Goal: Task Accomplishment & Management: Manage account settings

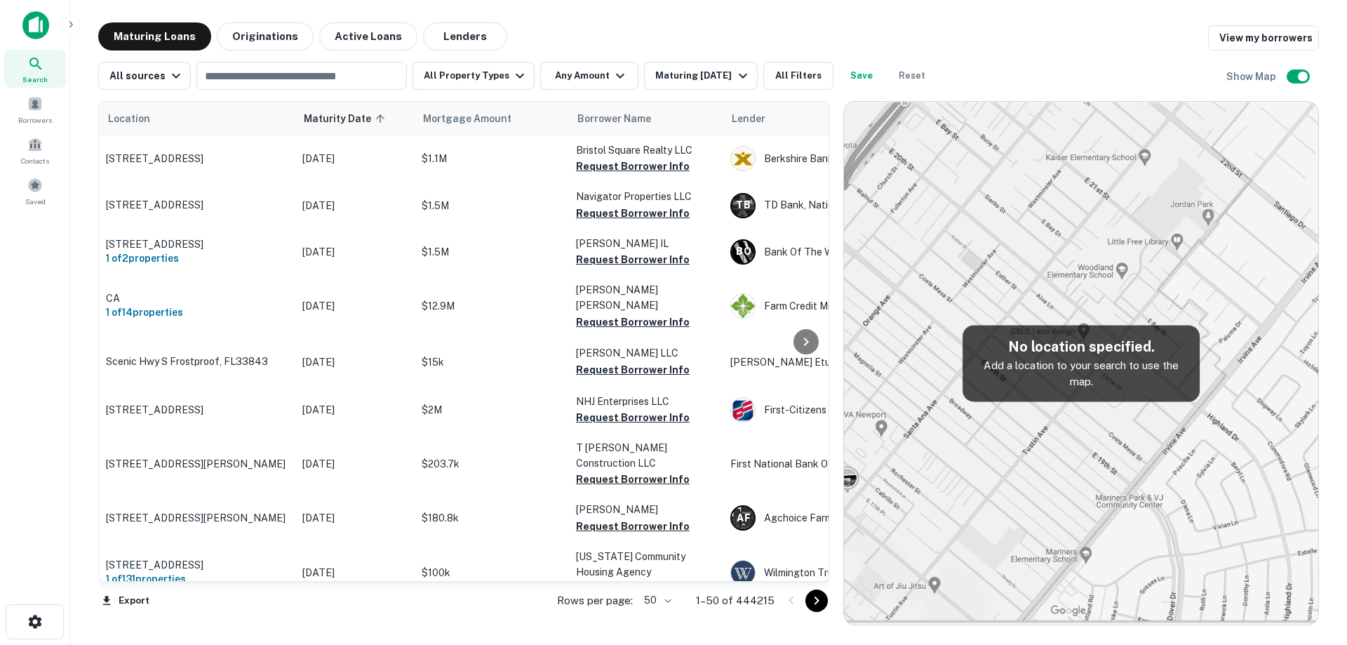
click at [33, 25] on img at bounding box center [35, 25] width 27 height 28
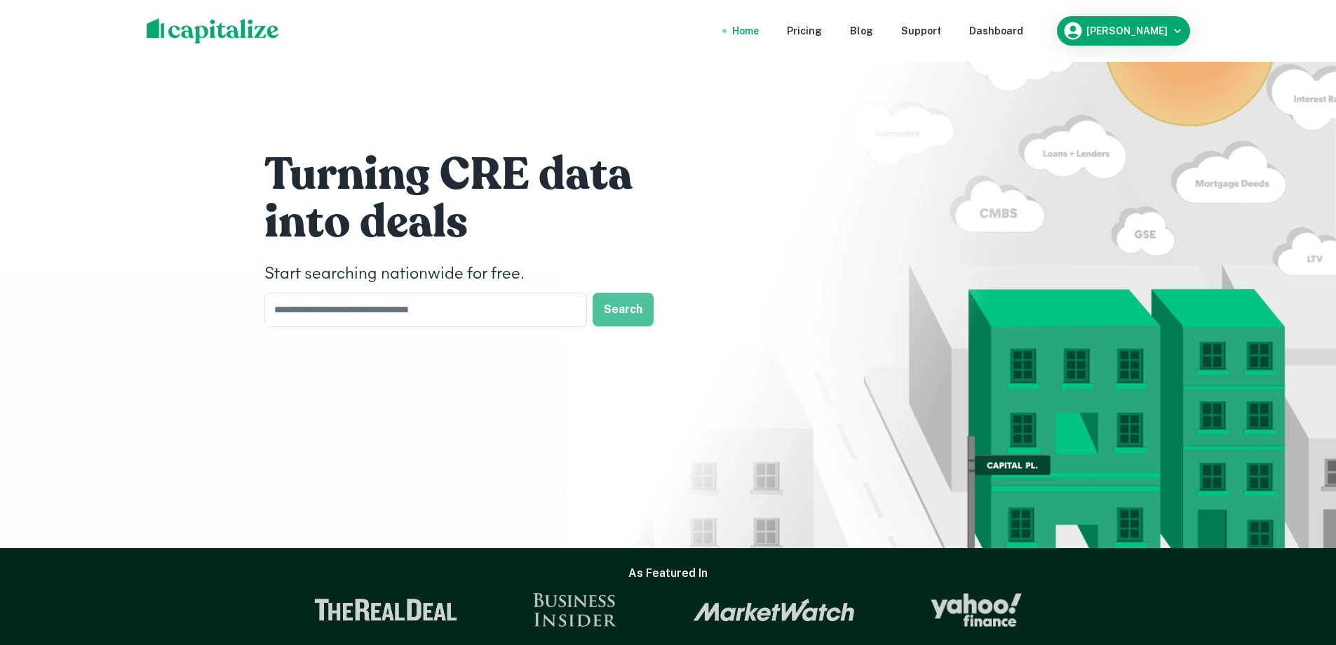
click at [624, 316] on button "Search" at bounding box center [623, 309] width 61 height 34
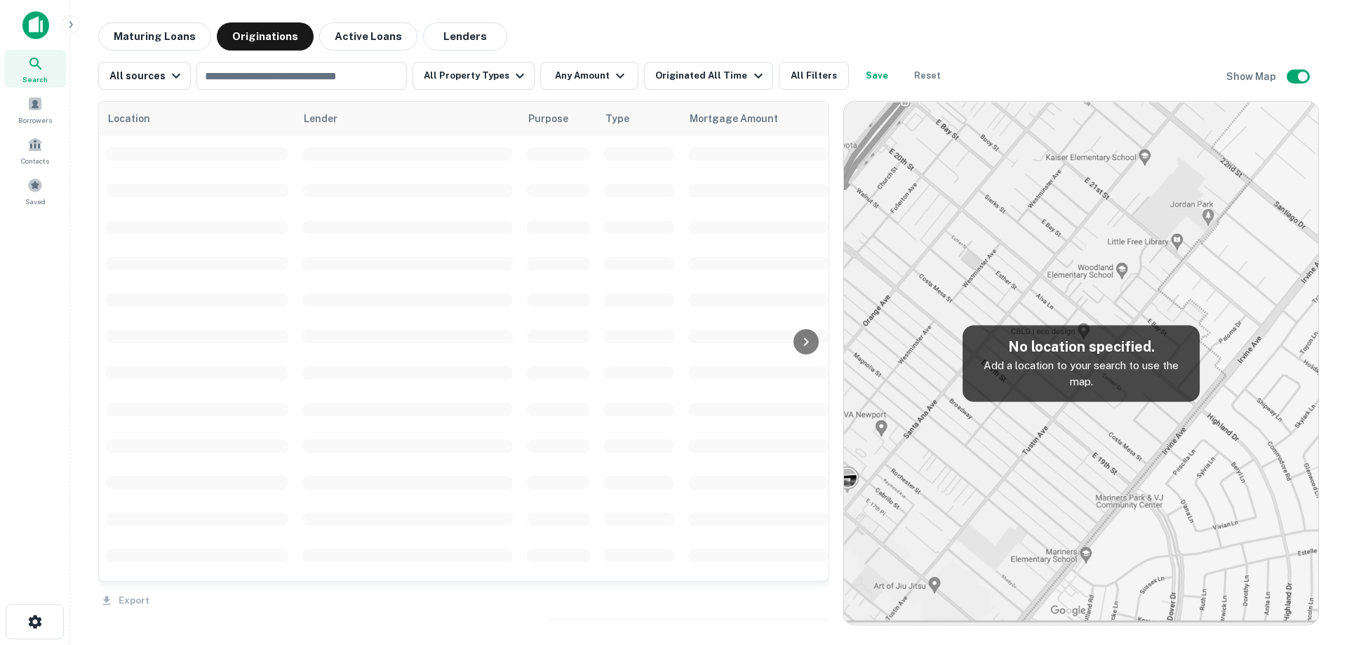
click at [450, 40] on button "Lenders" at bounding box center [465, 36] width 84 height 28
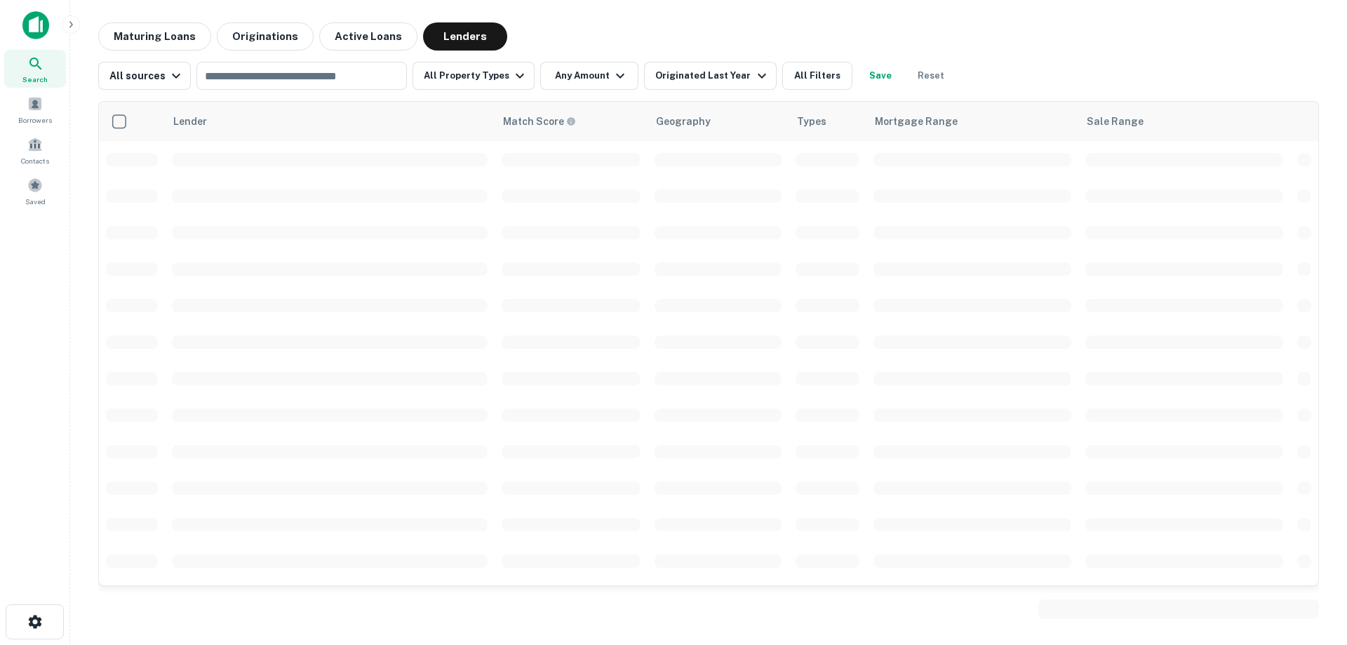
click at [289, 77] on input "text" at bounding box center [301, 76] width 200 height 20
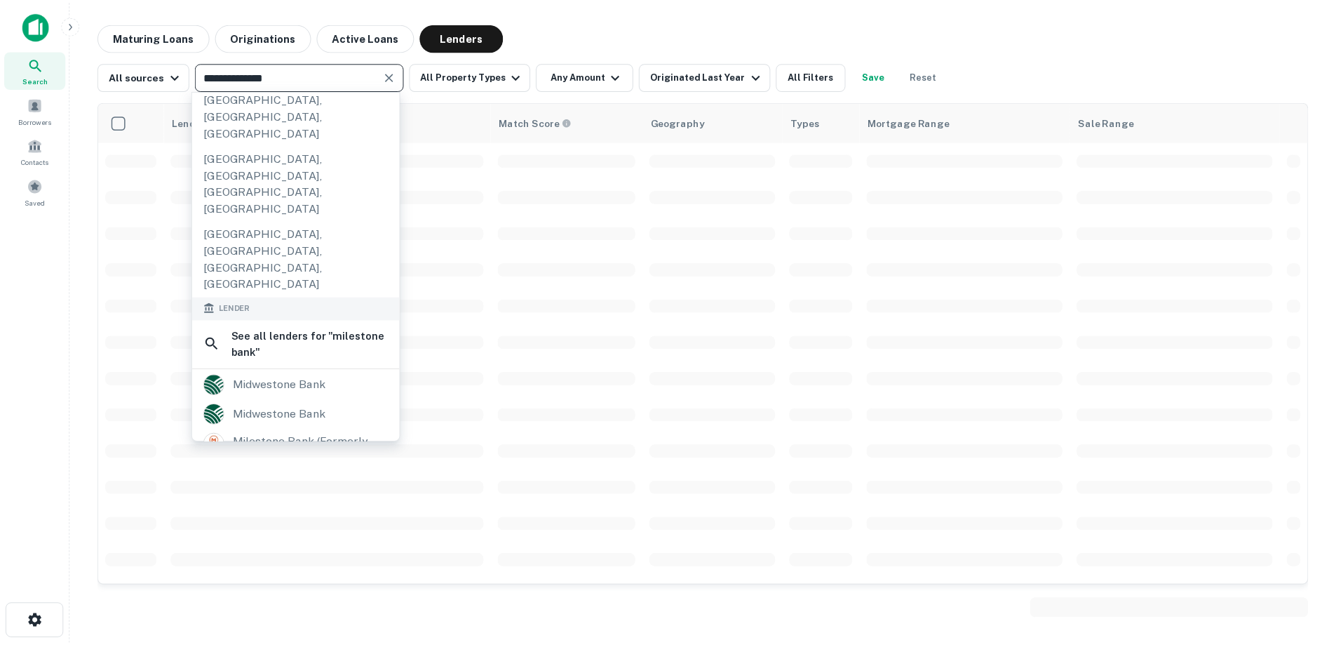
scroll to position [140, 0]
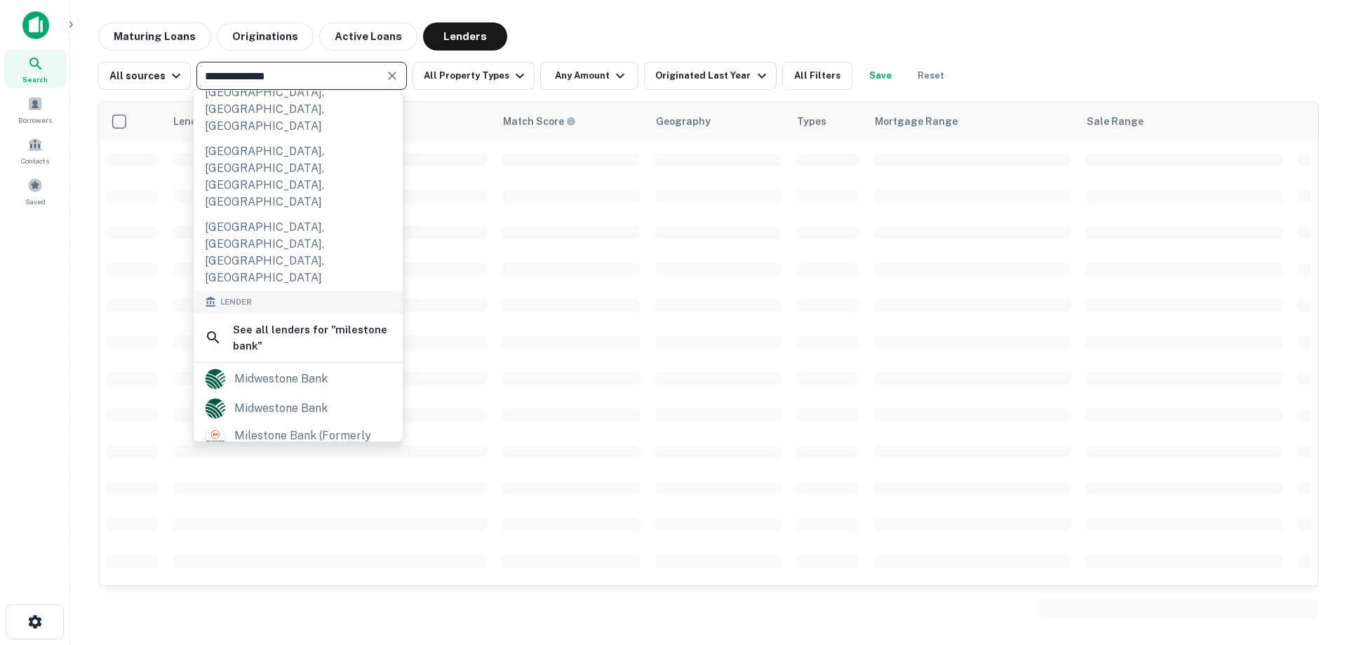
type input "**********"
click at [296, 427] on div "milestone bank (formerly lca bank)" at bounding box center [312, 444] width 157 height 34
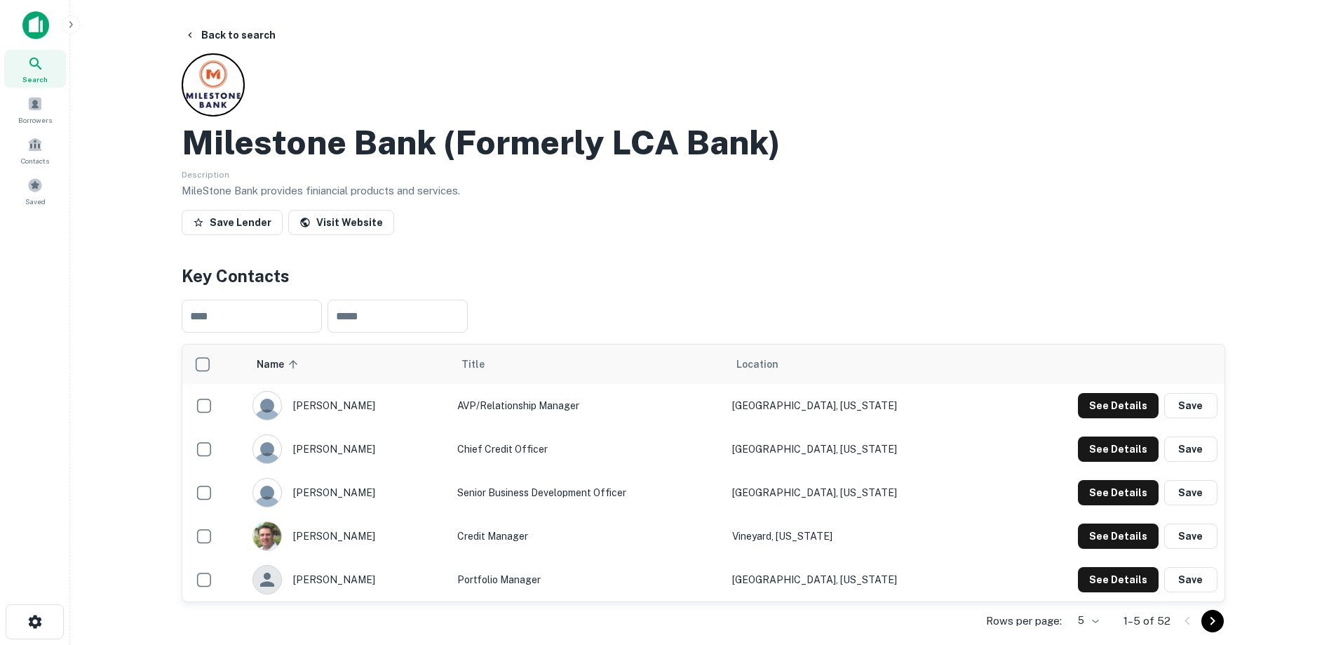
scroll to position [70, 0]
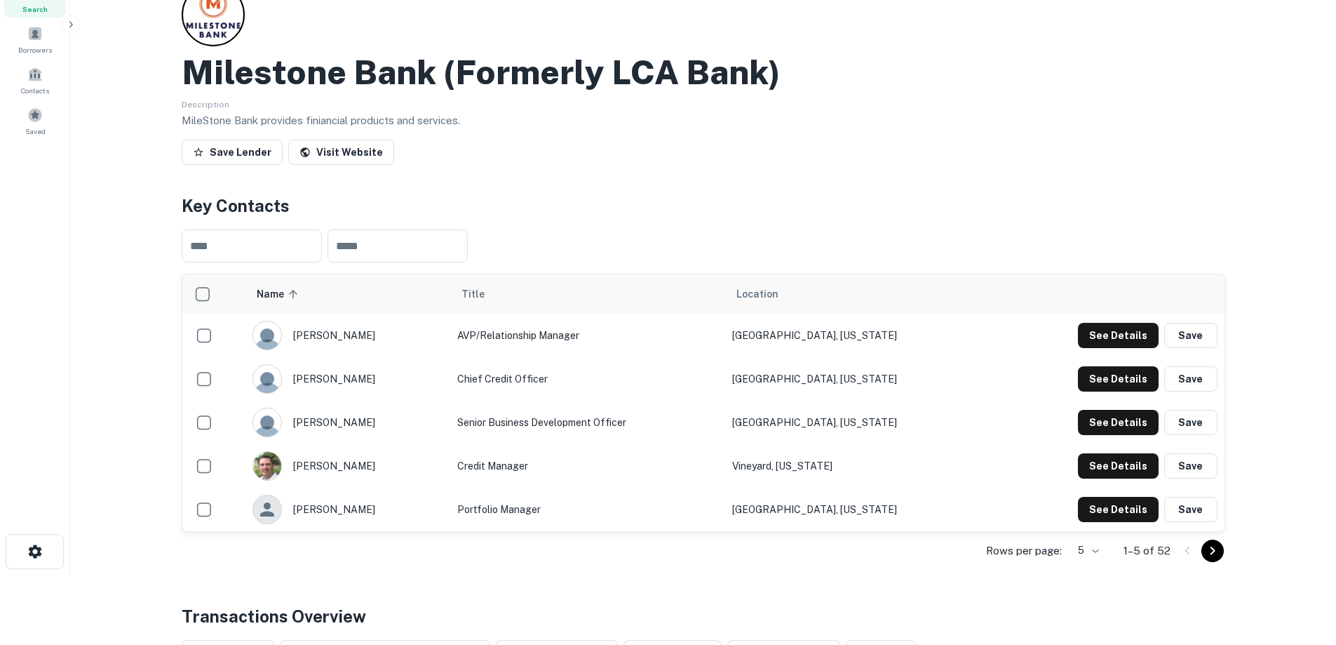
click at [1096, 552] on body "Search Borrowers Contacts Saved Back to search Milestone Bank (formerly LCA Ban…" at bounding box center [668, 252] width 1336 height 645
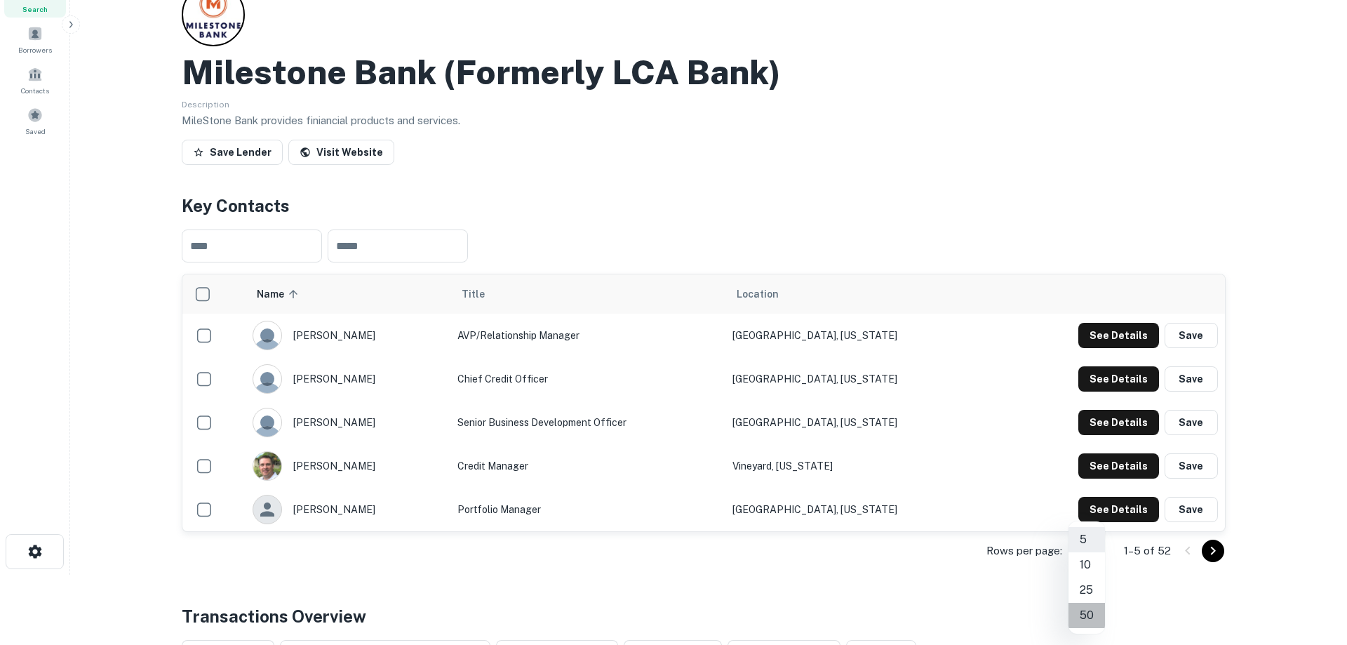
click at [1089, 615] on li "50" at bounding box center [1086, 614] width 36 height 25
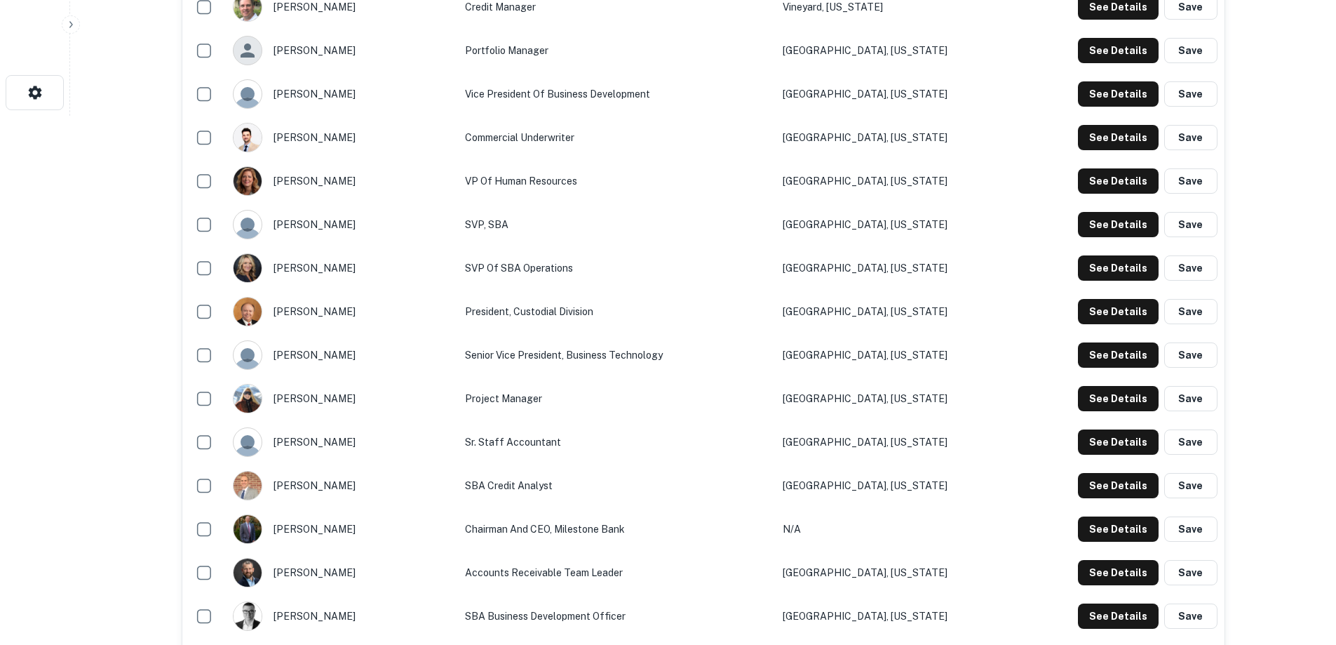
scroll to position [140, 0]
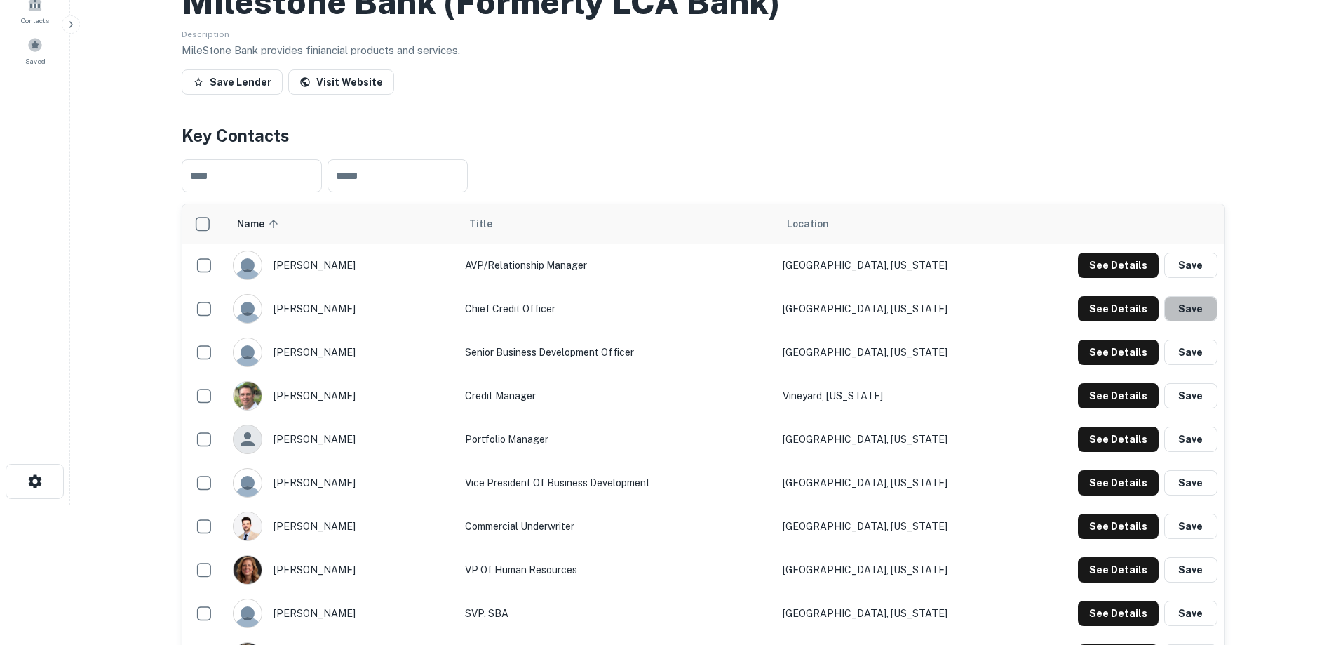
click at [1200, 308] on button "Save" at bounding box center [1190, 308] width 53 height 25
click at [1196, 443] on button "Save" at bounding box center [1190, 438] width 53 height 25
click at [1192, 482] on button "Save" at bounding box center [1190, 482] width 53 height 25
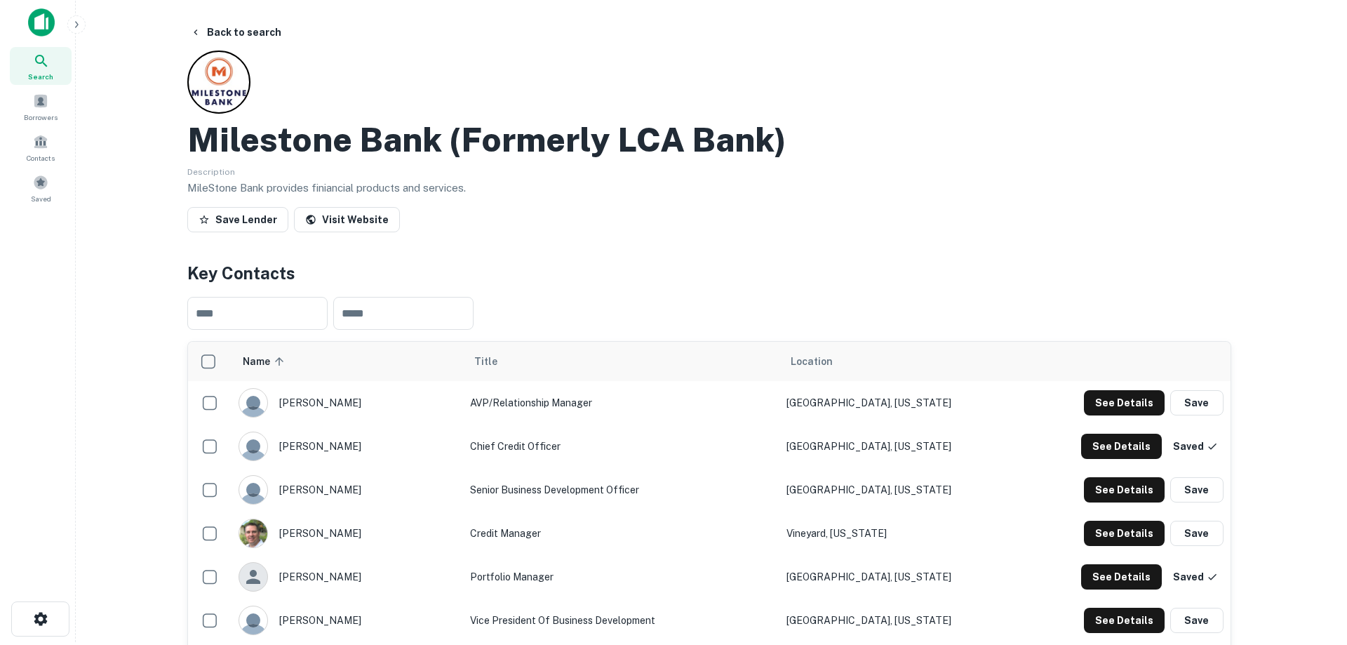
scroll to position [0, 0]
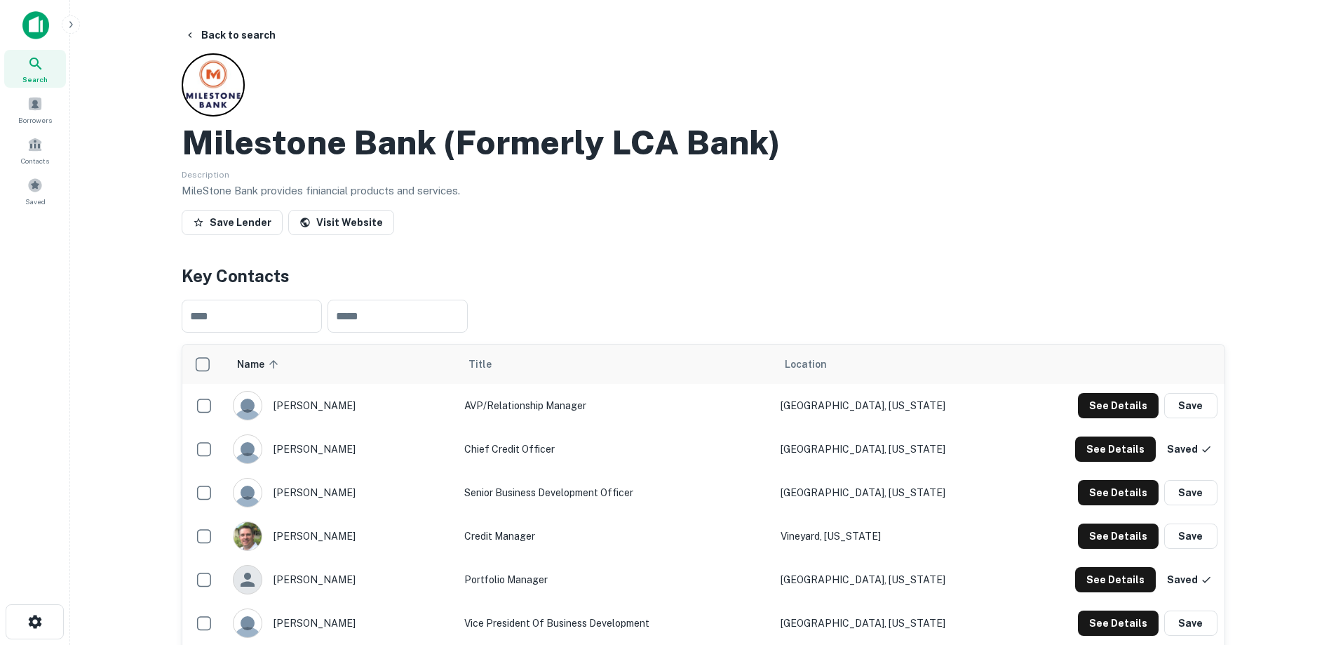
click at [224, 29] on button "Back to search" at bounding box center [230, 34] width 102 height 25
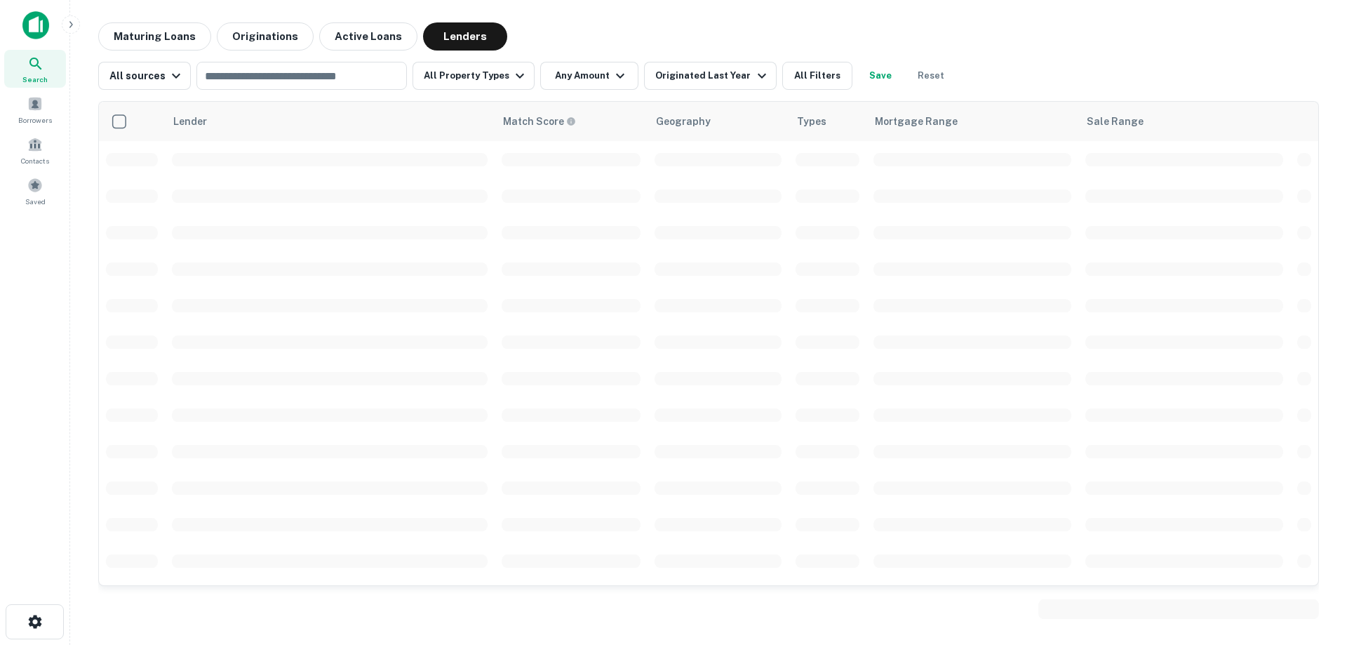
click at [255, 72] on input "text" at bounding box center [301, 76] width 200 height 20
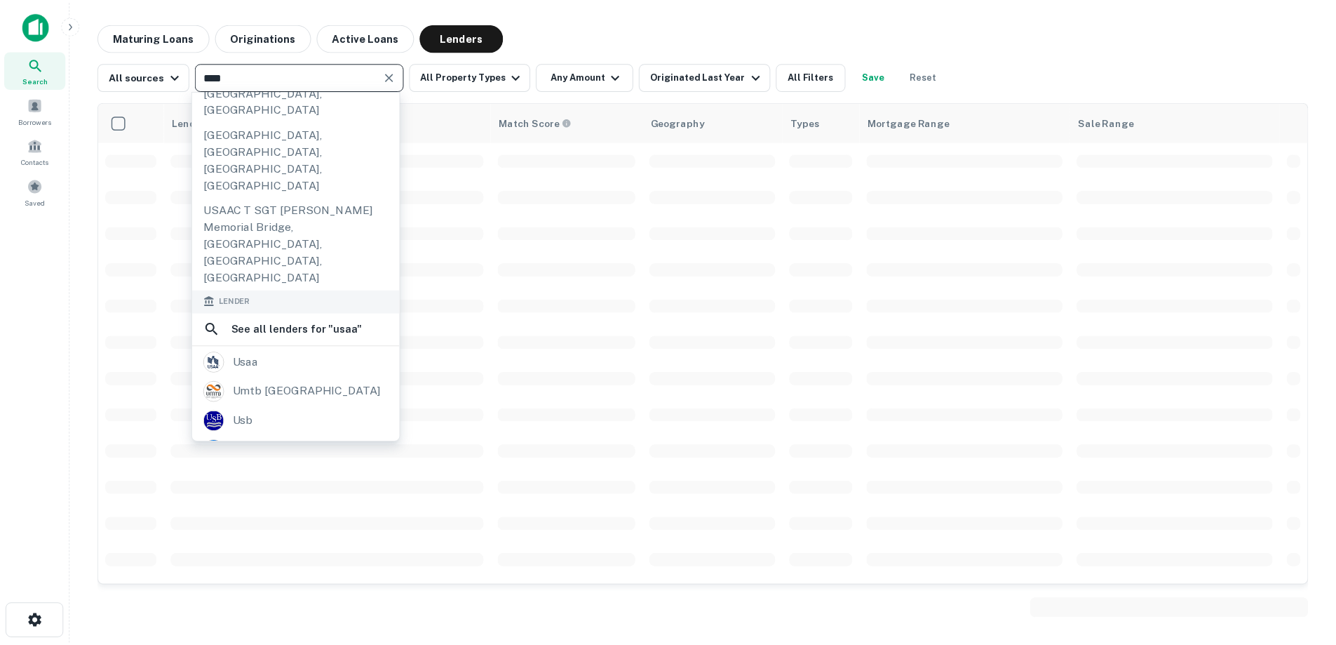
scroll to position [140, 0]
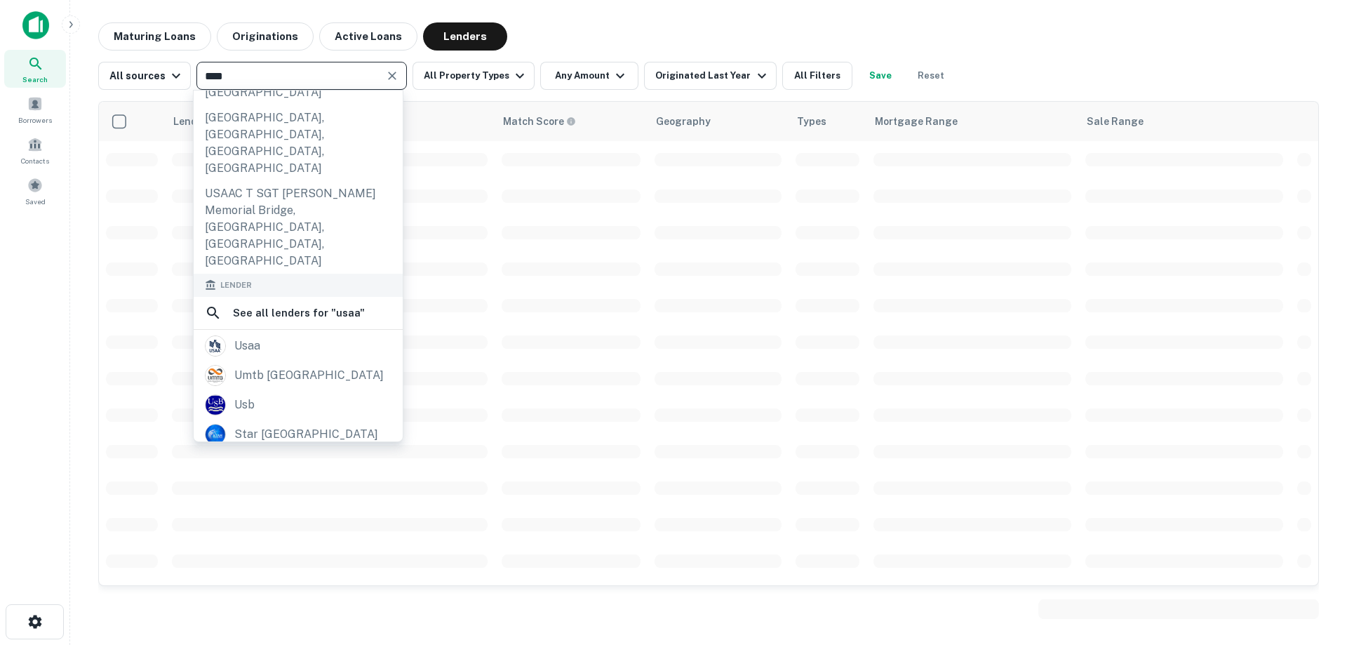
type input "****"
click at [285, 335] on div "usaa" at bounding box center [298, 345] width 187 height 21
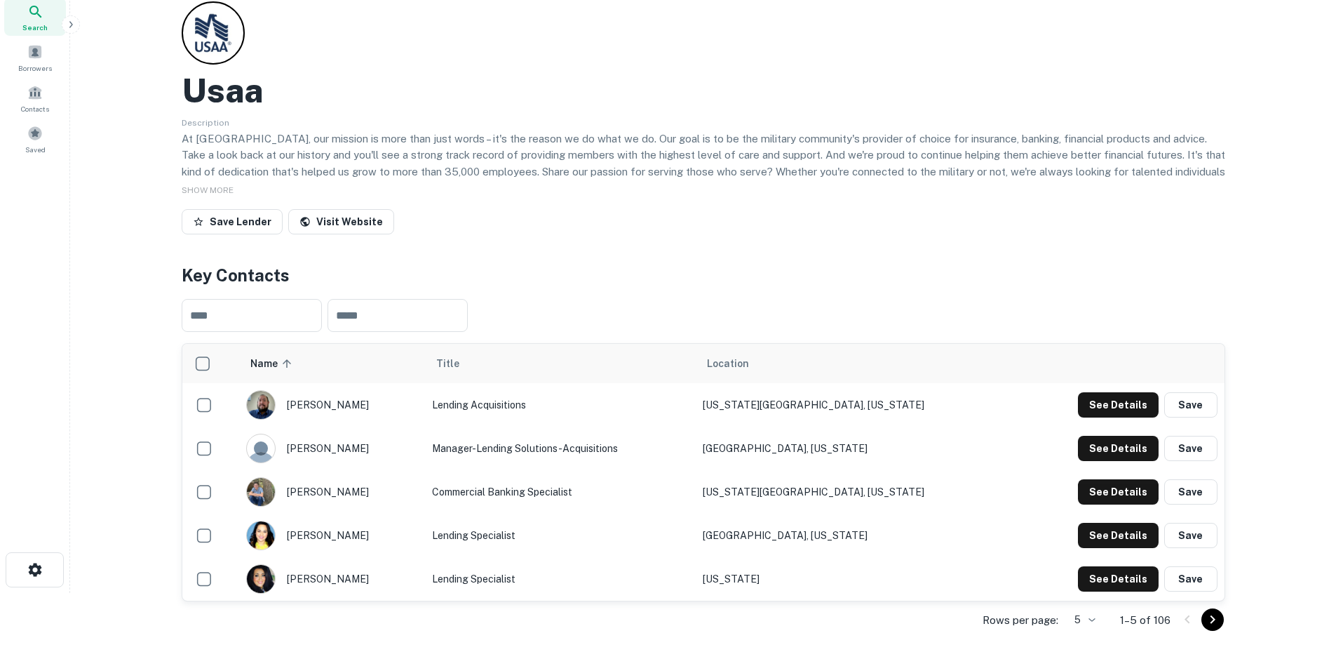
scroll to position [210, 0]
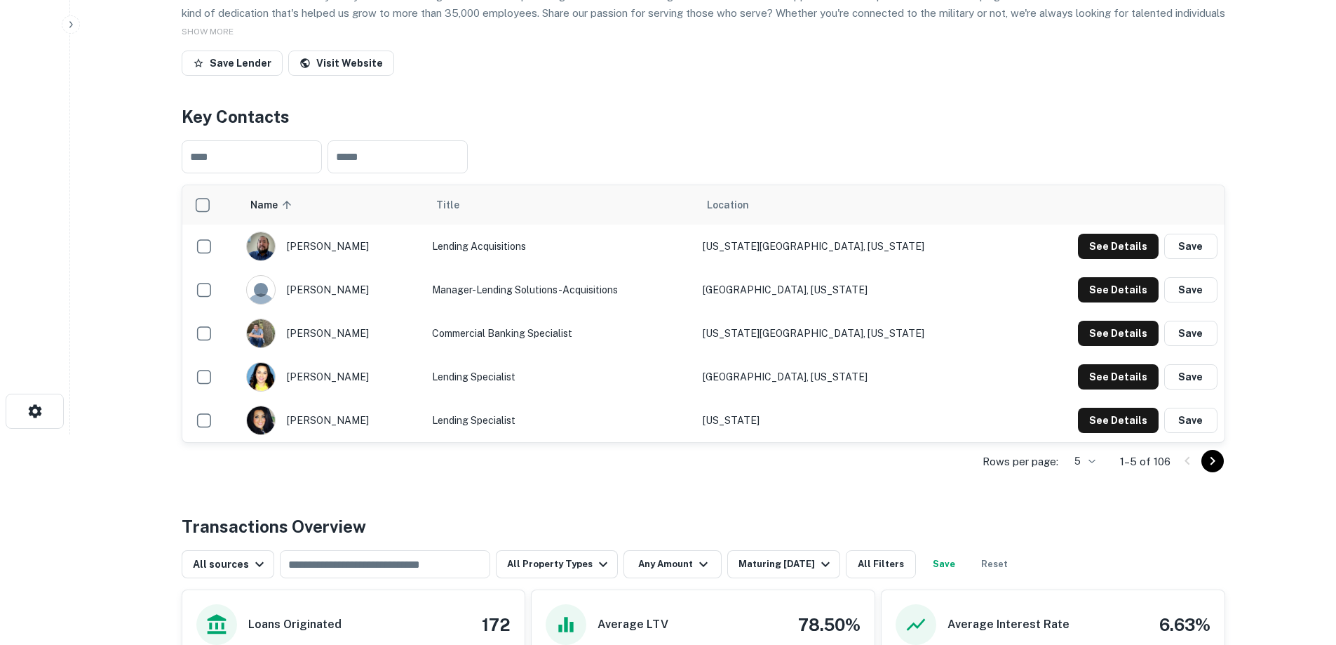
click at [1093, 434] on body "Search Borrowers Contacts Saved Back to search Usaa Description At [GEOGRAPHIC_…" at bounding box center [668, 112] width 1336 height 645
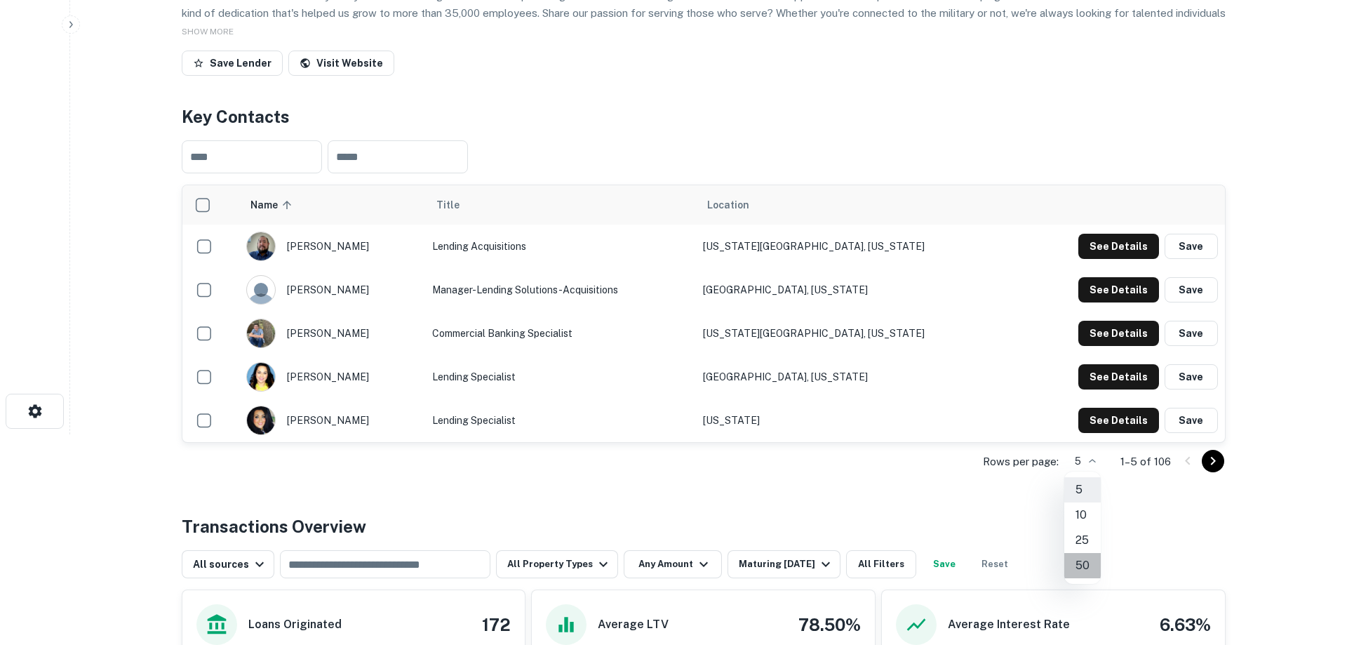
click at [1082, 563] on li "50" at bounding box center [1082, 565] width 36 height 25
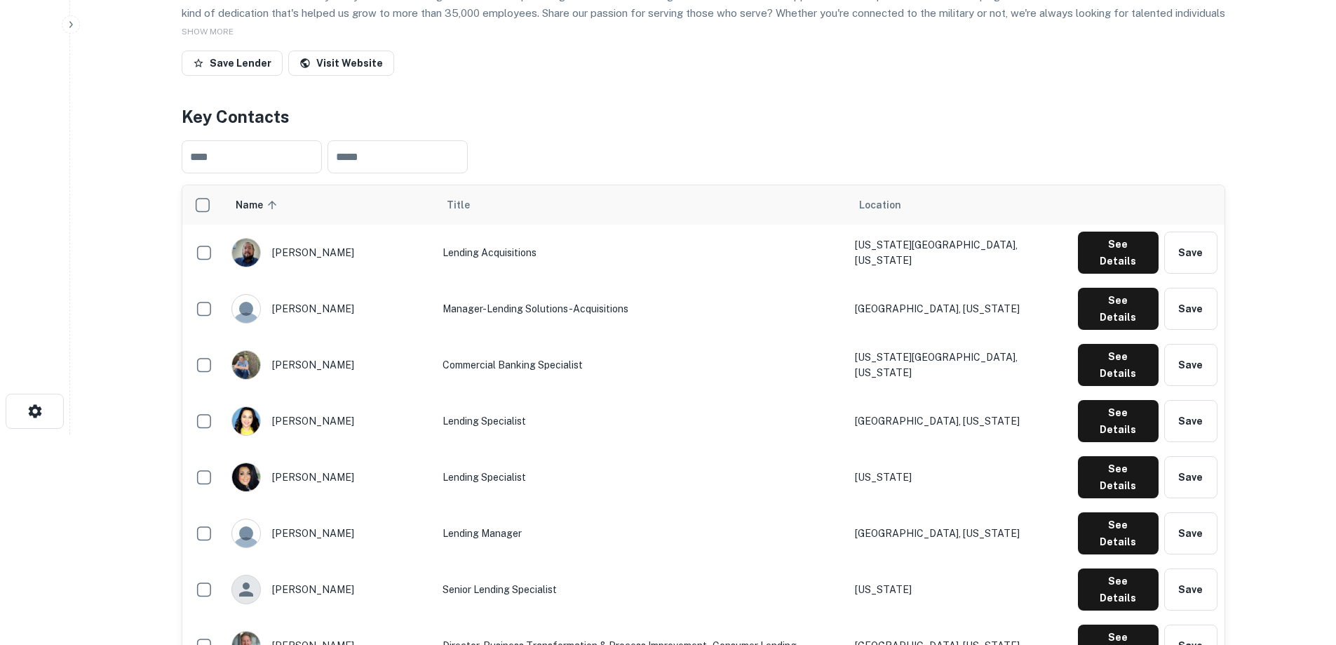
scroll to position [281, 0]
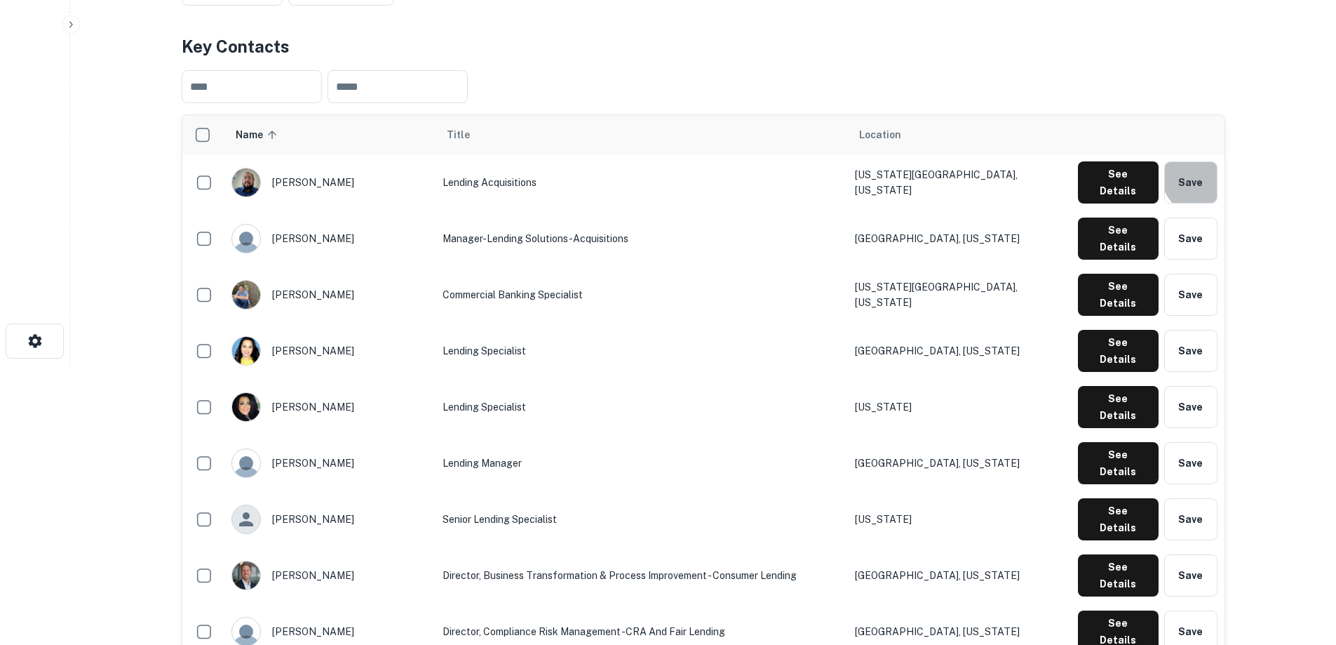
click at [1202, 177] on button "Save" at bounding box center [1190, 182] width 53 height 42
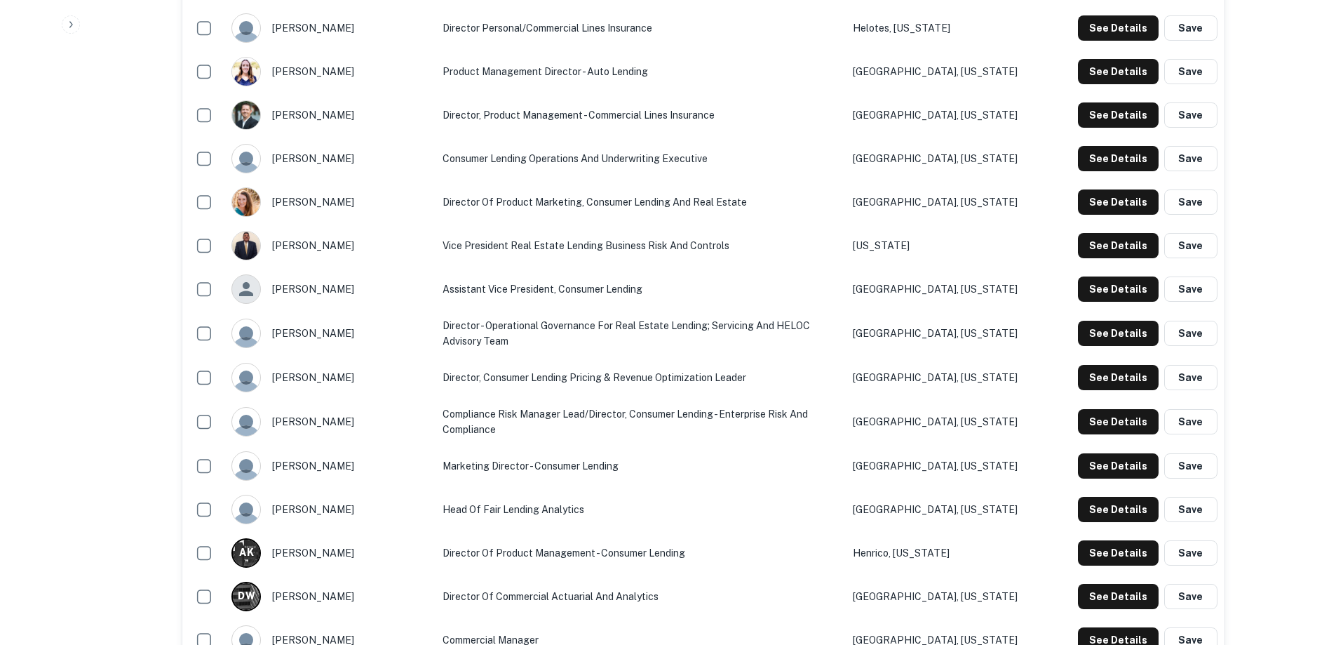
scroll to position [1052, 0]
click at [1206, 236] on button "Save" at bounding box center [1190, 244] width 53 height 25
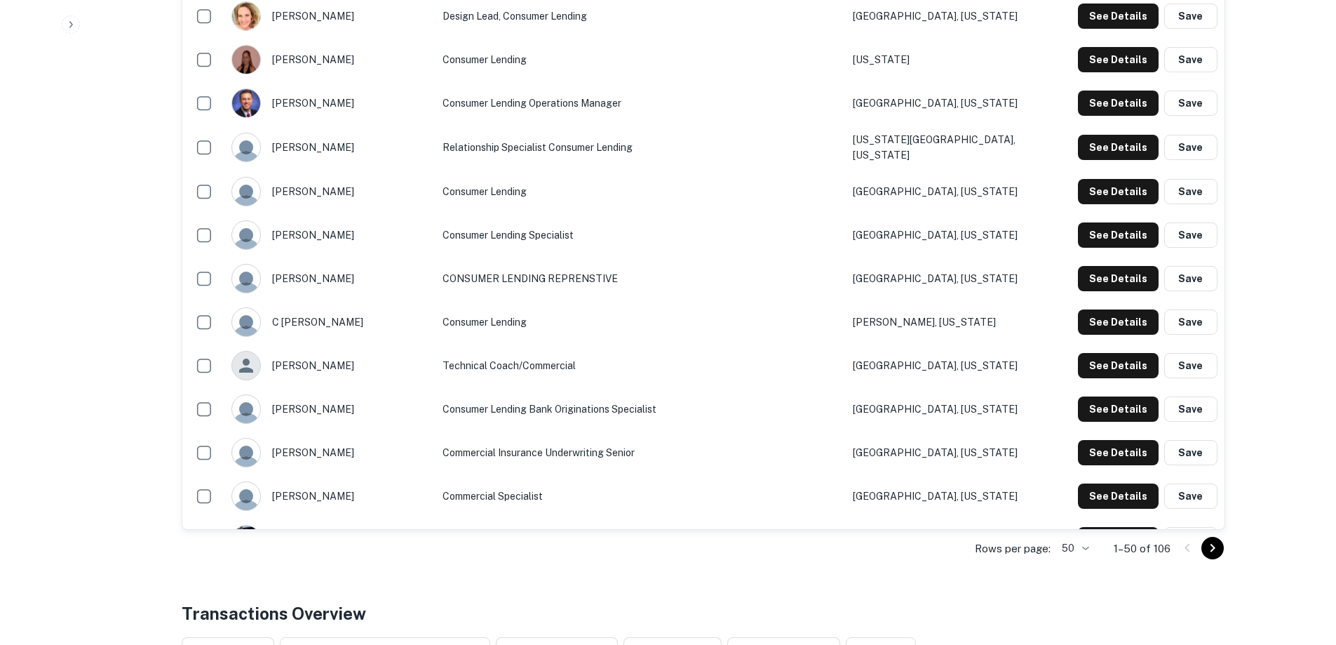
scroll to position [2104, 0]
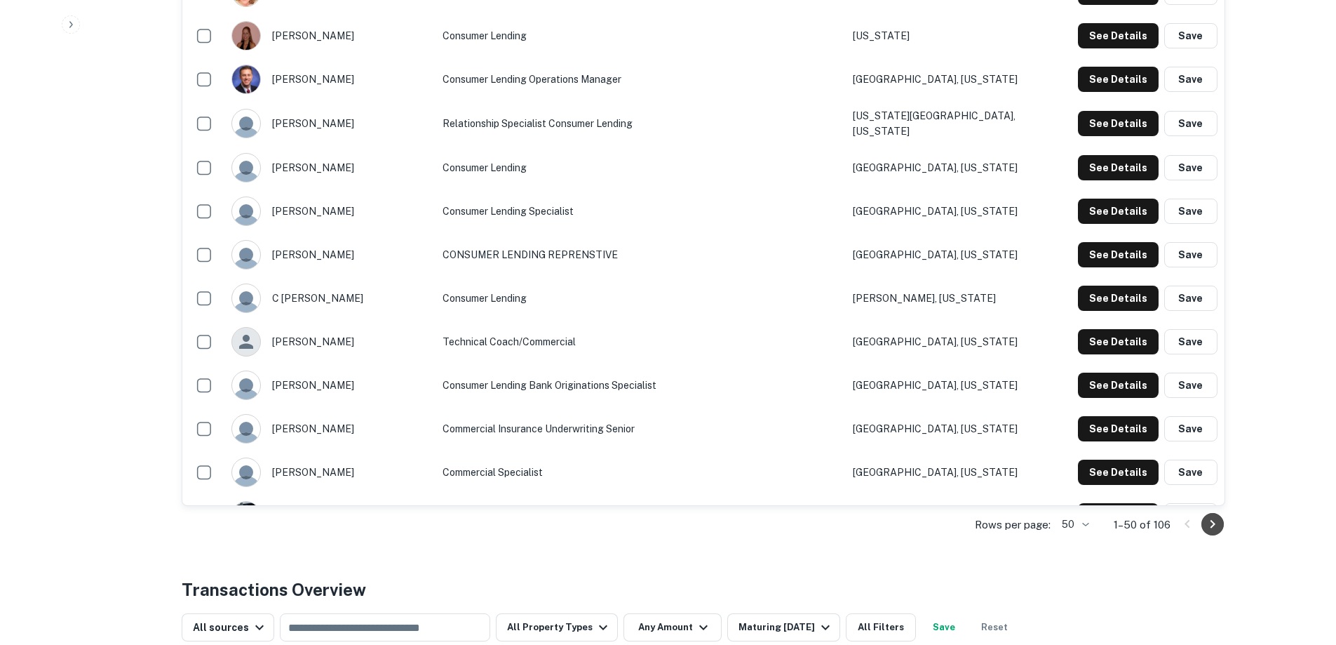
click at [1215, 524] on icon "Go to next page" at bounding box center [1212, 524] width 17 height 17
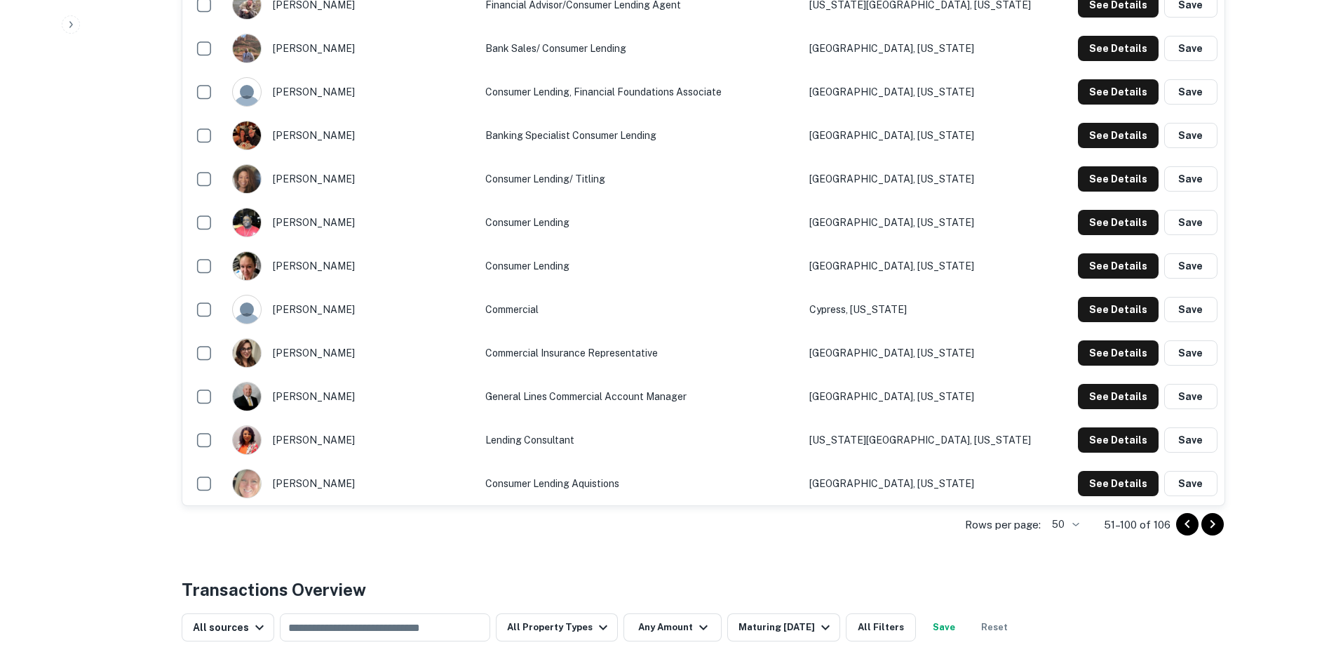
click at [1222, 528] on button "Go to next page" at bounding box center [1212, 524] width 22 height 22
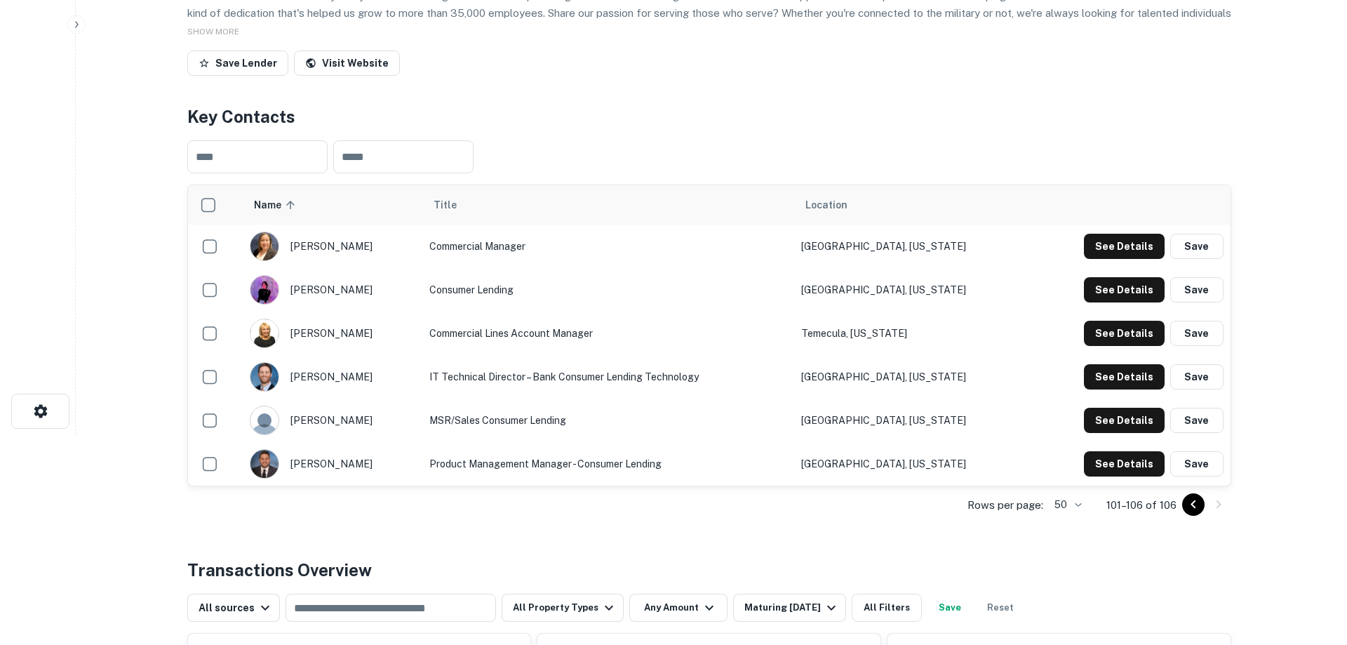
scroll to position [0, 0]
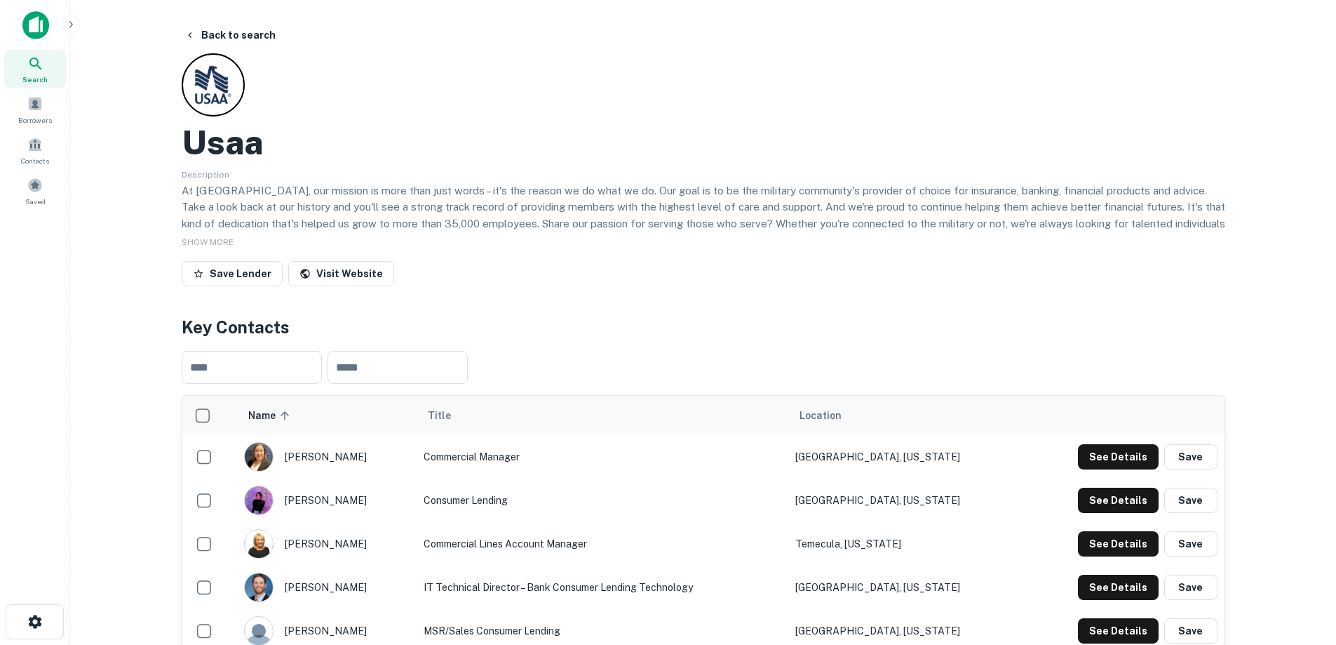
click at [218, 32] on button "Back to search" at bounding box center [230, 34] width 102 height 25
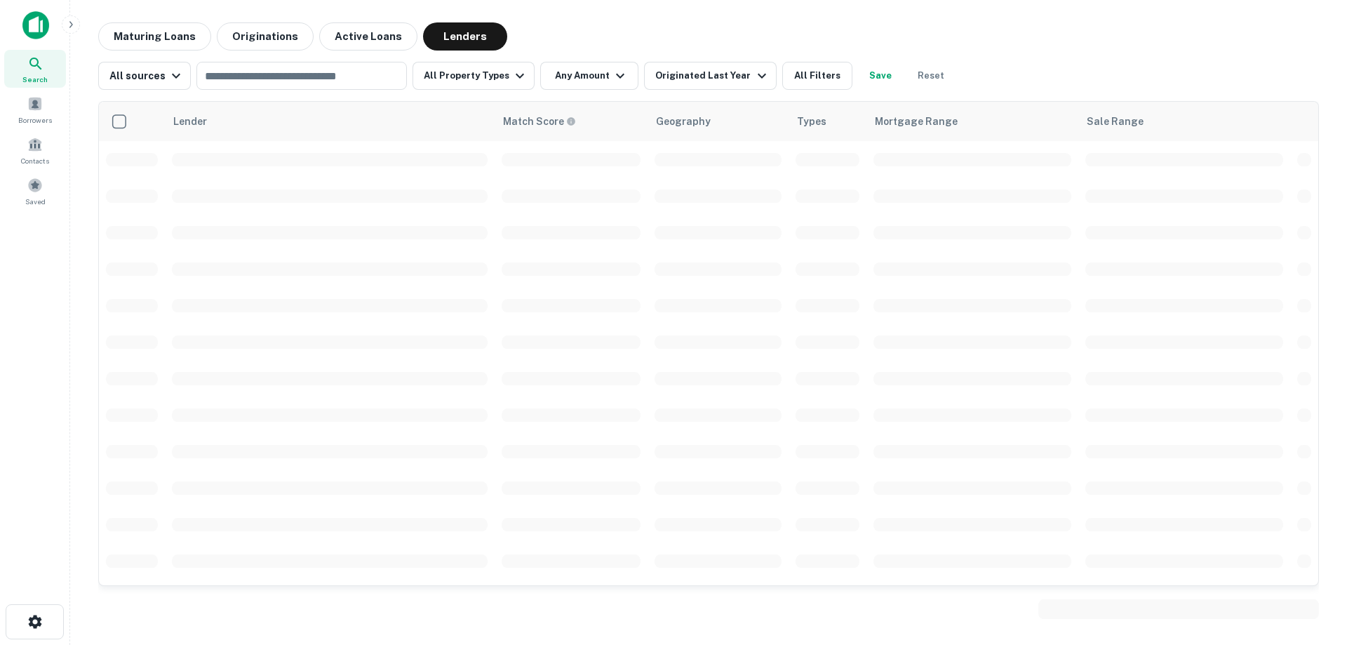
click at [243, 72] on input "text" at bounding box center [301, 76] width 200 height 20
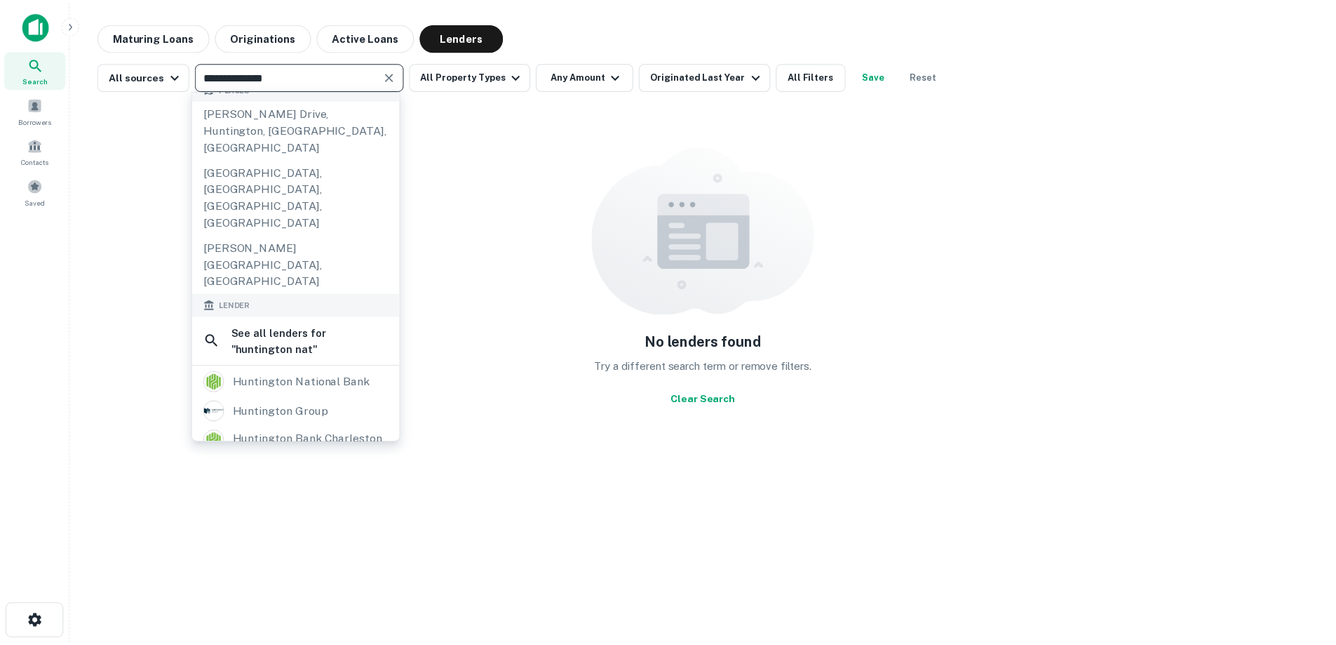
scroll to position [140, 0]
type input "**********"
click at [323, 368] on div "huntington national bank" at bounding box center [303, 378] width 138 height 21
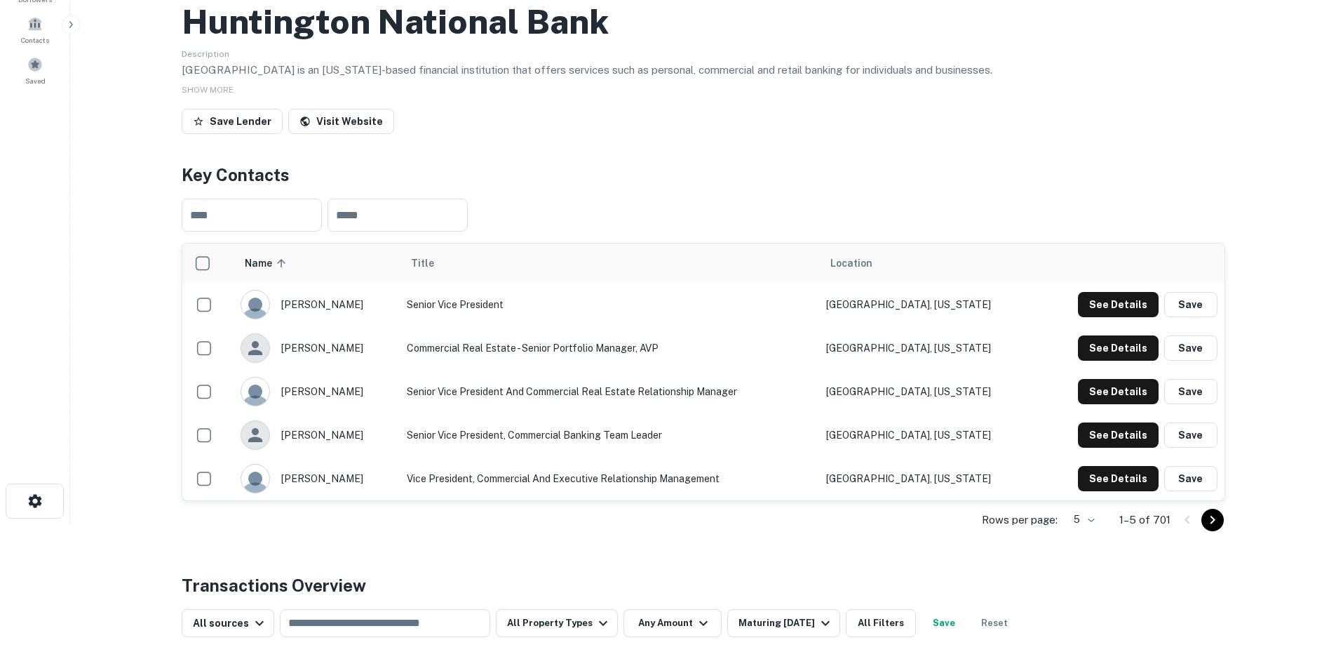
scroll to position [210, 0]
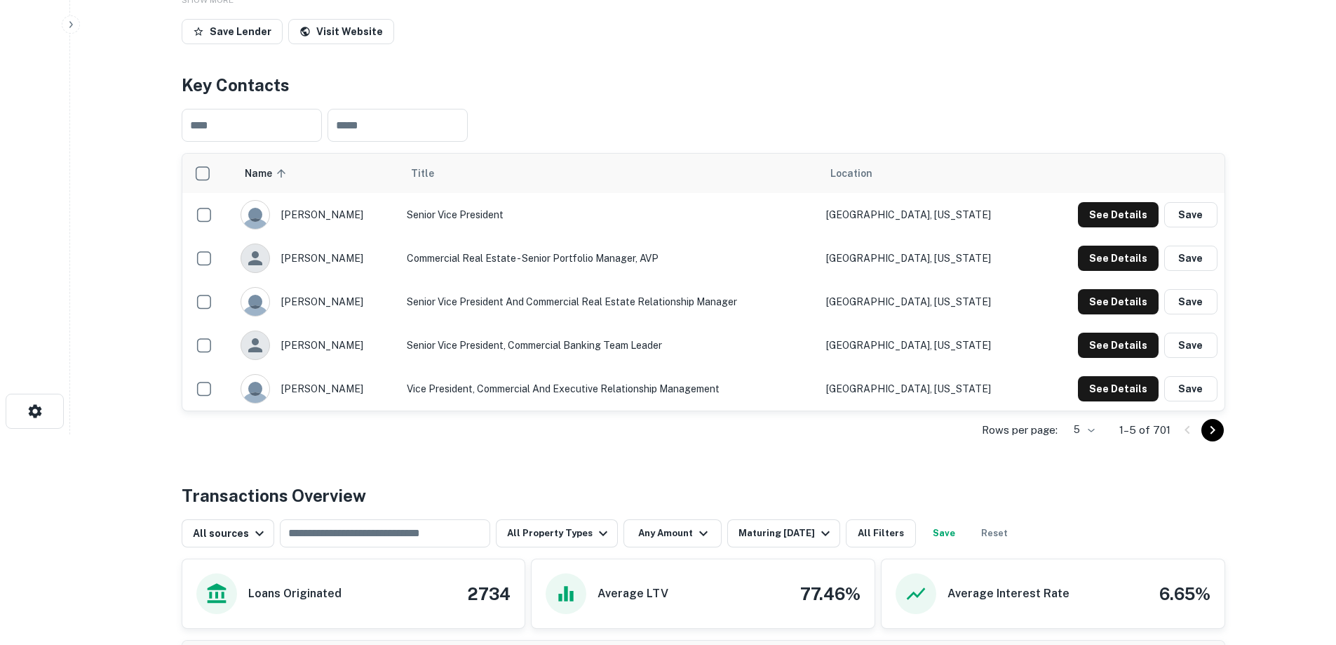
click at [404, 115] on input "text" at bounding box center [398, 125] width 140 height 33
click at [398, 125] on input "text" at bounding box center [398, 125] width 140 height 33
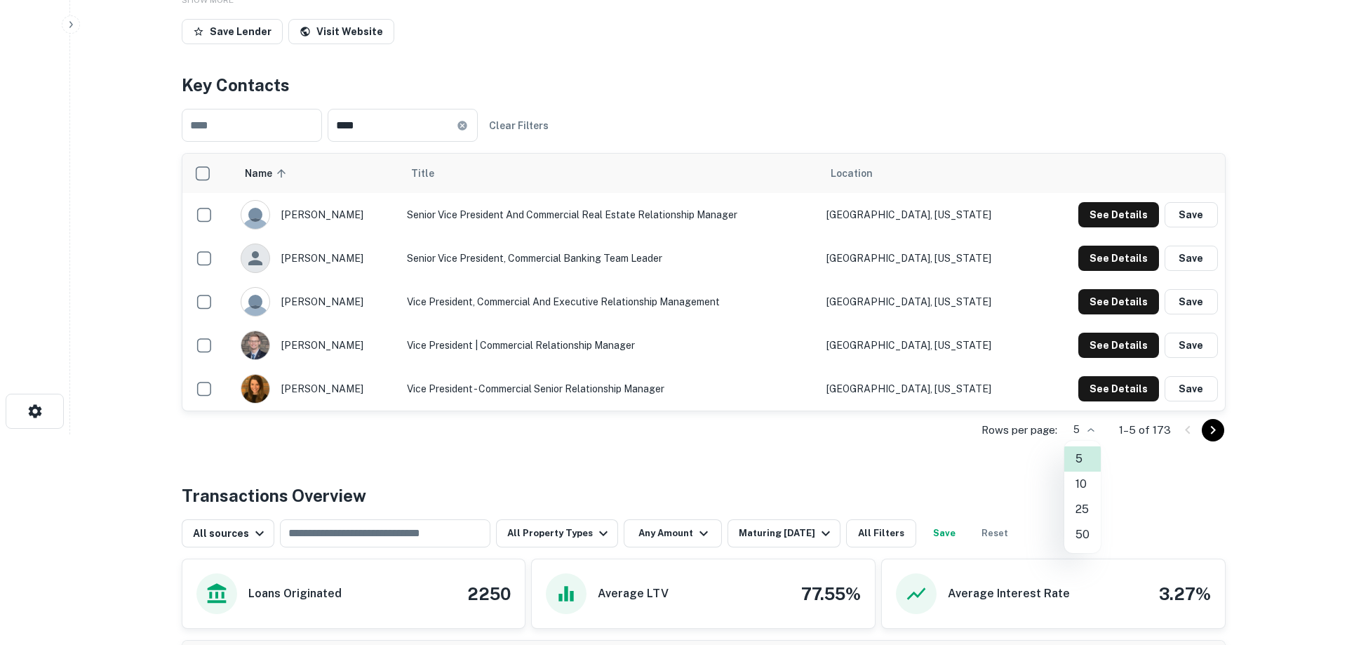
click at [1089, 428] on body "Search Borrowers Contacts Saved Back to search Huntington National Bank Descrip…" at bounding box center [673, 112] width 1347 height 645
click at [1091, 535] on li "50" at bounding box center [1082, 534] width 36 height 25
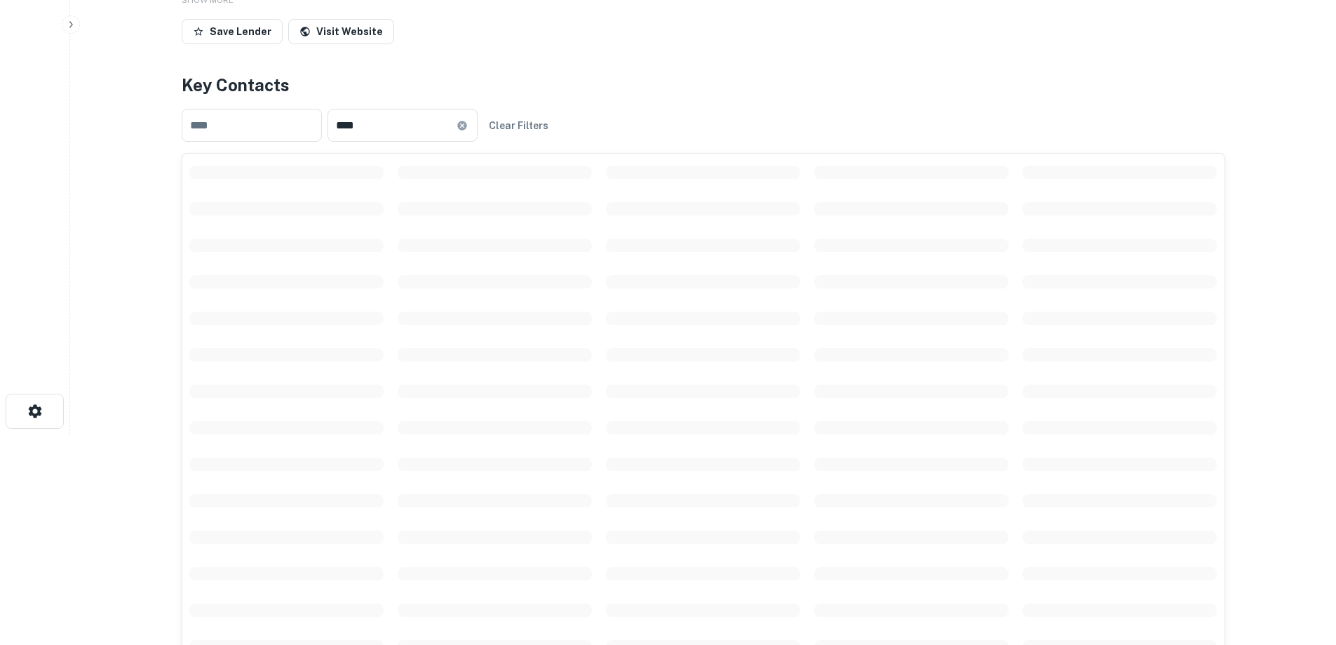
click at [438, 128] on input "****" at bounding box center [392, 125] width 129 height 33
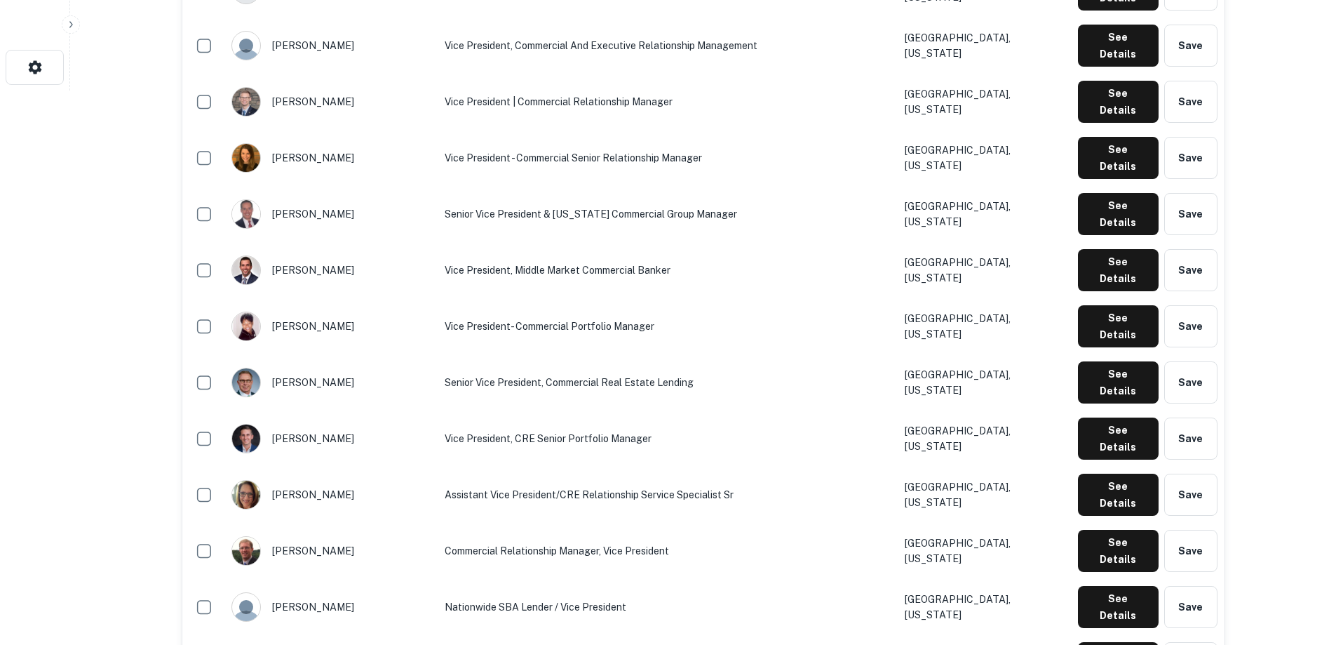
scroll to position [561, 0]
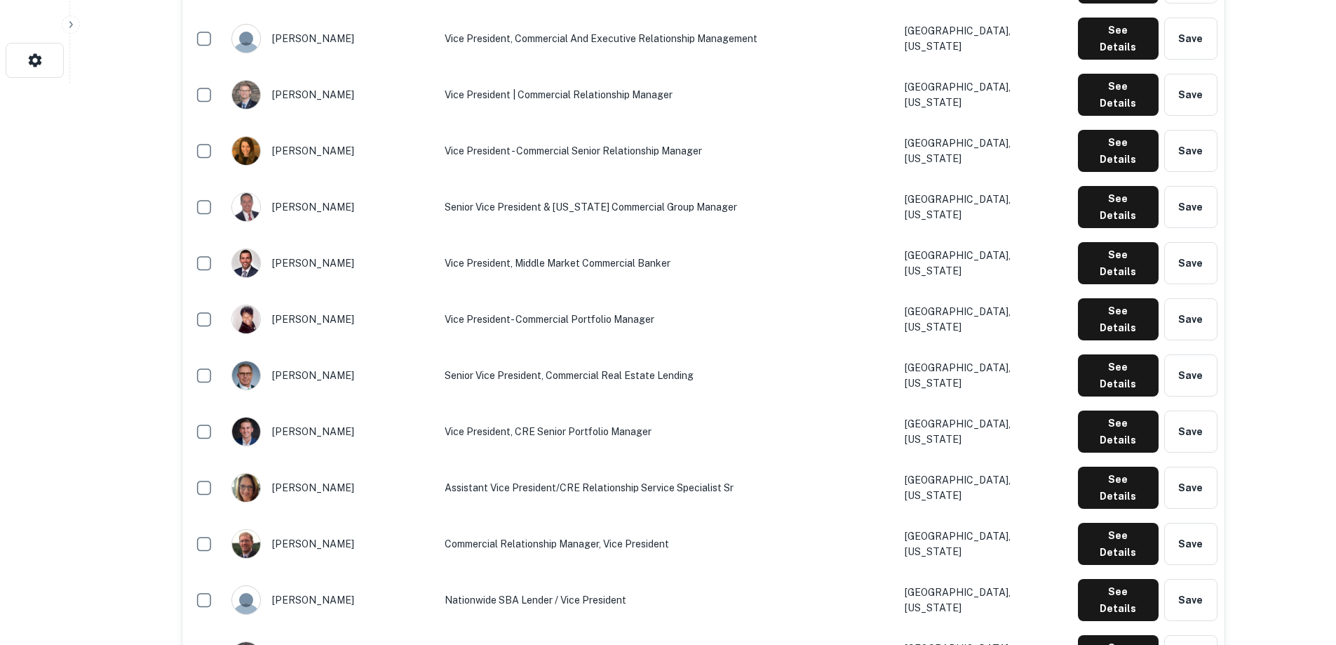
type input "**********"
click at [1198, 298] on button "Save" at bounding box center [1190, 319] width 53 height 42
click at [1199, 354] on button "Save" at bounding box center [1190, 375] width 53 height 42
click at [1211, 410] on button "Save" at bounding box center [1190, 431] width 53 height 42
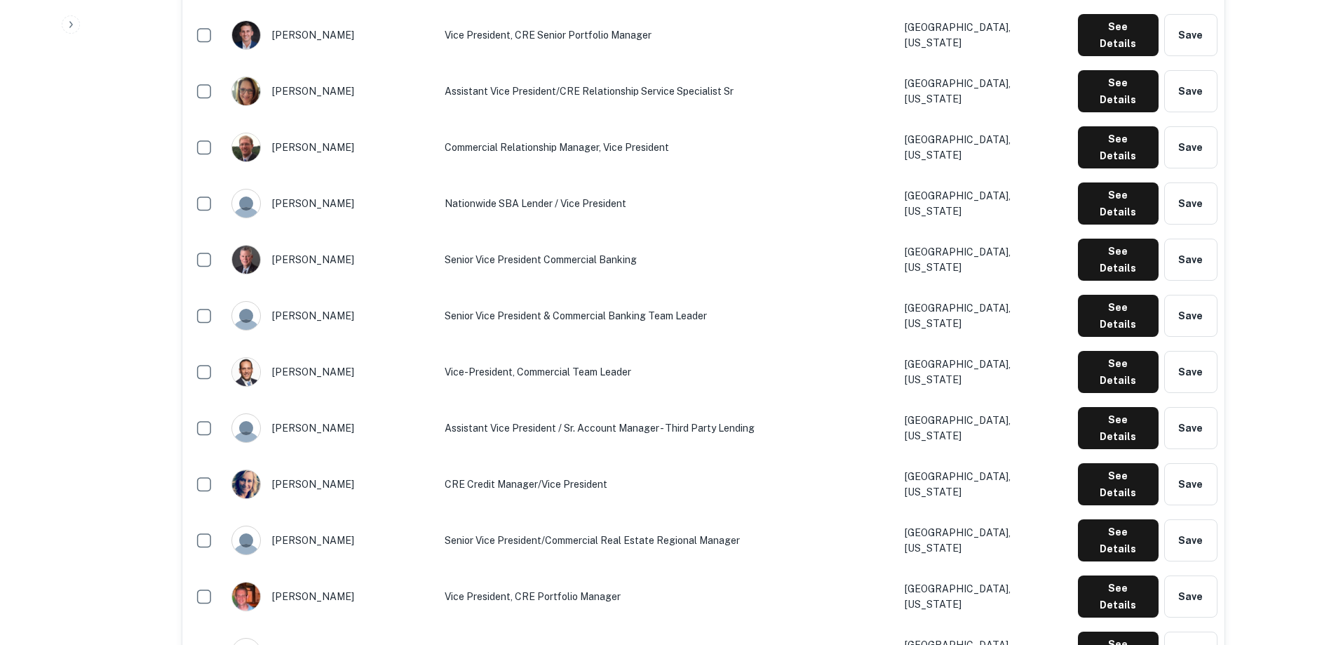
scroll to position [982, 0]
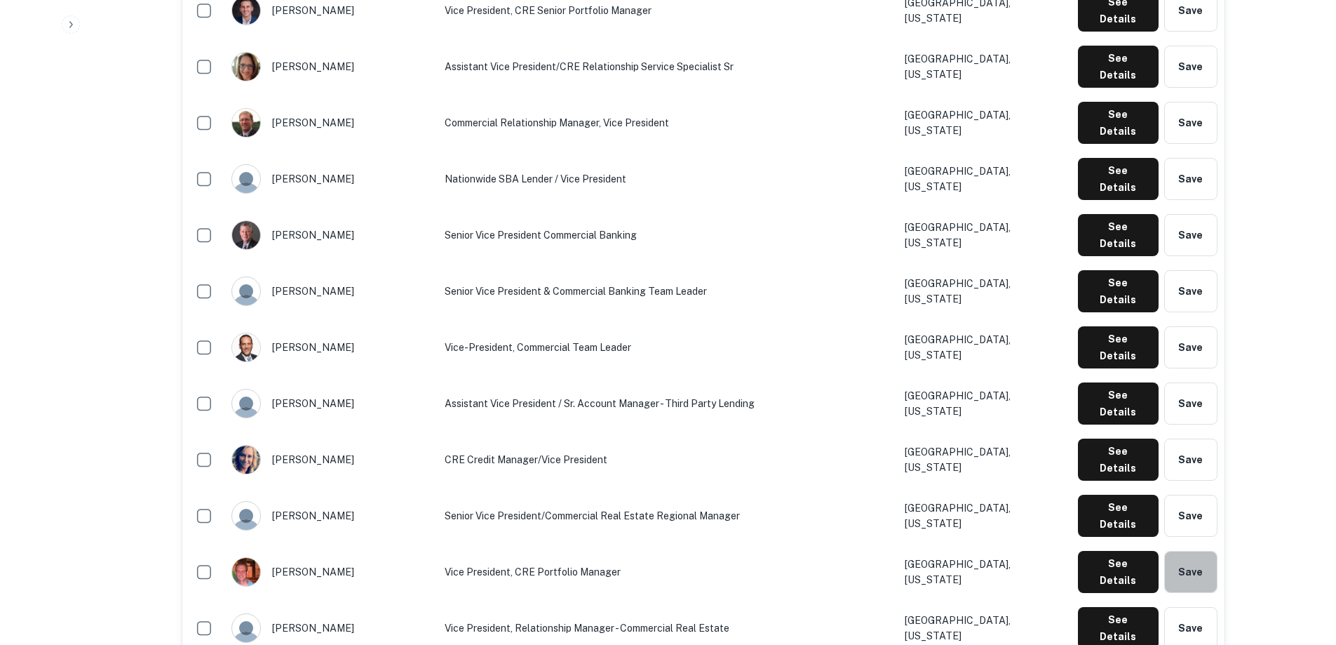
click at [1192, 551] on button "Save" at bounding box center [1190, 572] width 53 height 42
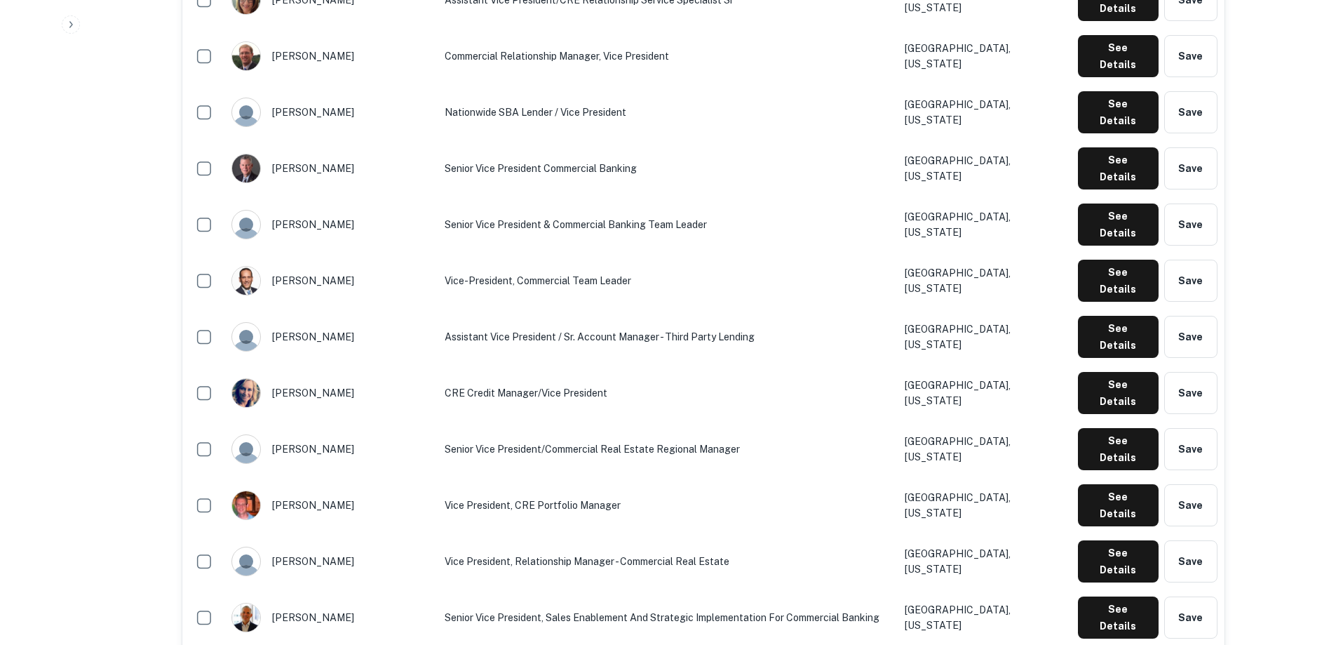
scroll to position [1122, 0]
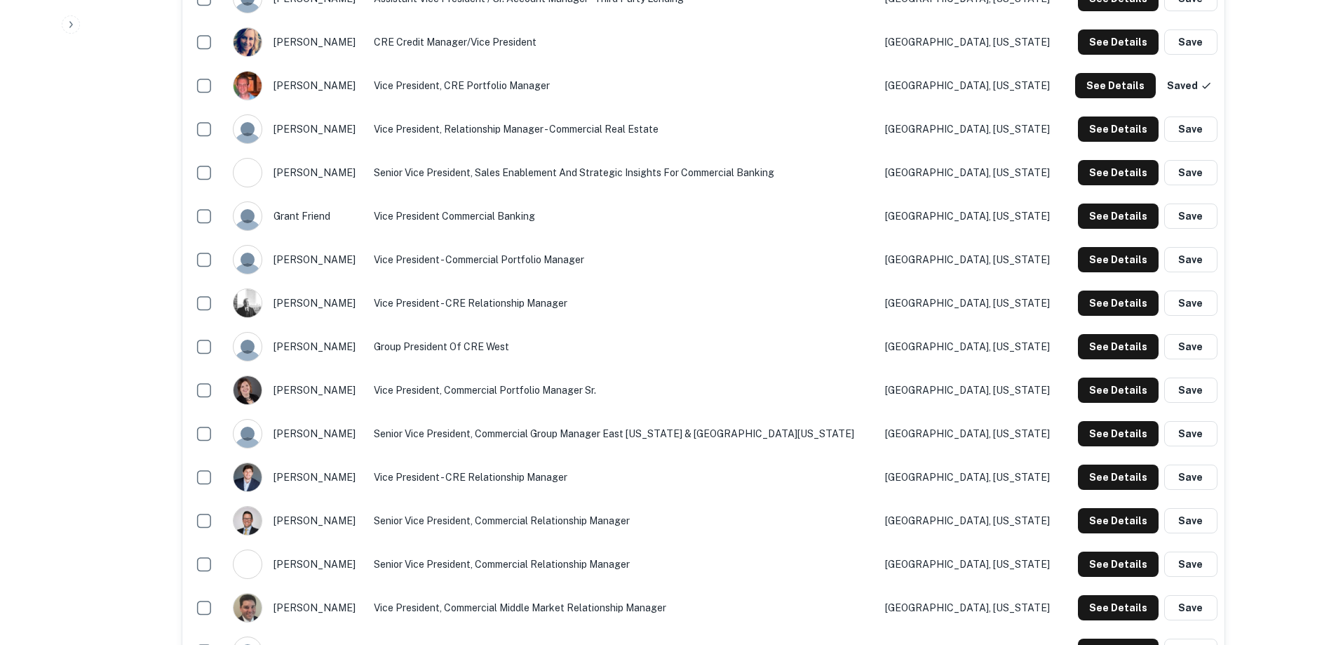
click at [1197, 219] on button "Save" at bounding box center [1190, 215] width 53 height 25
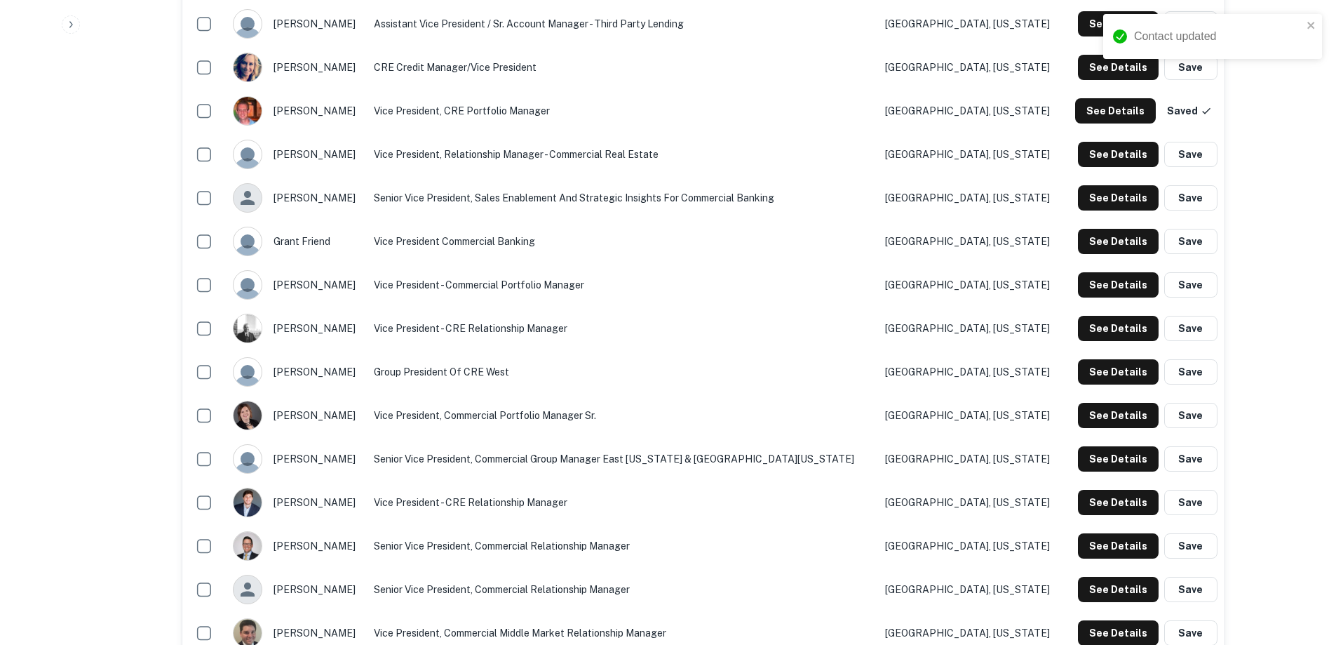
scroll to position [1052, 0]
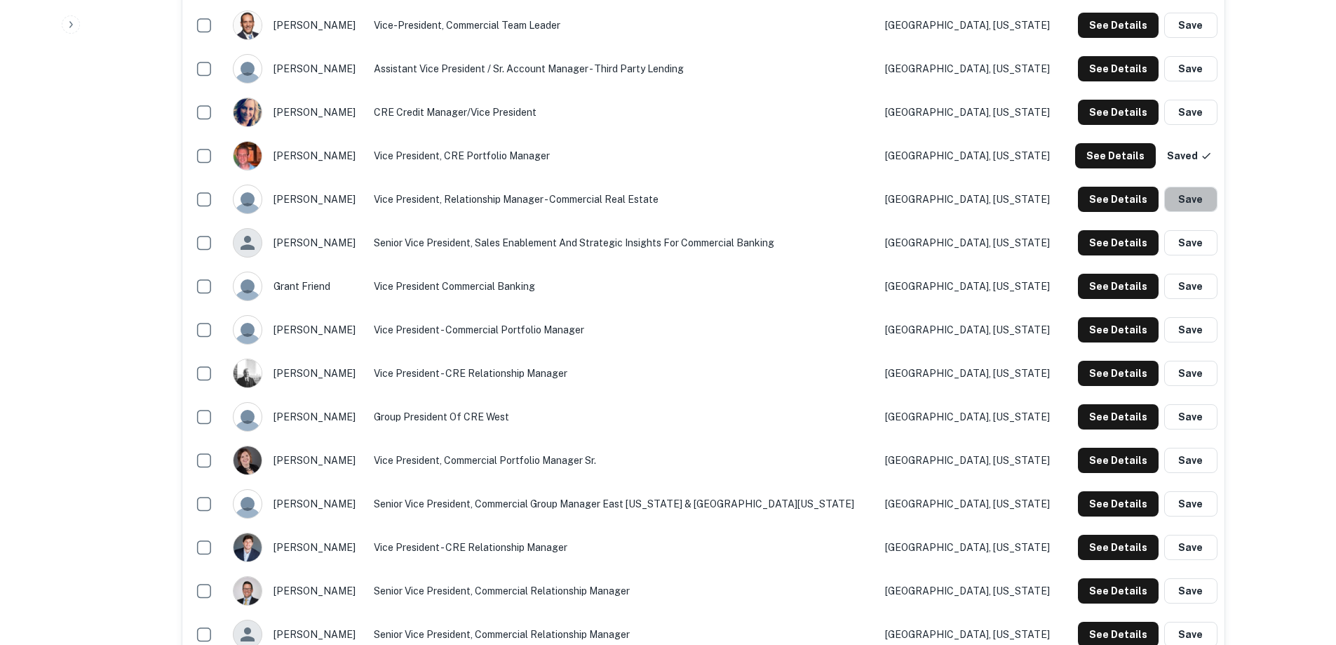
click at [1198, 190] on button "Save" at bounding box center [1190, 199] width 53 height 25
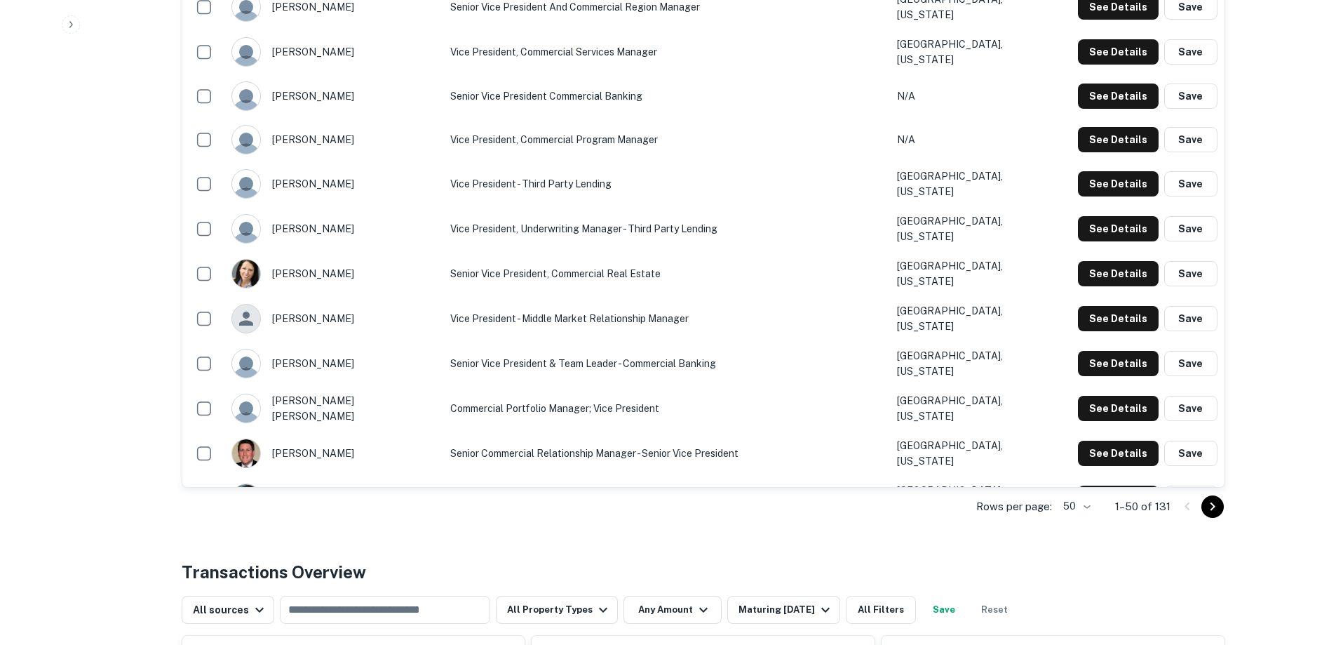
scroll to position [2104, 0]
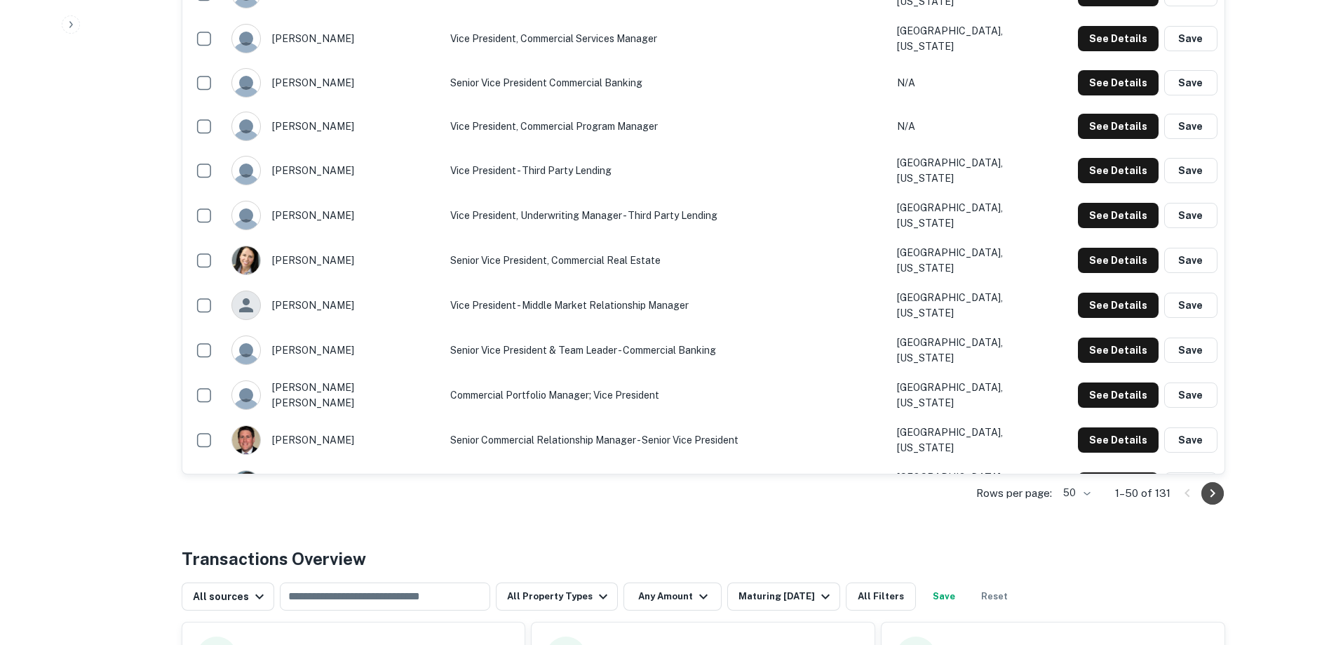
click at [1221, 494] on button "Go to next page" at bounding box center [1212, 493] width 22 height 22
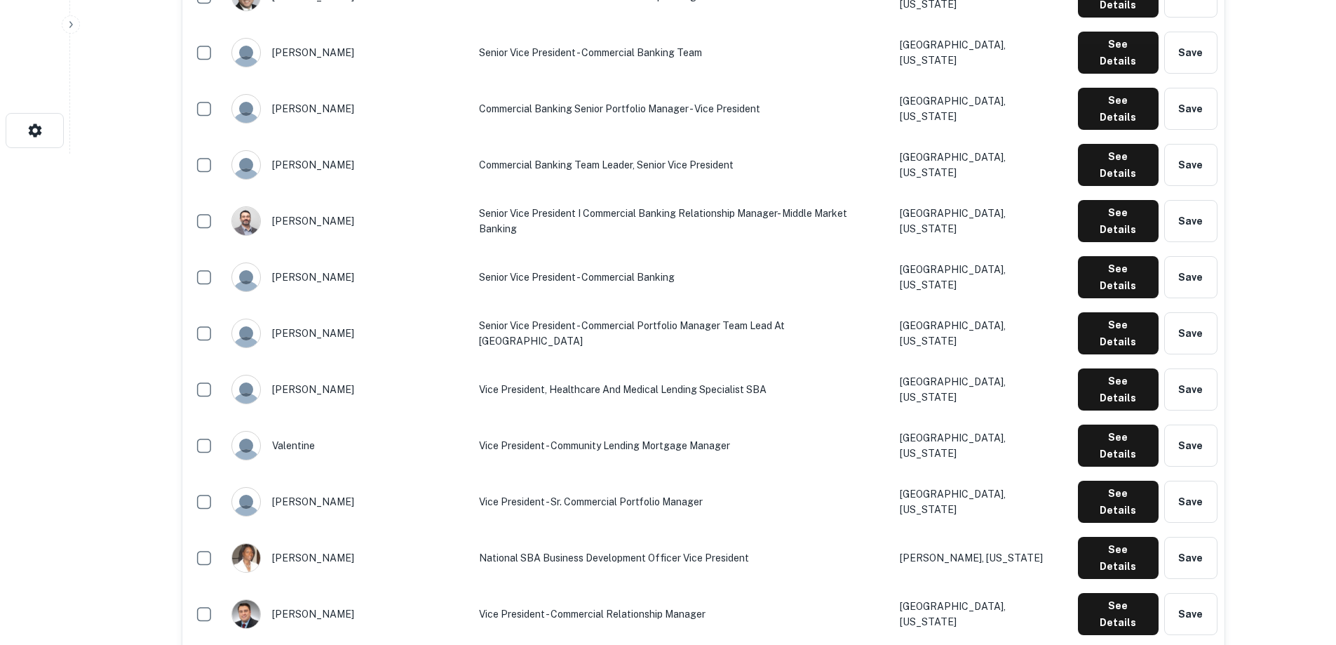
scroll to position [631, 0]
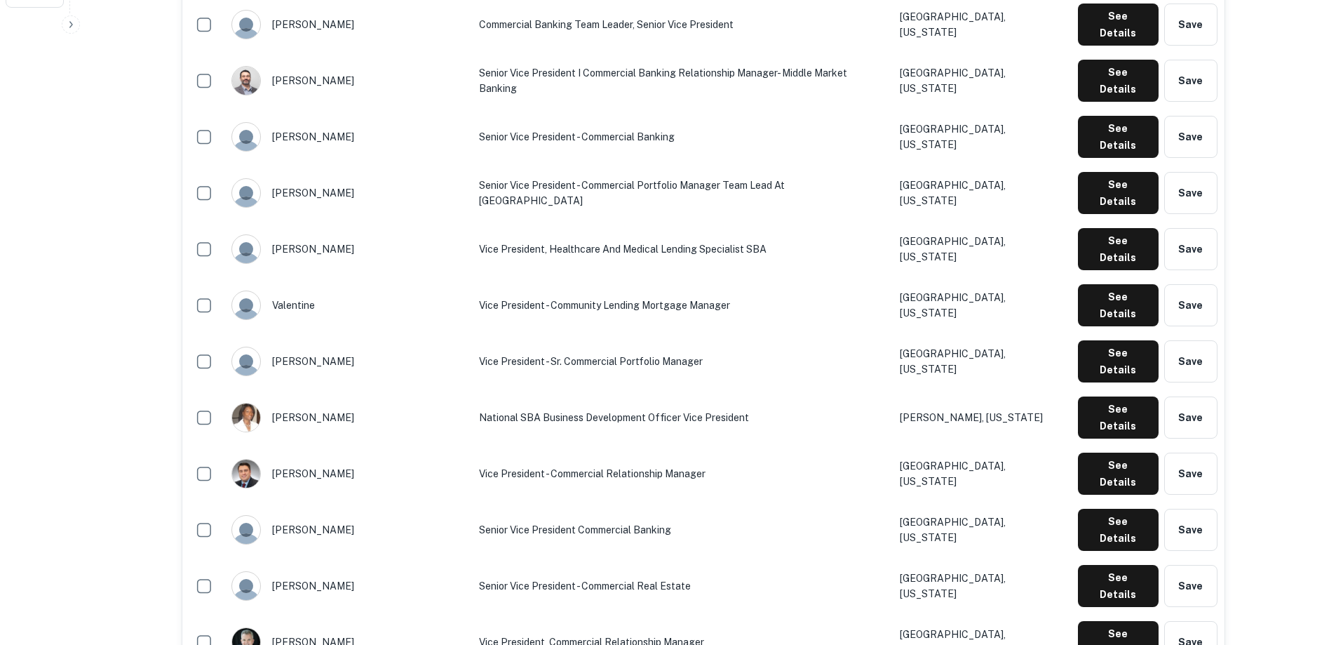
click at [1203, 565] on button "Save" at bounding box center [1190, 586] width 53 height 42
click at [1203, 565] on div "See Details Save" at bounding box center [1148, 586] width 140 height 42
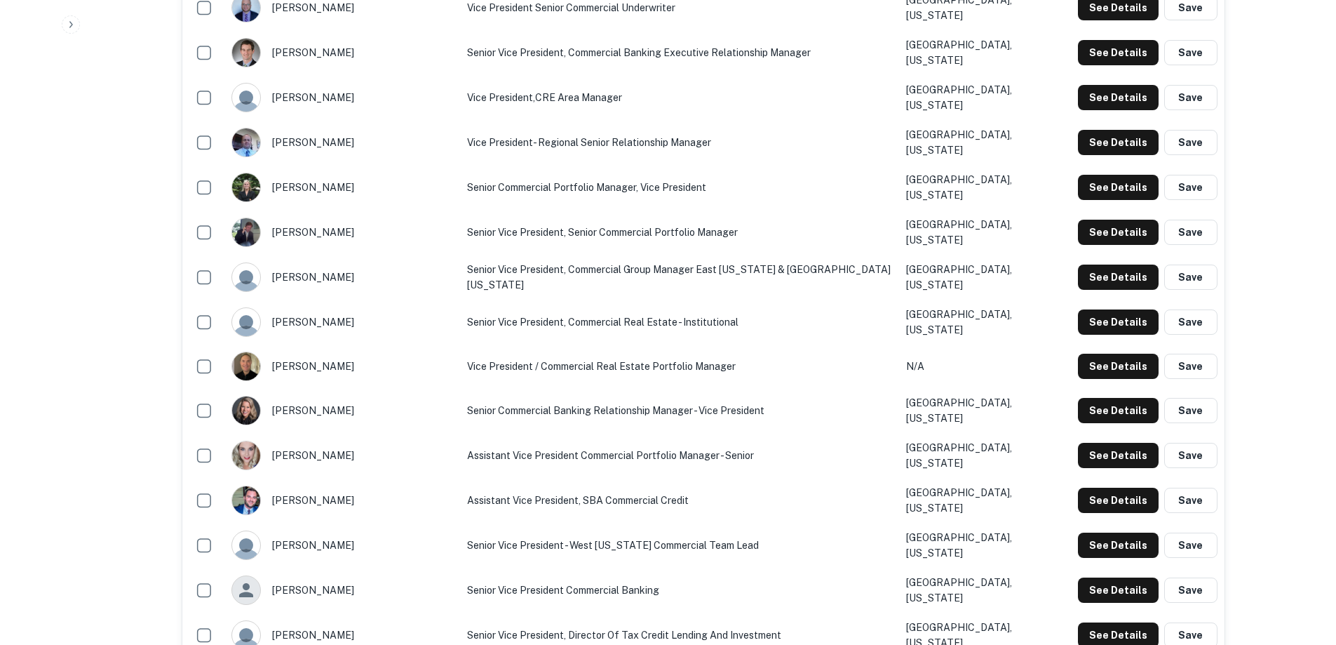
scroll to position [1122, 0]
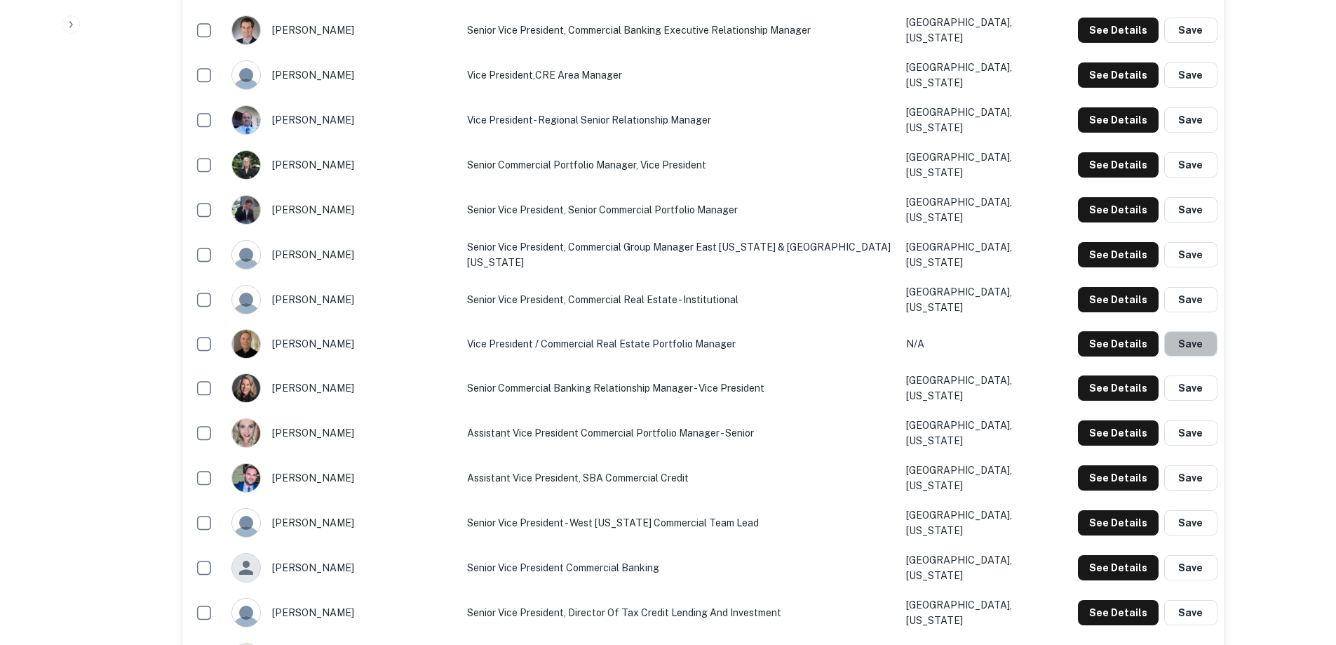
click at [1202, 331] on button "Save" at bounding box center [1190, 343] width 53 height 25
click at [1192, 287] on button "Save" at bounding box center [1190, 299] width 53 height 25
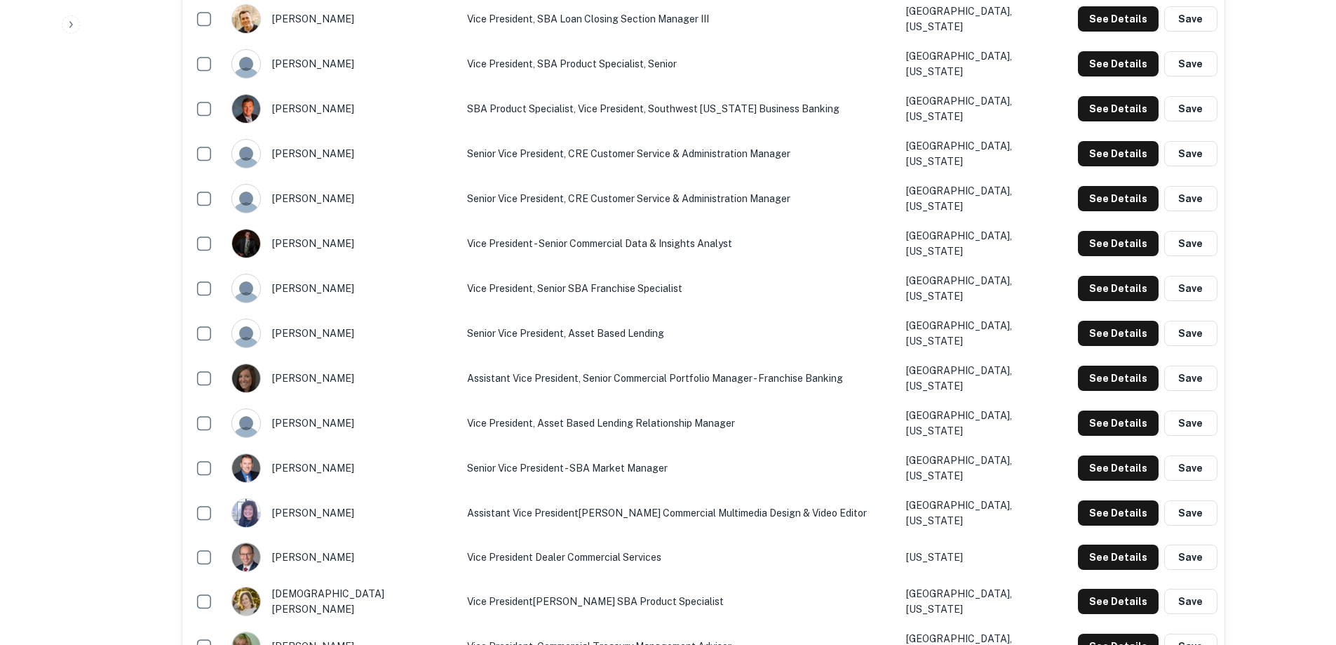
scroll to position [2104, 0]
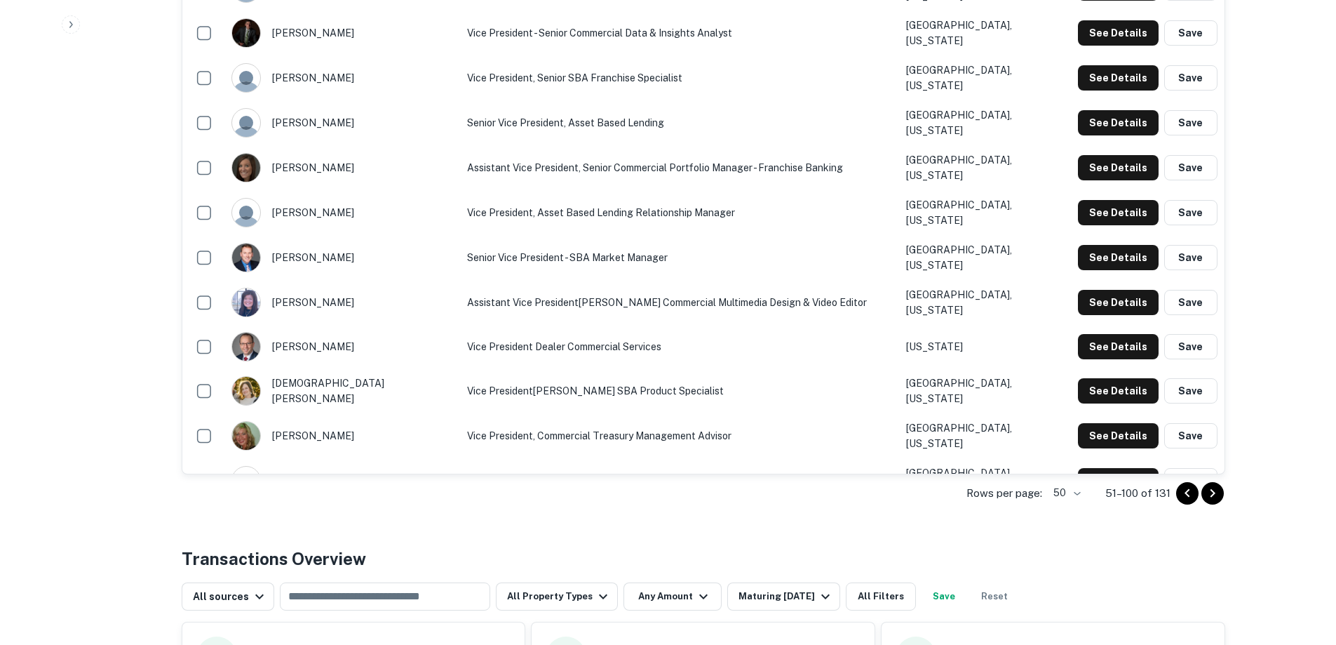
click at [1219, 492] on icon "Go to next page" at bounding box center [1212, 493] width 17 height 17
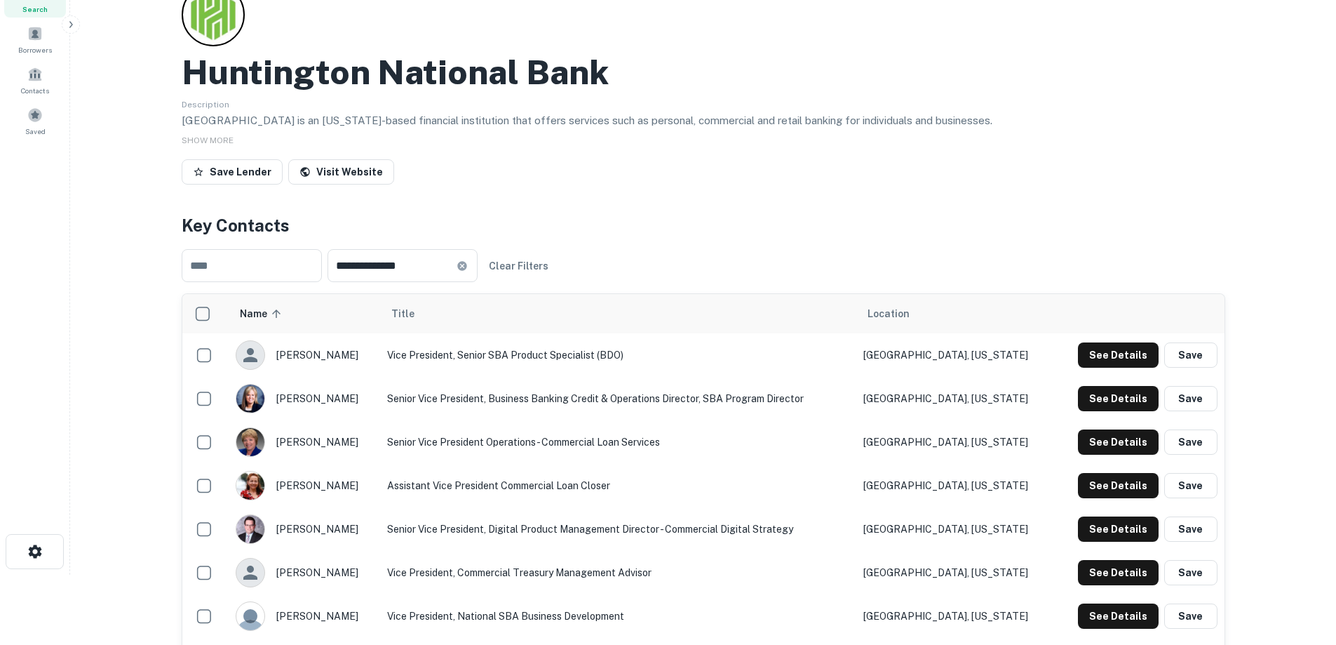
scroll to position [0, 0]
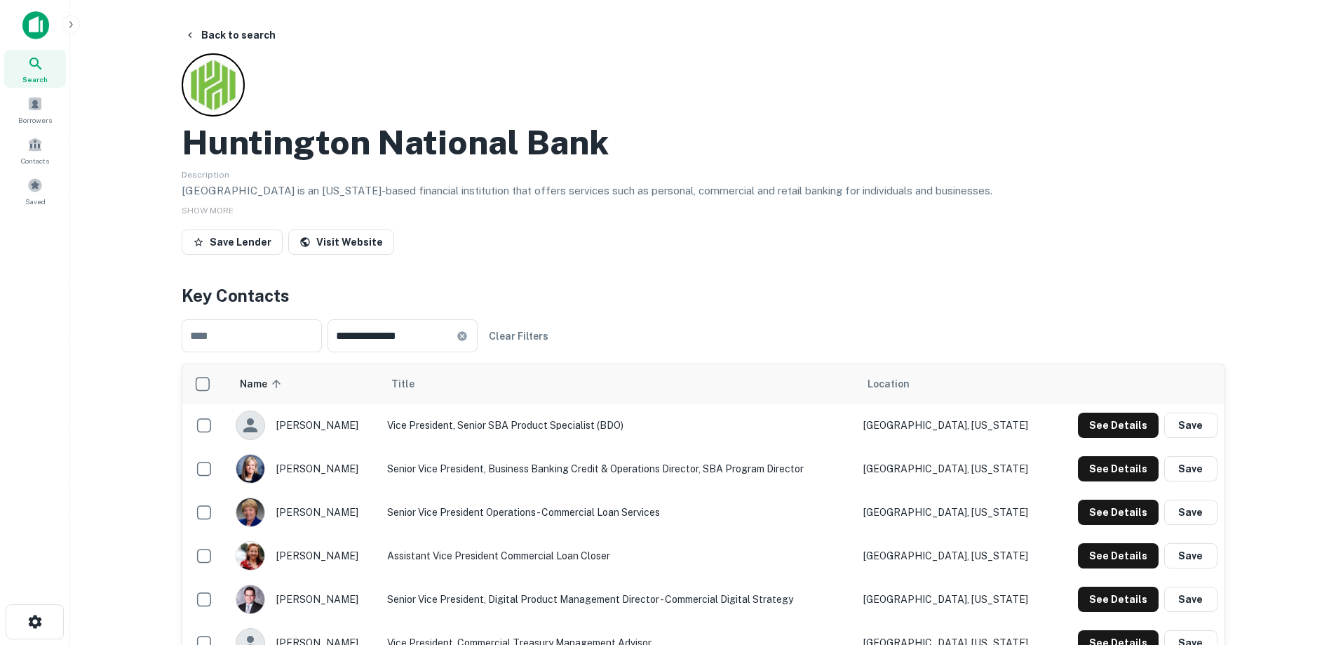
click at [257, 34] on button "Back to search" at bounding box center [230, 34] width 102 height 25
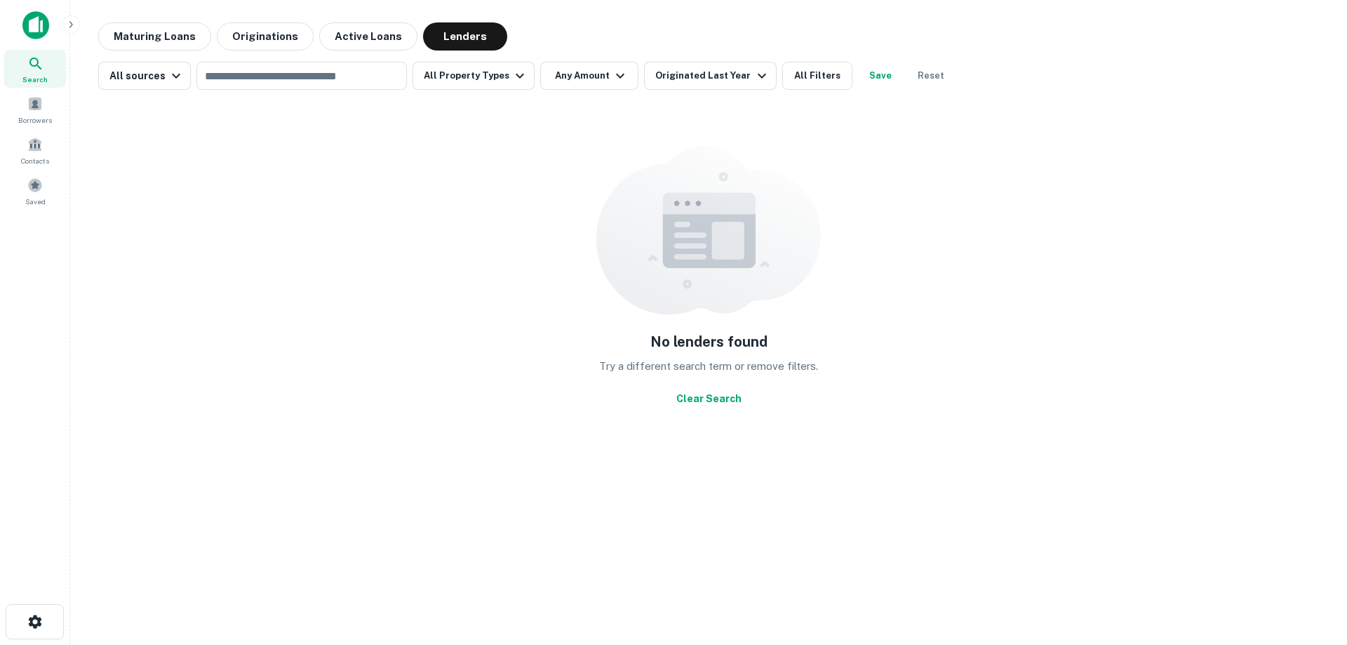
click at [258, 81] on input "text" at bounding box center [301, 76] width 200 height 20
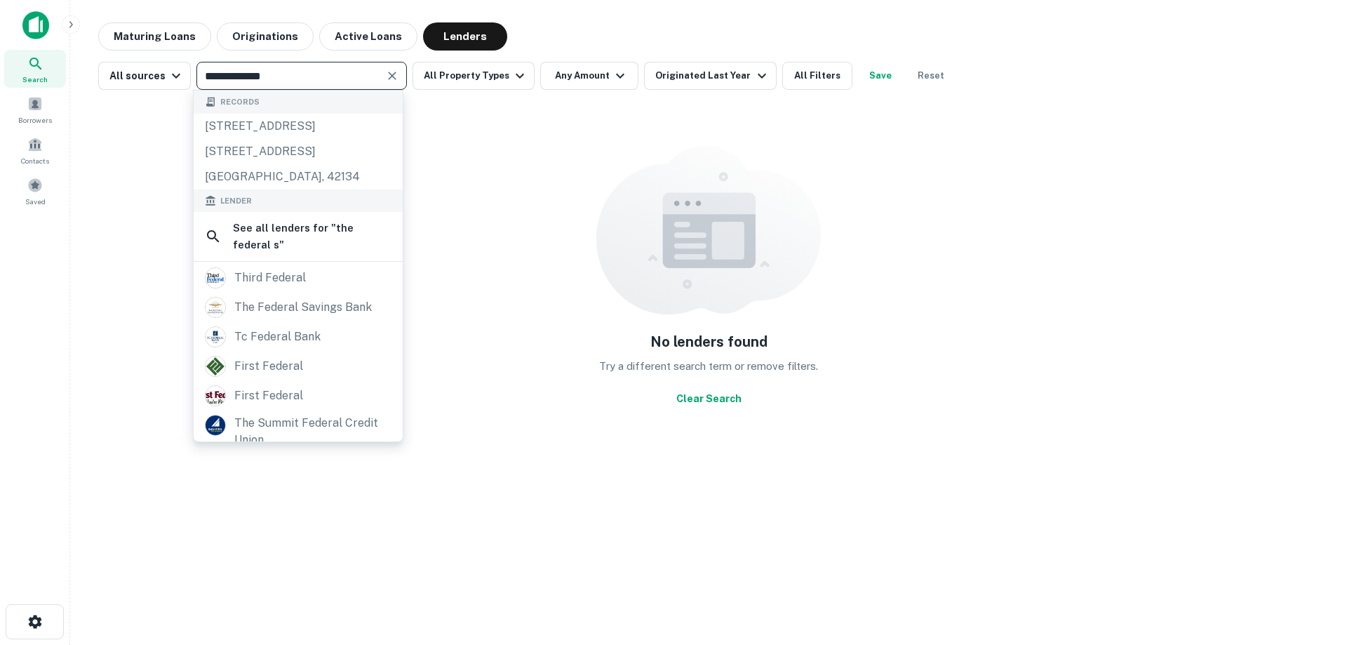
type input "**********"
click at [335, 318] on div "the federal savings bank" at bounding box center [302, 307] width 137 height 21
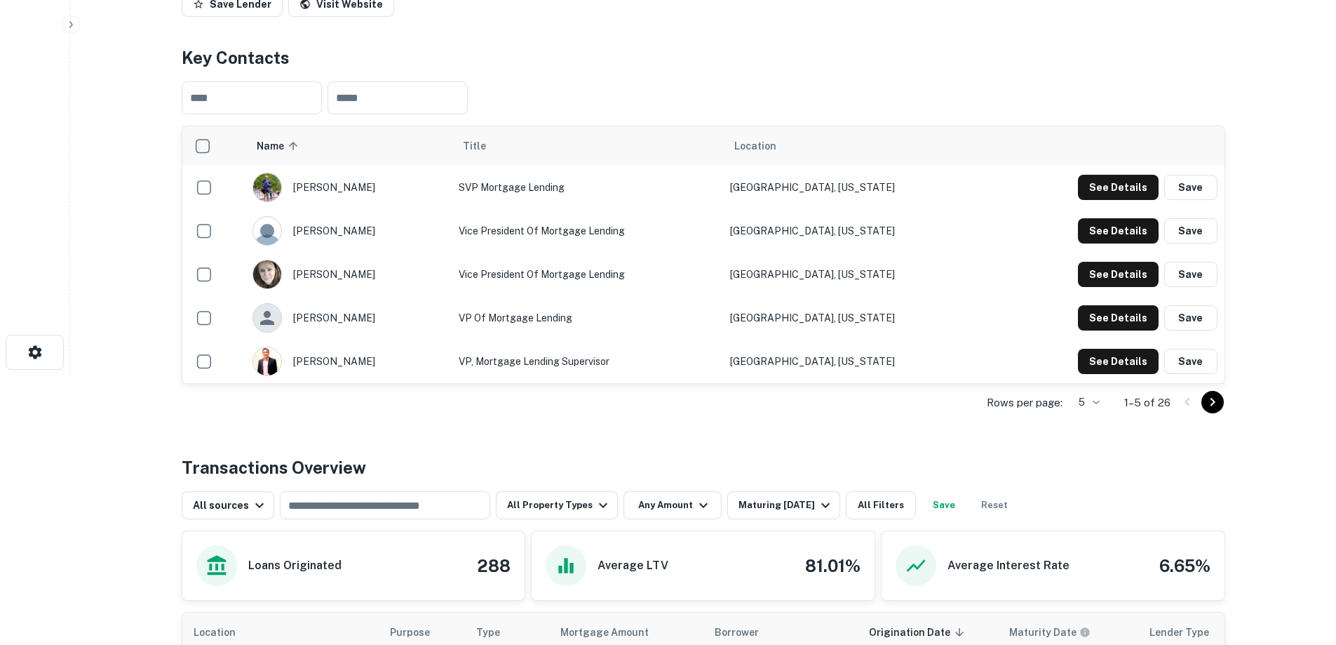
scroll to position [351, 0]
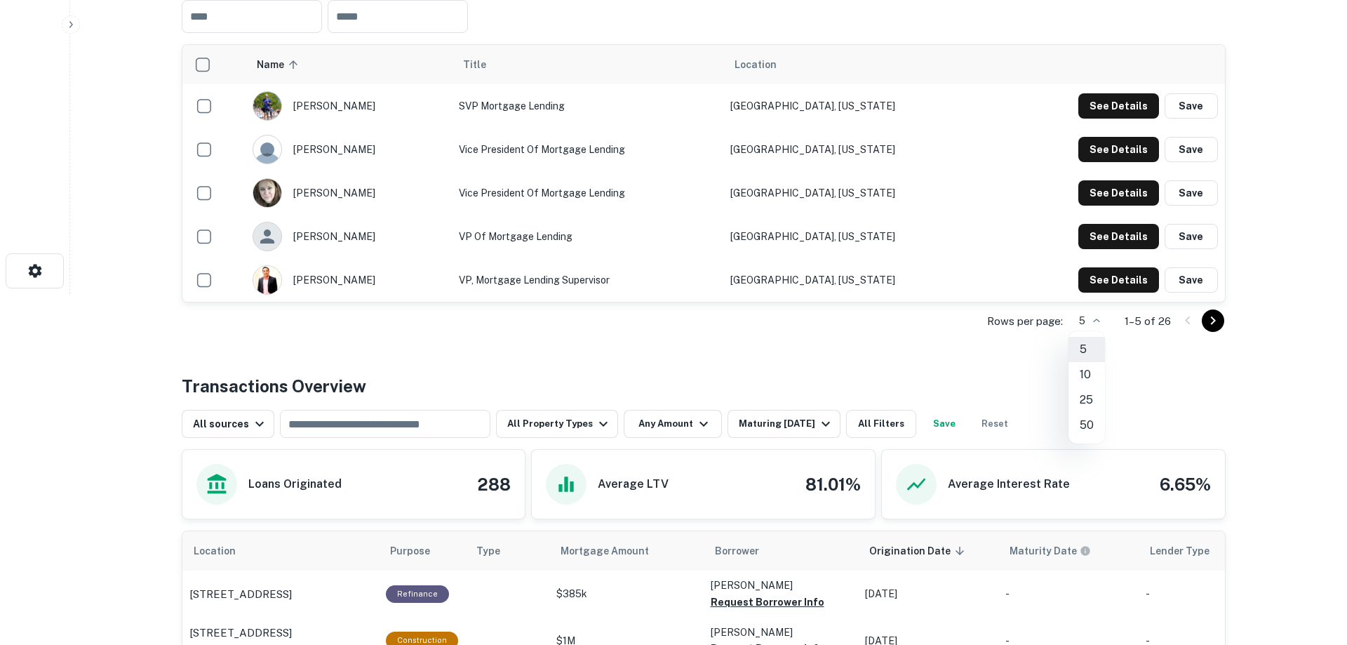
click at [1084, 423] on li "50" at bounding box center [1086, 424] width 36 height 25
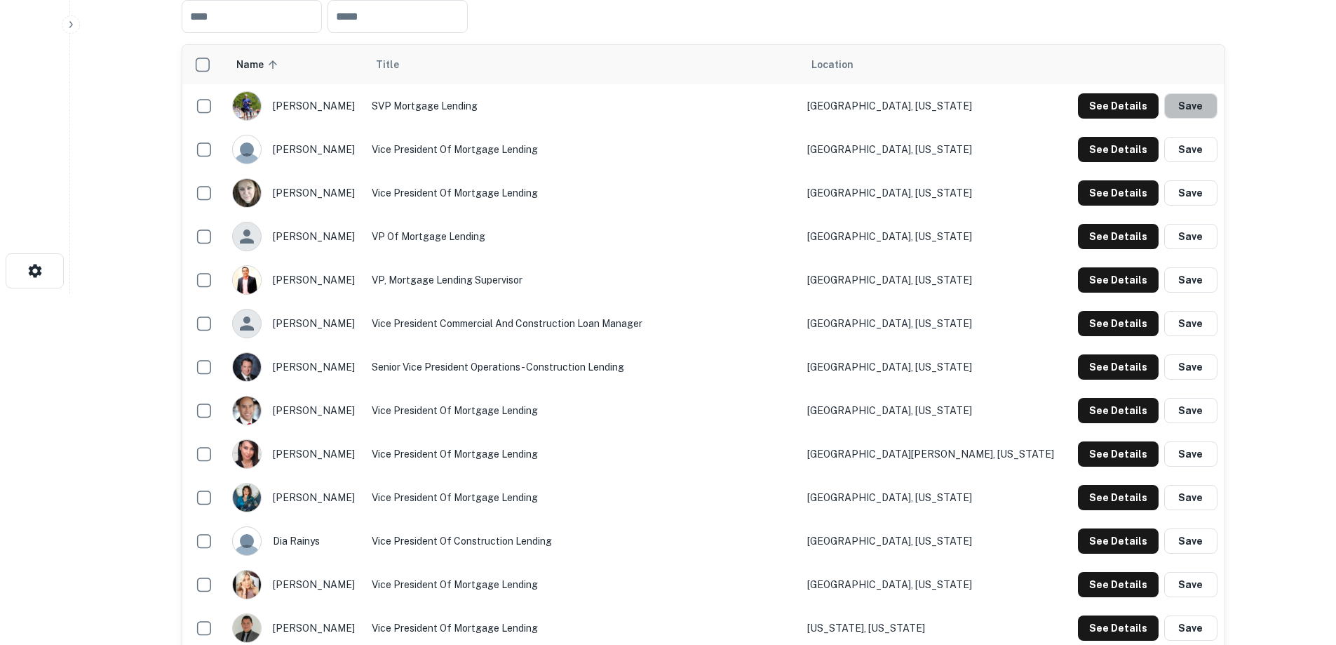
click at [1192, 106] on button "Save" at bounding box center [1190, 105] width 53 height 25
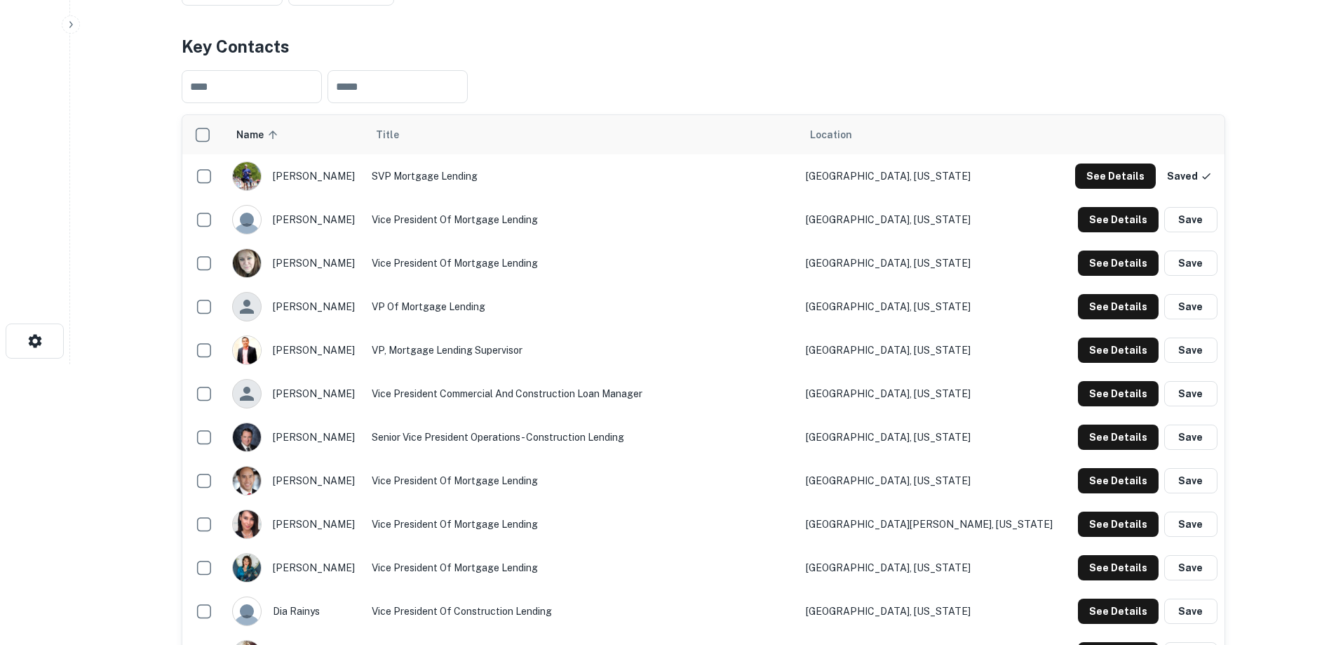
click at [1204, 263] on button "Save" at bounding box center [1190, 262] width 53 height 25
click at [1192, 305] on button "Save" at bounding box center [1190, 306] width 53 height 25
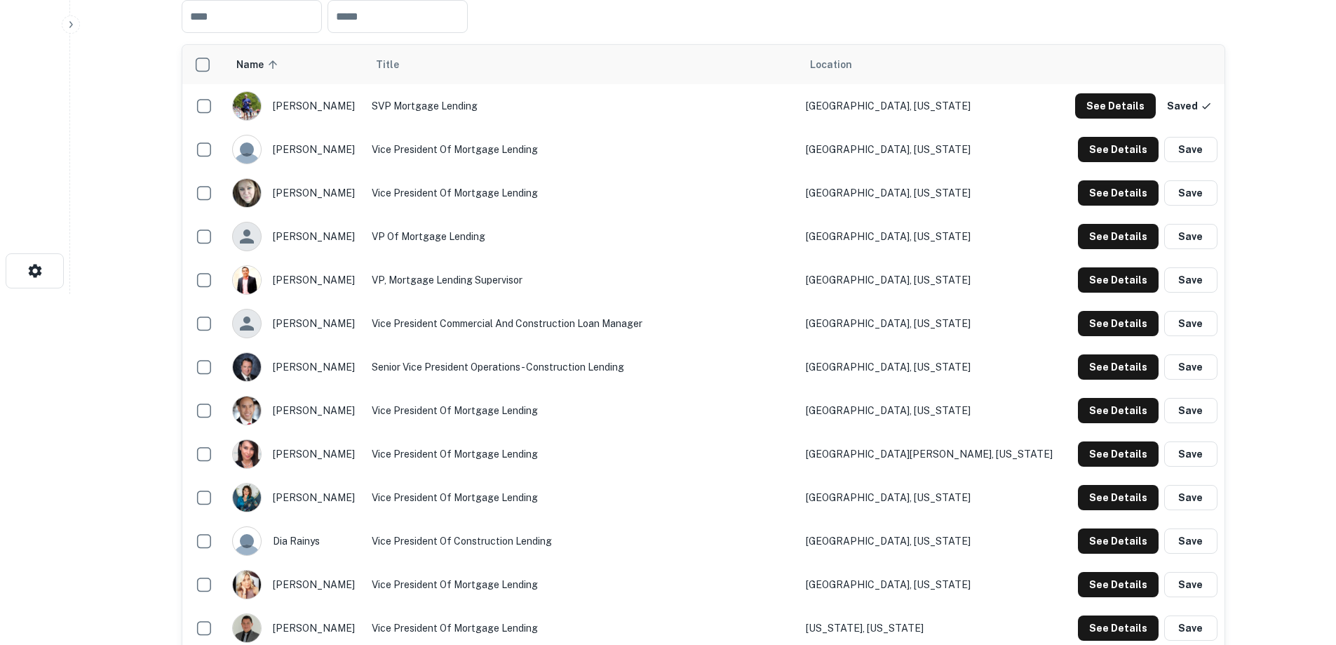
scroll to position [421, 0]
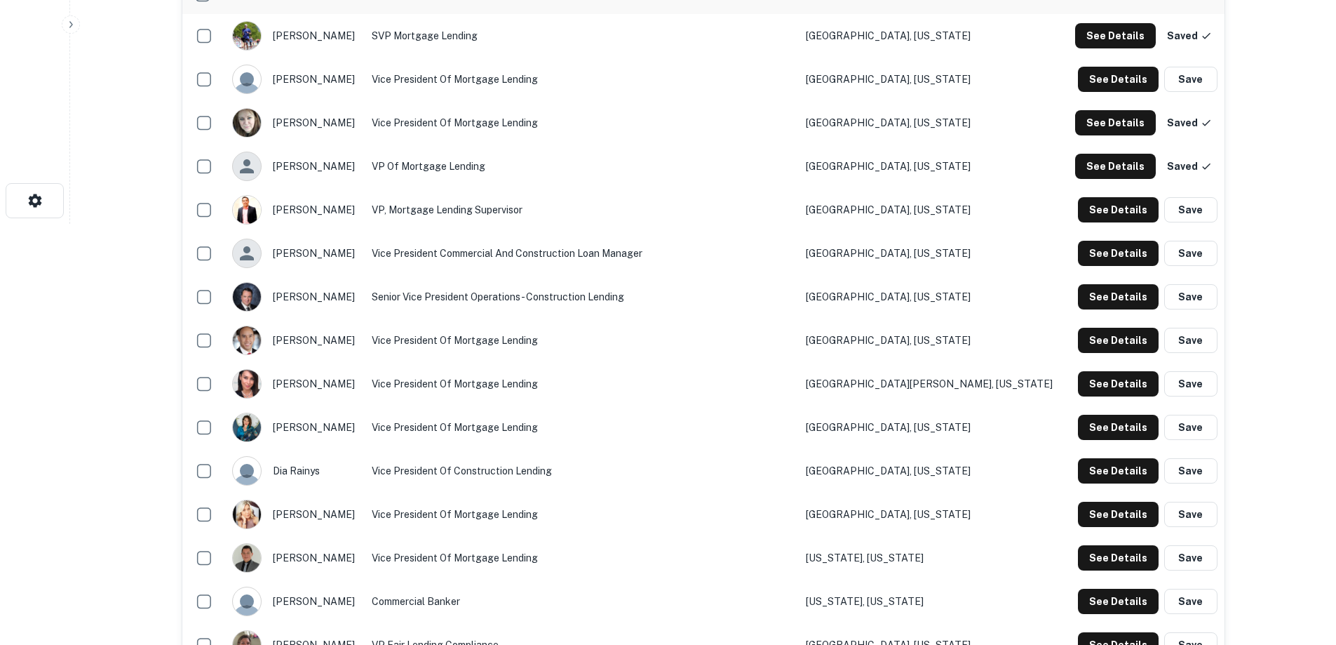
click at [1182, 429] on button "Save" at bounding box center [1190, 427] width 53 height 25
click at [1194, 515] on button "Save" at bounding box center [1190, 513] width 53 height 25
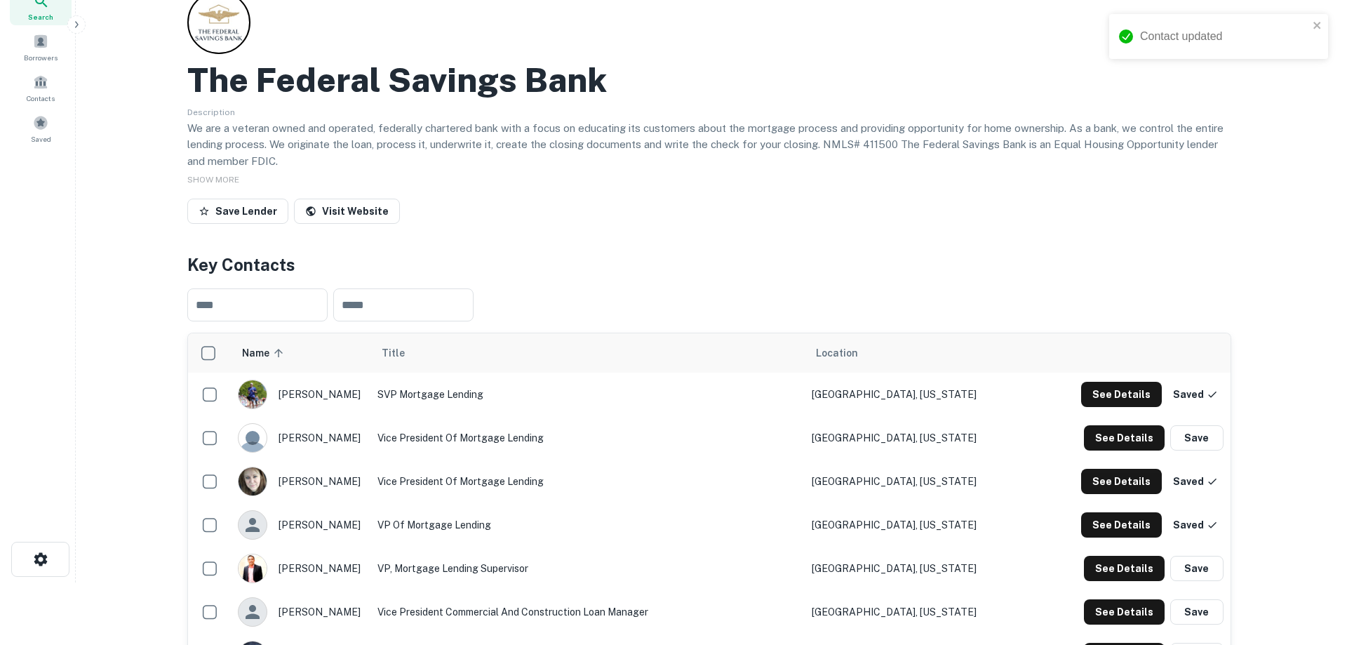
scroll to position [0, 0]
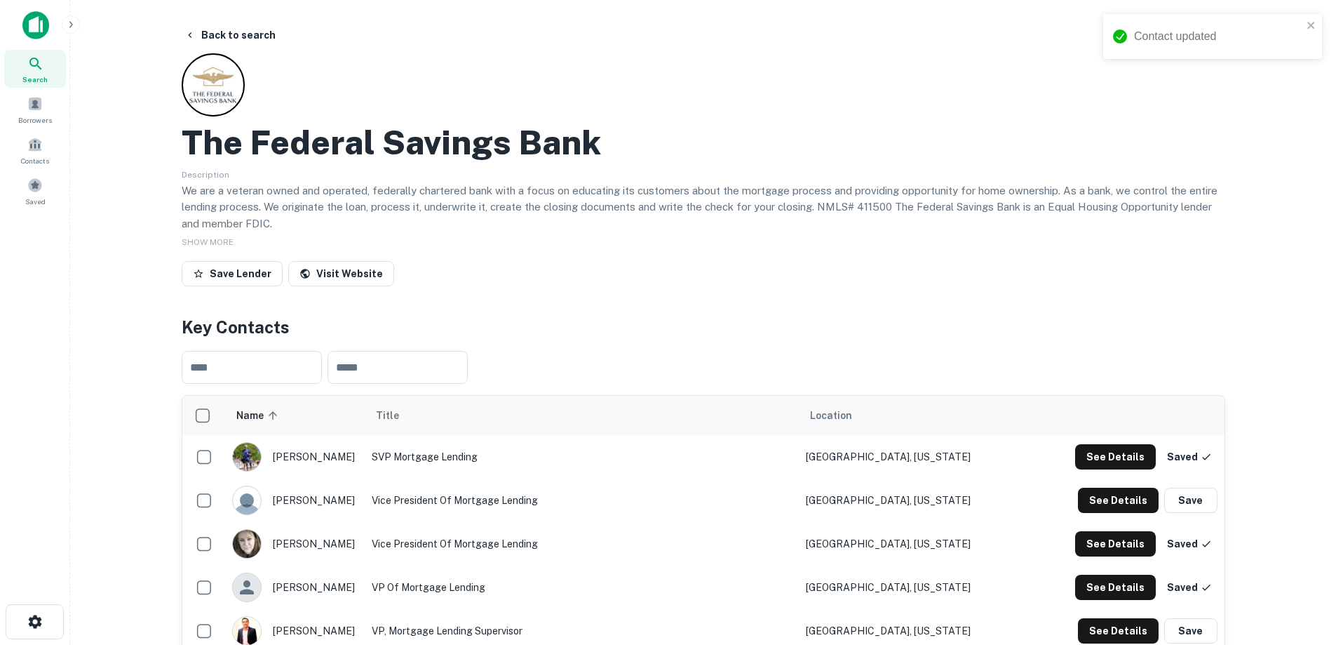
click at [240, 28] on button "Back to search" at bounding box center [230, 34] width 102 height 25
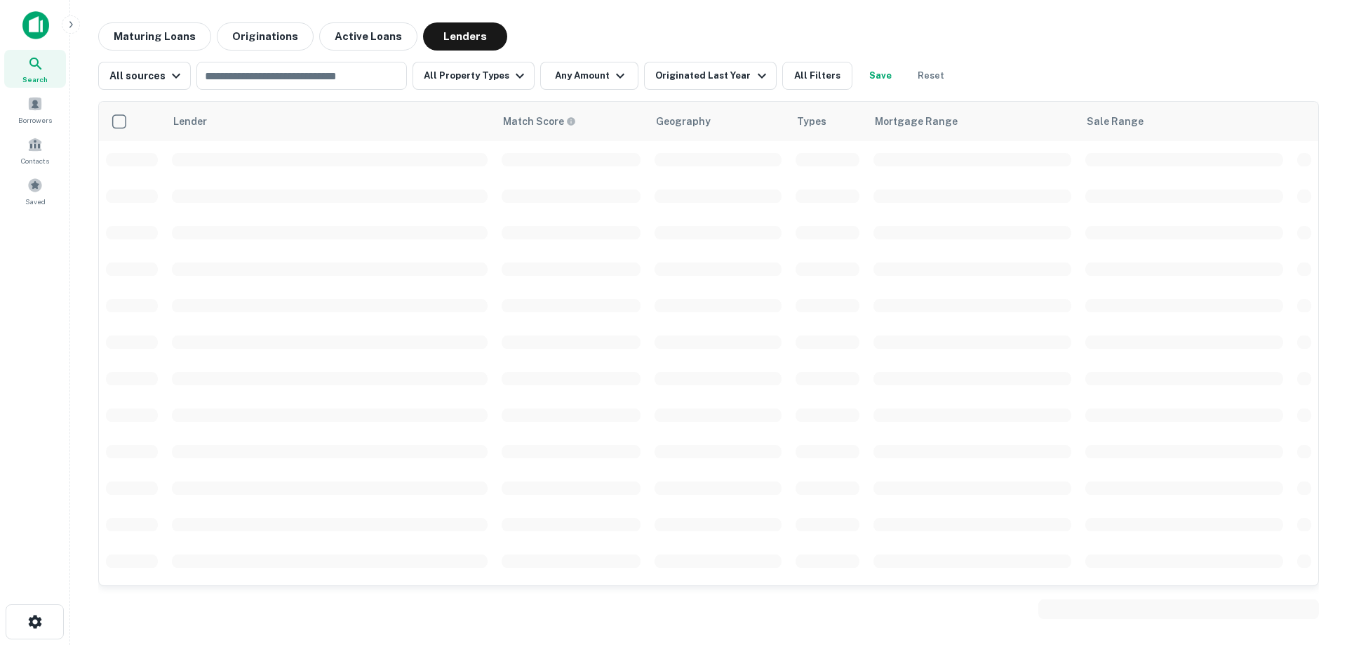
click at [282, 73] on input "text" at bounding box center [301, 76] width 200 height 20
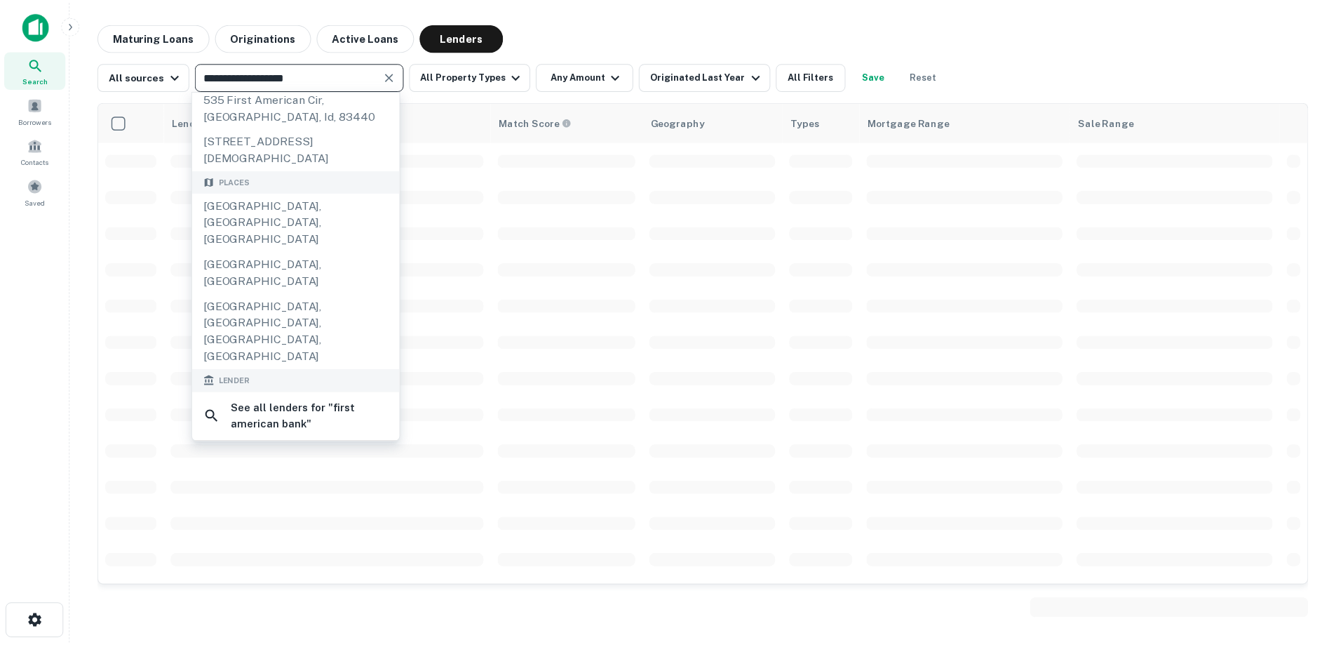
scroll to position [140, 0]
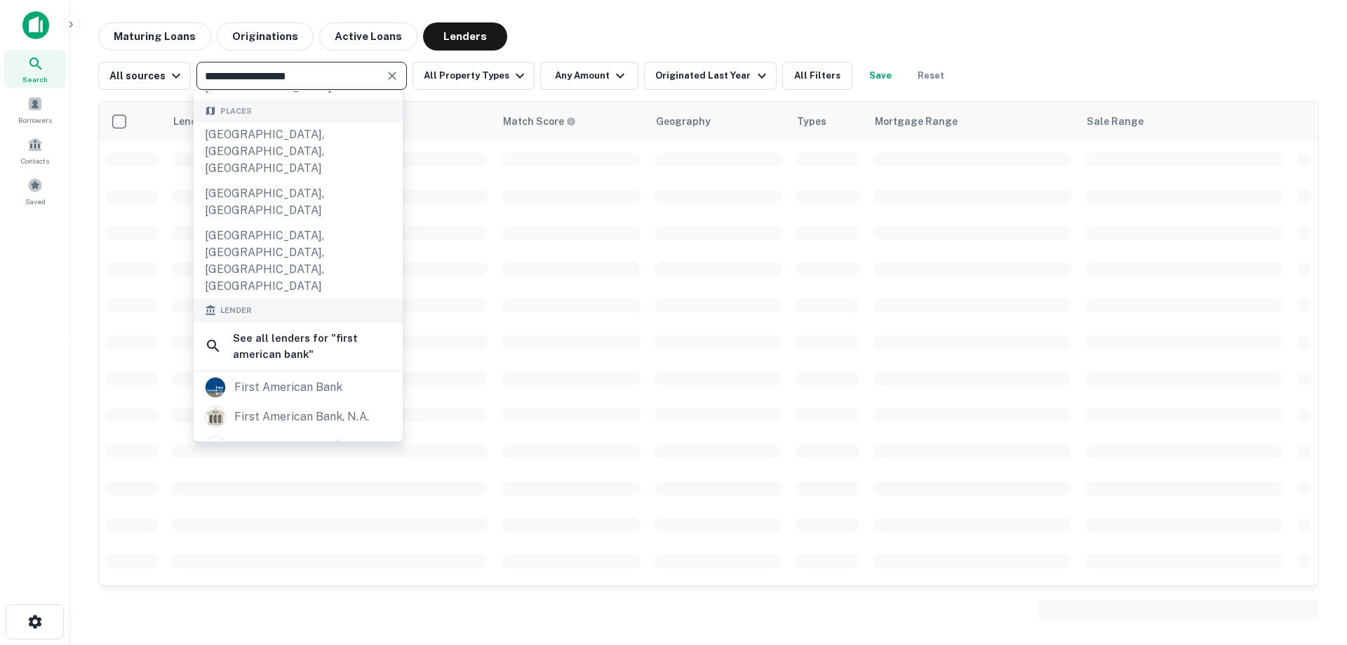
type input "**********"
click at [316, 377] on div "first american bank" at bounding box center [288, 387] width 108 height 21
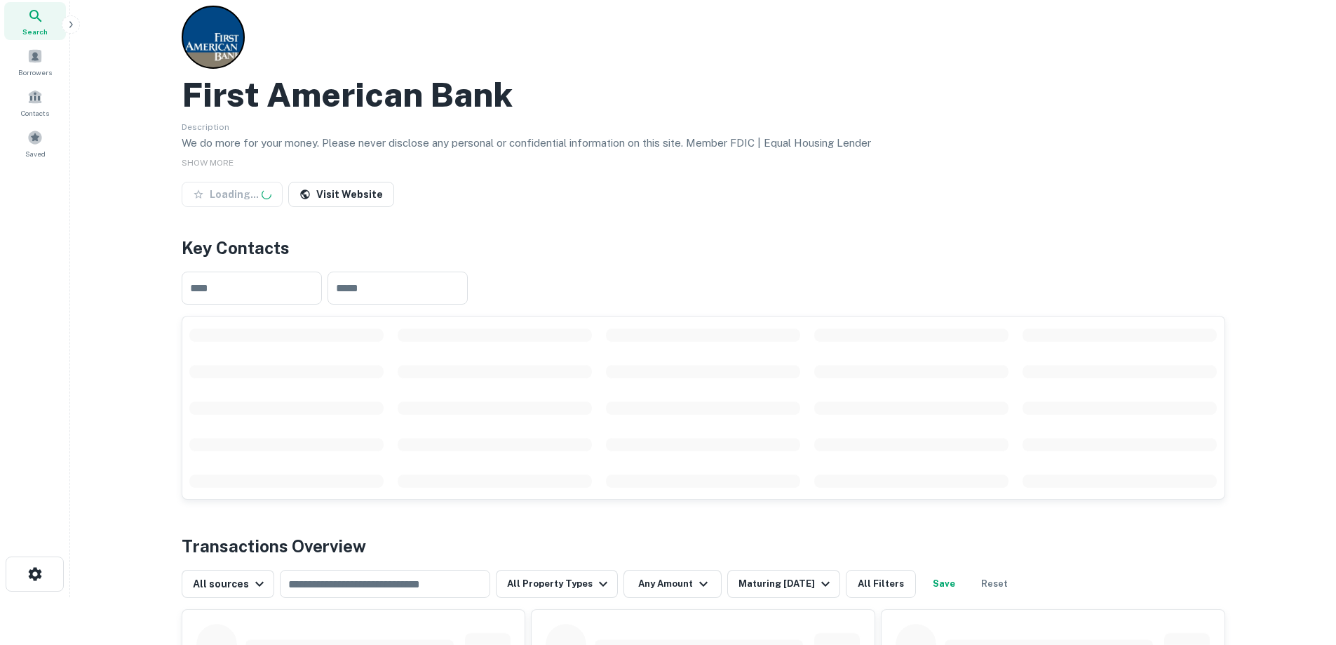
scroll to position [70, 0]
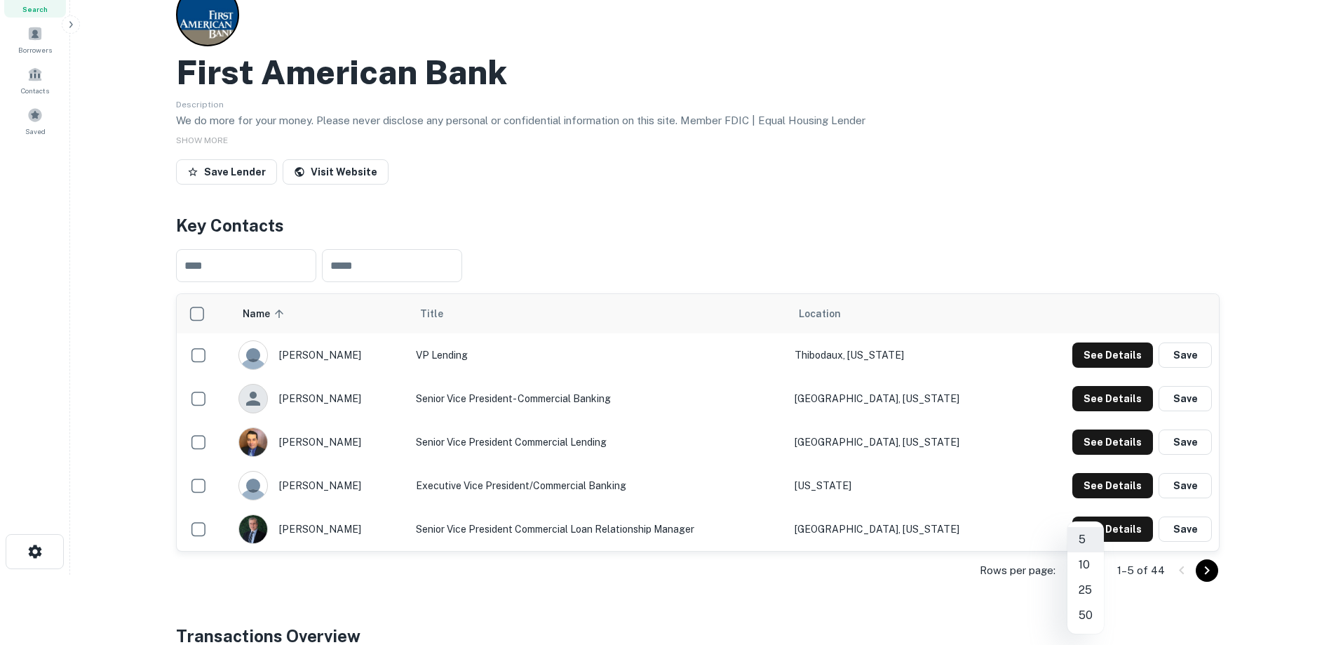
click at [1097, 564] on body "Search Borrowers Contacts Saved Back to search First American Bank Description …" at bounding box center [668, 252] width 1336 height 645
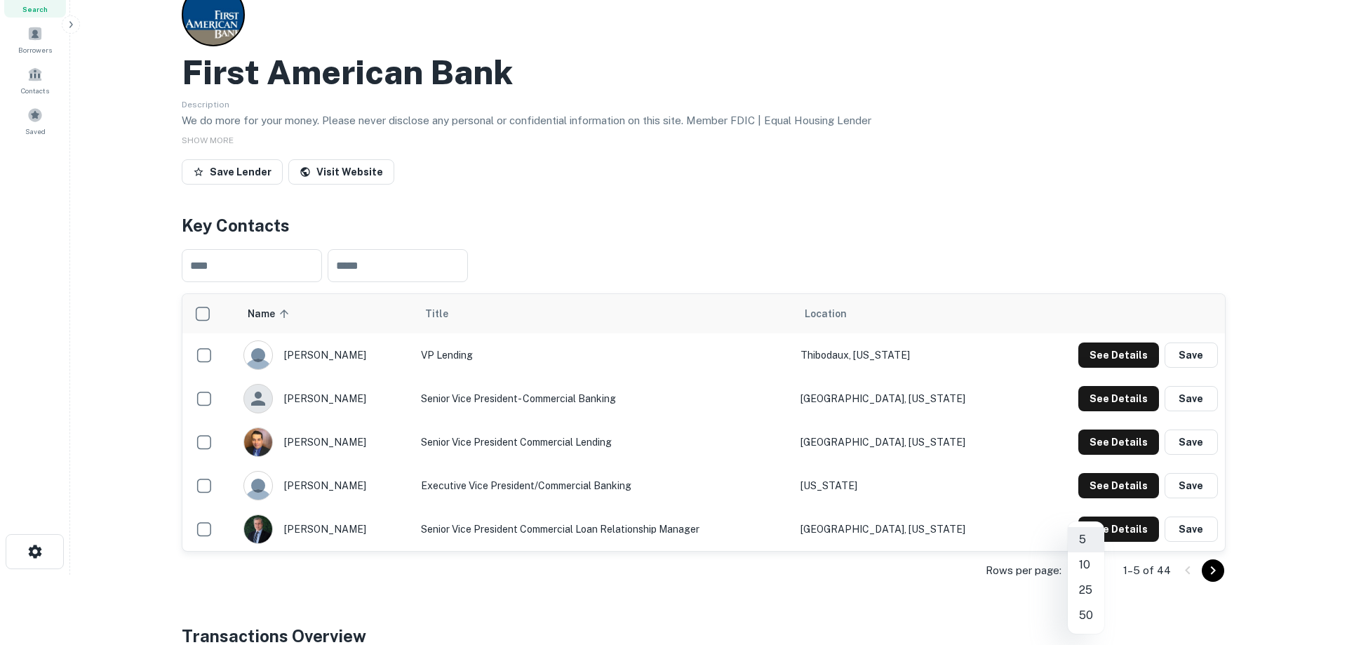
click at [1094, 611] on li "50" at bounding box center [1085, 614] width 36 height 25
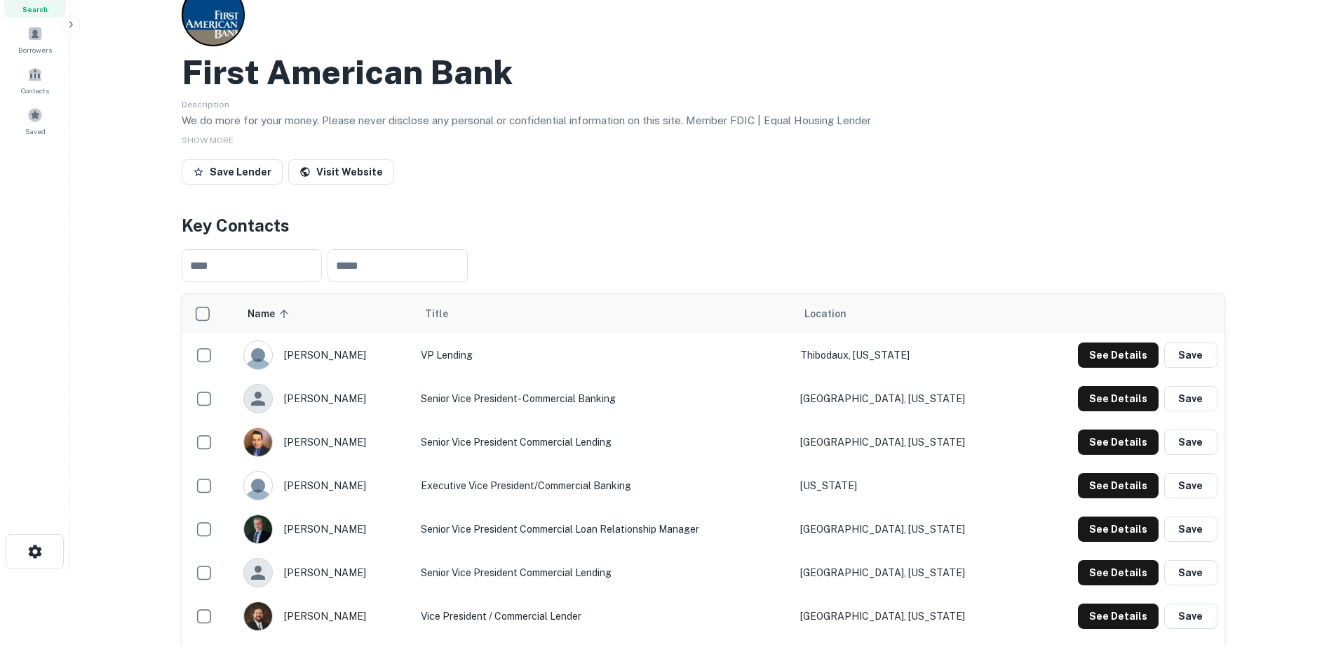
scroll to position [140, 0]
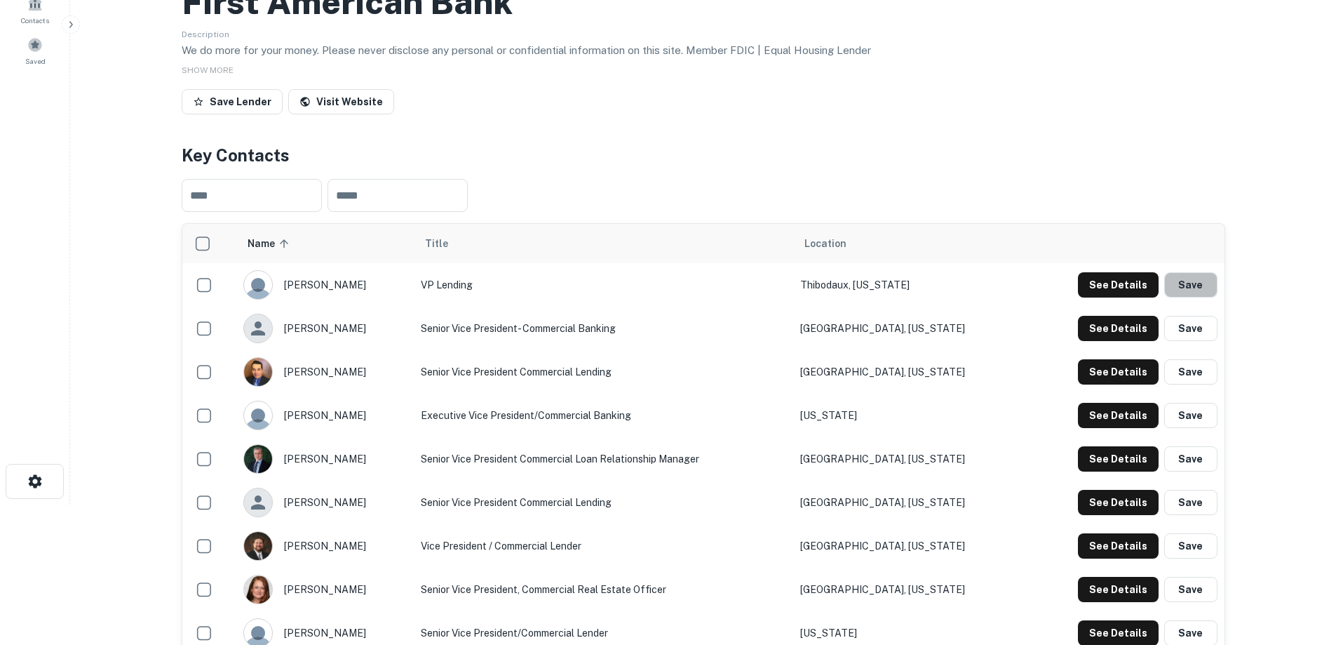
click at [1194, 285] on button "Save" at bounding box center [1190, 284] width 53 height 25
click at [1194, 285] on div "See Details Save" at bounding box center [1148, 284] width 140 height 25
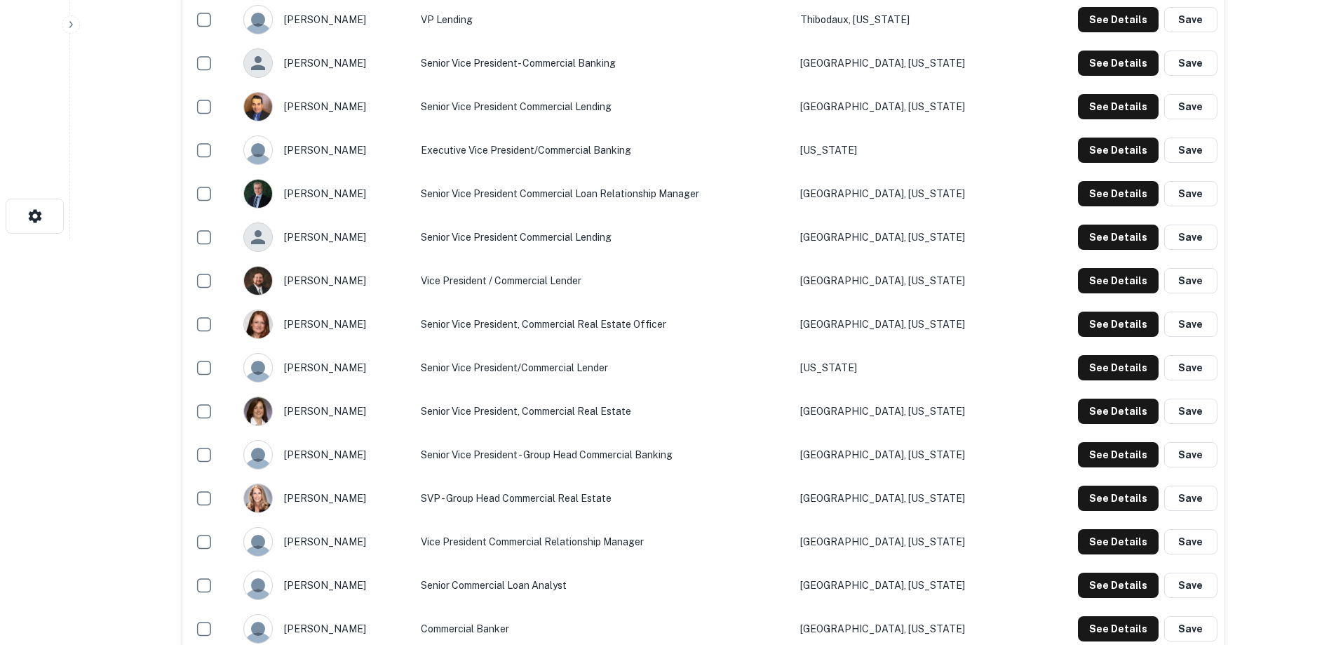
scroll to position [421, 0]
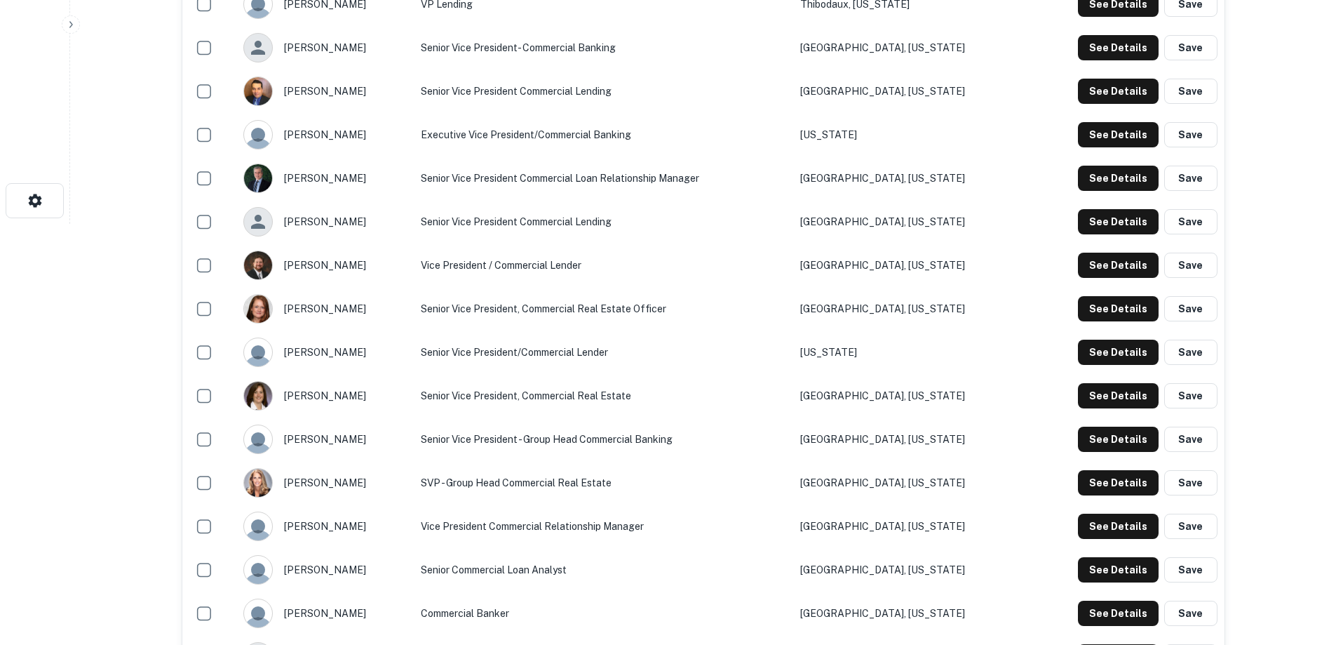
click at [1188, 313] on button "Save" at bounding box center [1190, 308] width 53 height 25
click at [1202, 398] on button "Save" at bounding box center [1190, 395] width 53 height 25
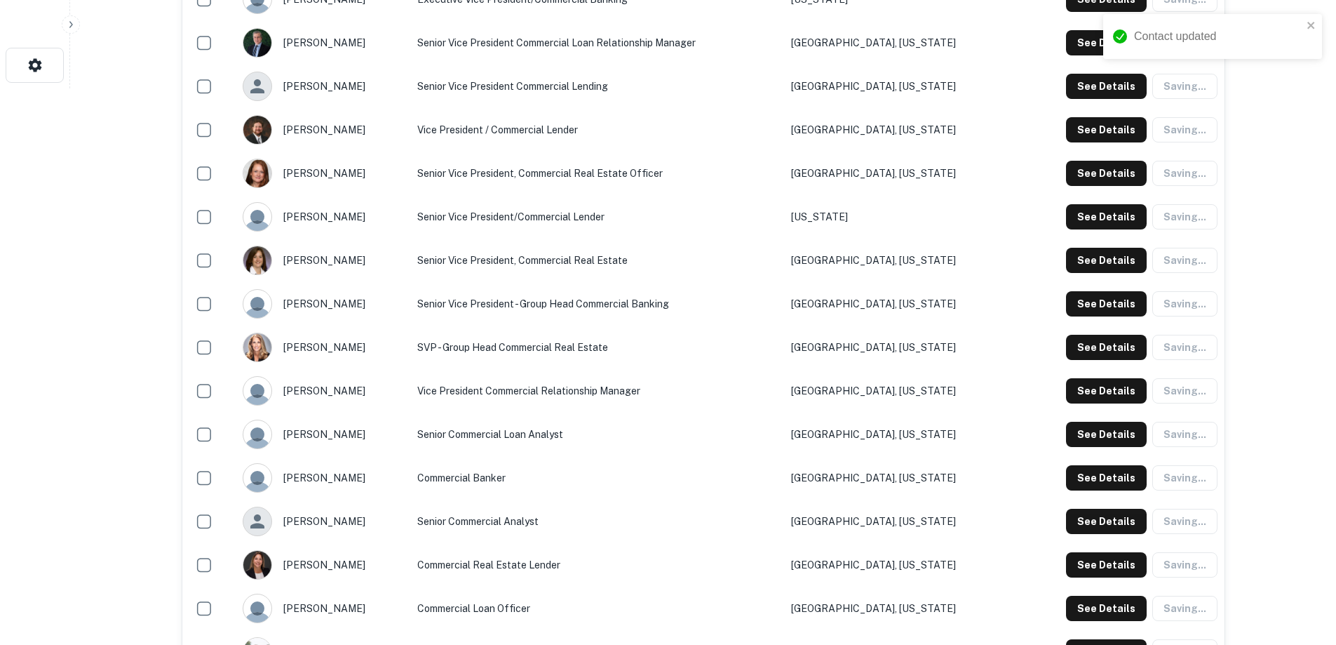
scroll to position [561, 0]
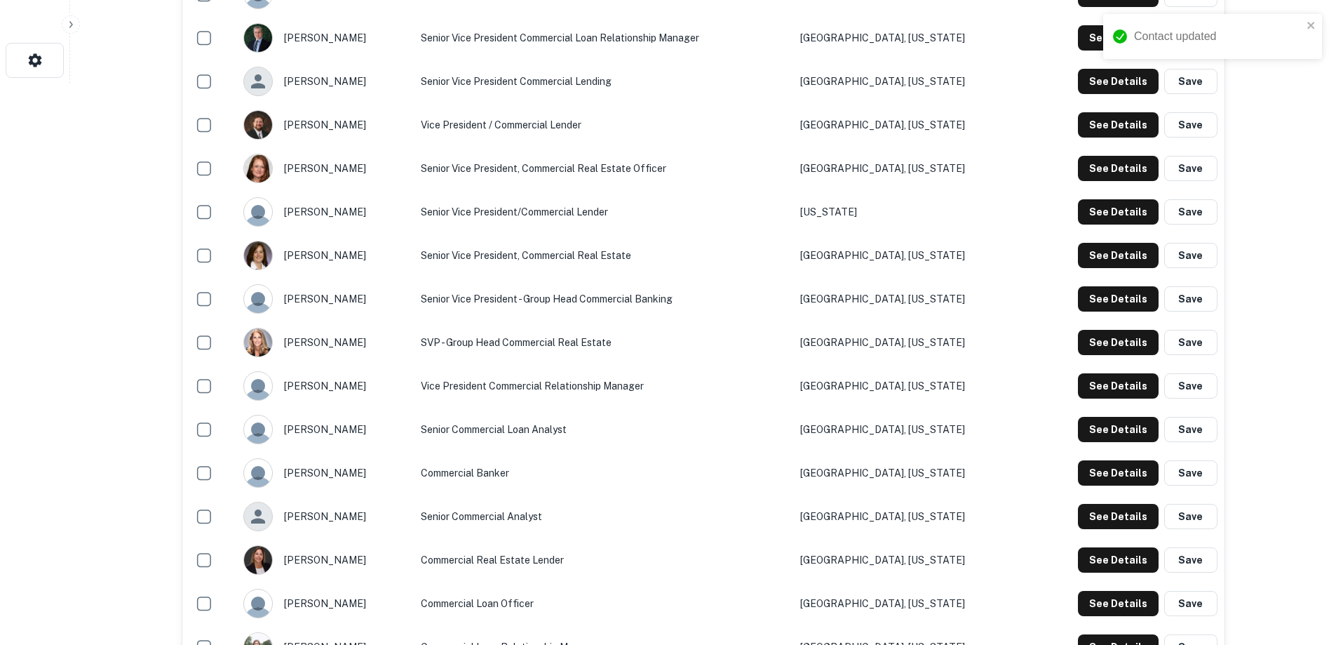
click at [1193, 342] on button "Save" at bounding box center [1190, 342] width 53 height 25
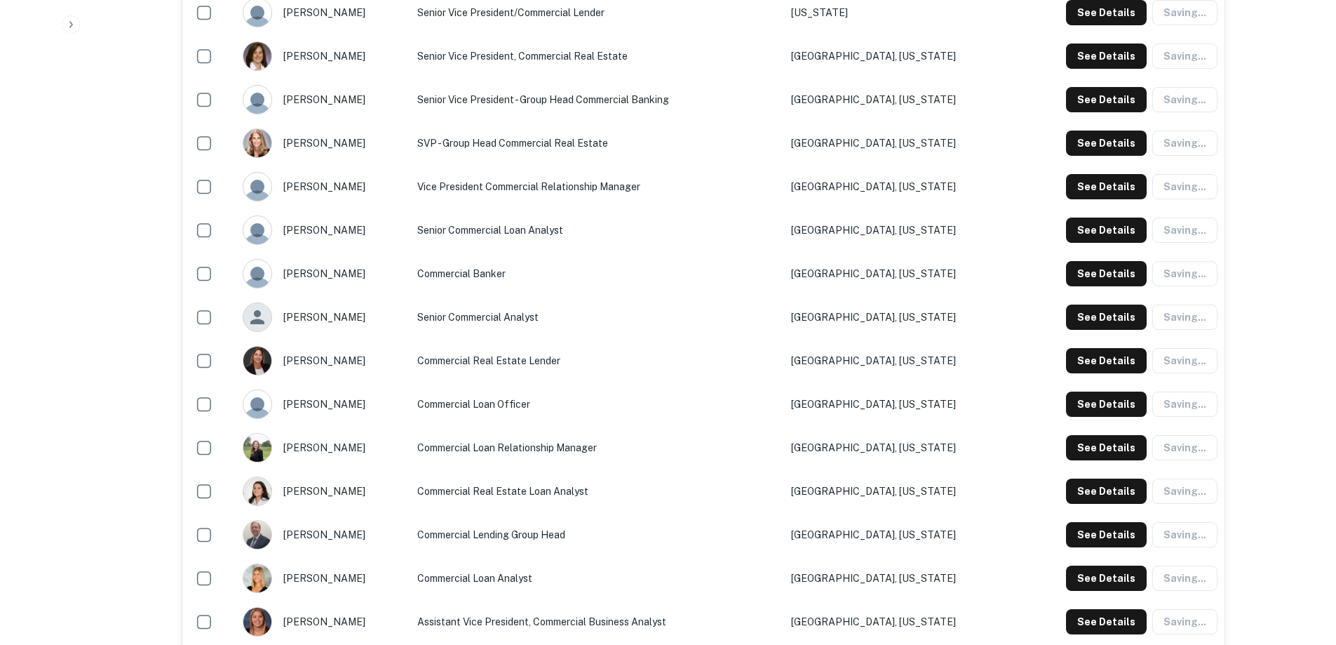
scroll to position [772, 0]
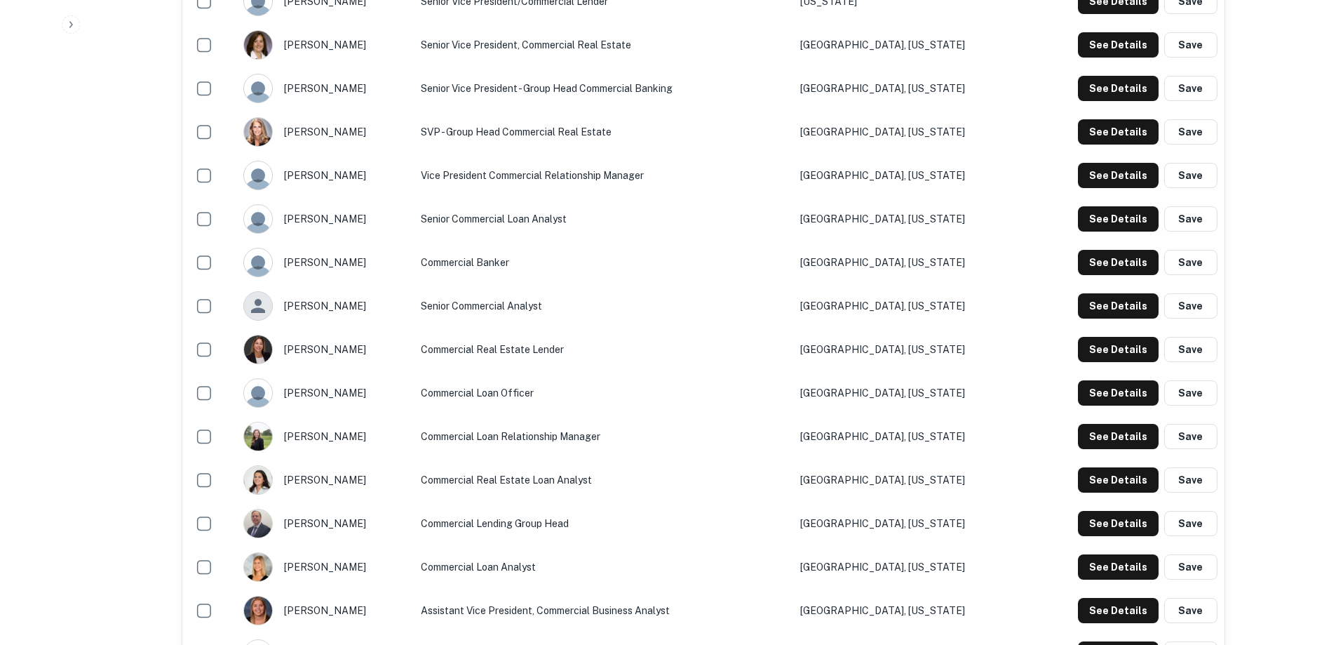
click at [1195, 351] on button "Save" at bounding box center [1190, 349] width 53 height 25
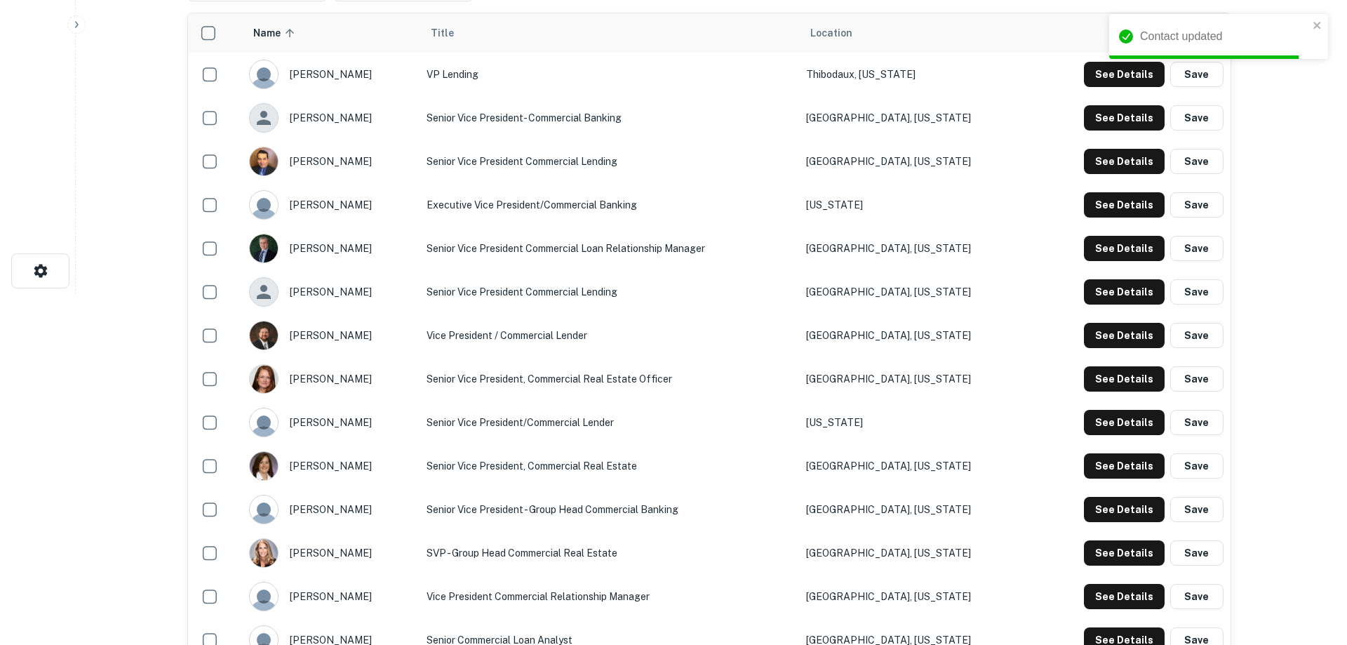
scroll to position [0, 0]
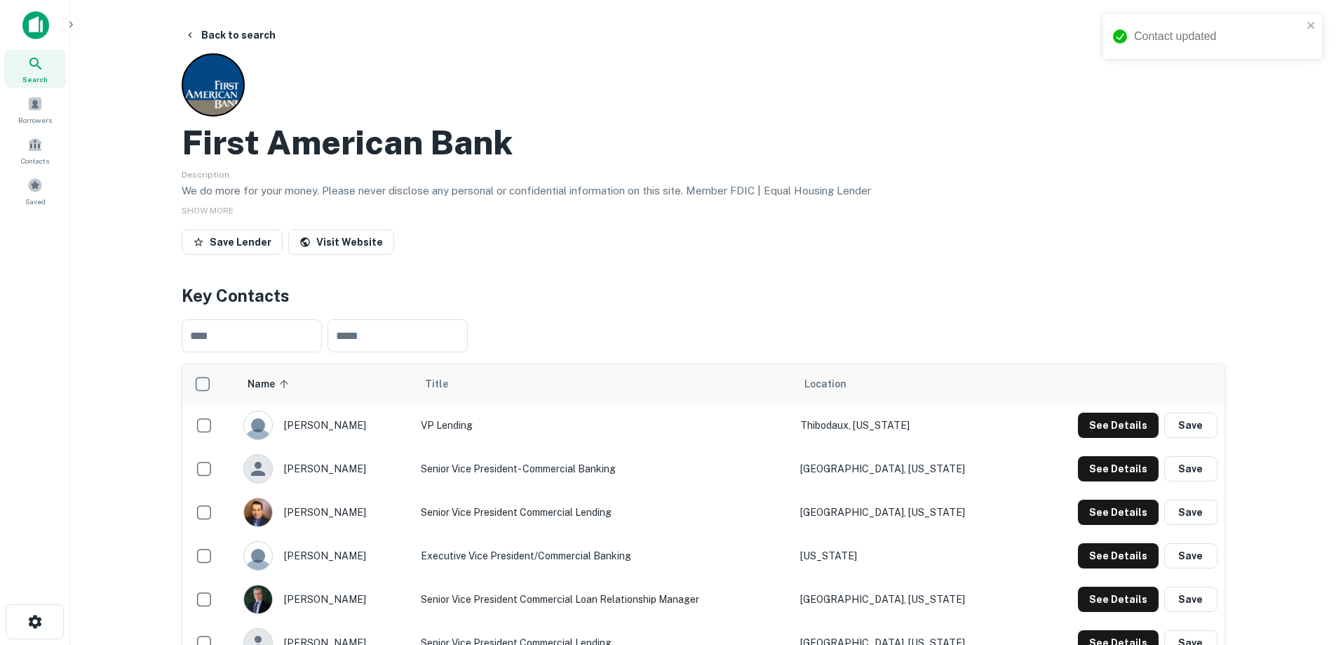
click at [248, 33] on button "Back to search" at bounding box center [230, 34] width 102 height 25
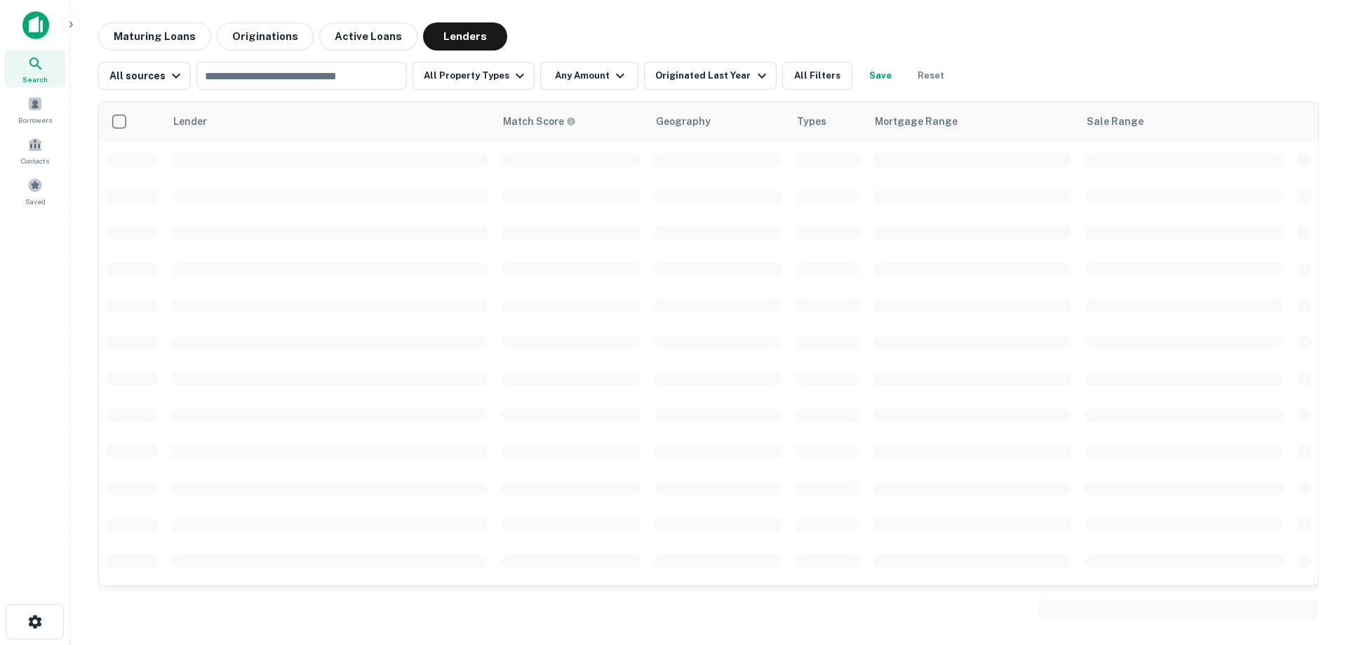
click at [252, 72] on input "text" at bounding box center [301, 76] width 200 height 20
type input "**********"
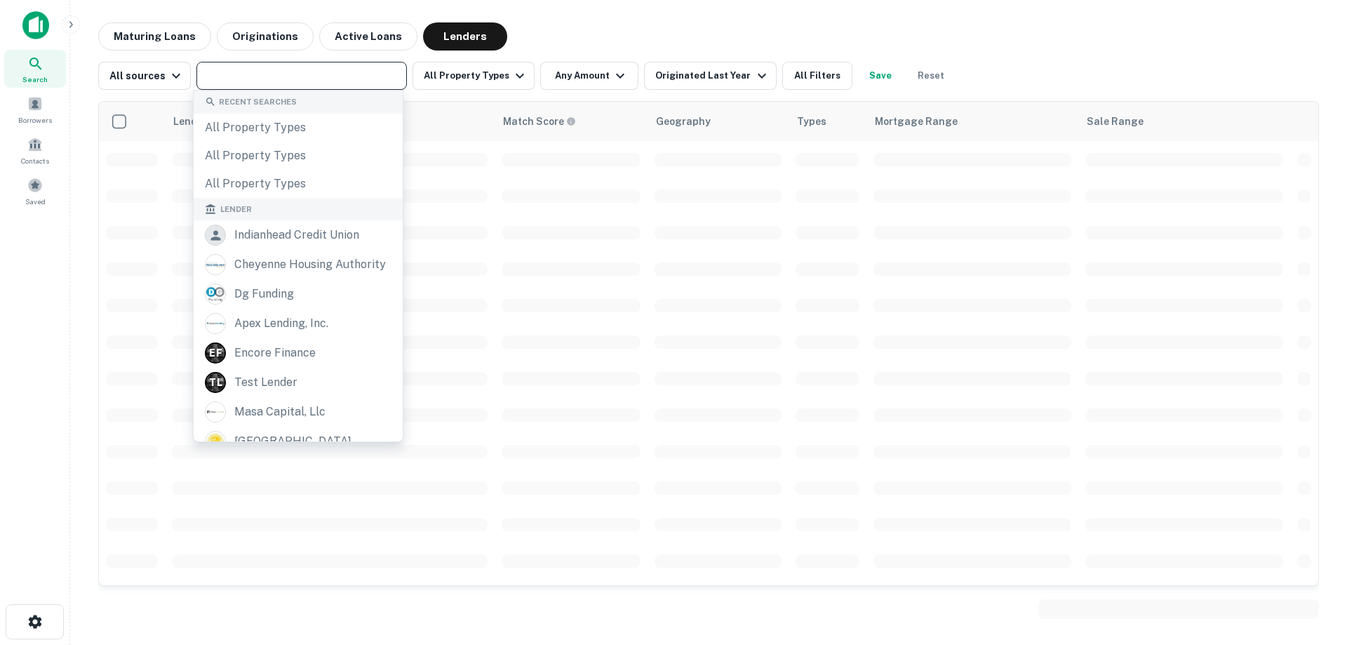
click at [259, 71] on input "text" at bounding box center [301, 76] width 200 height 20
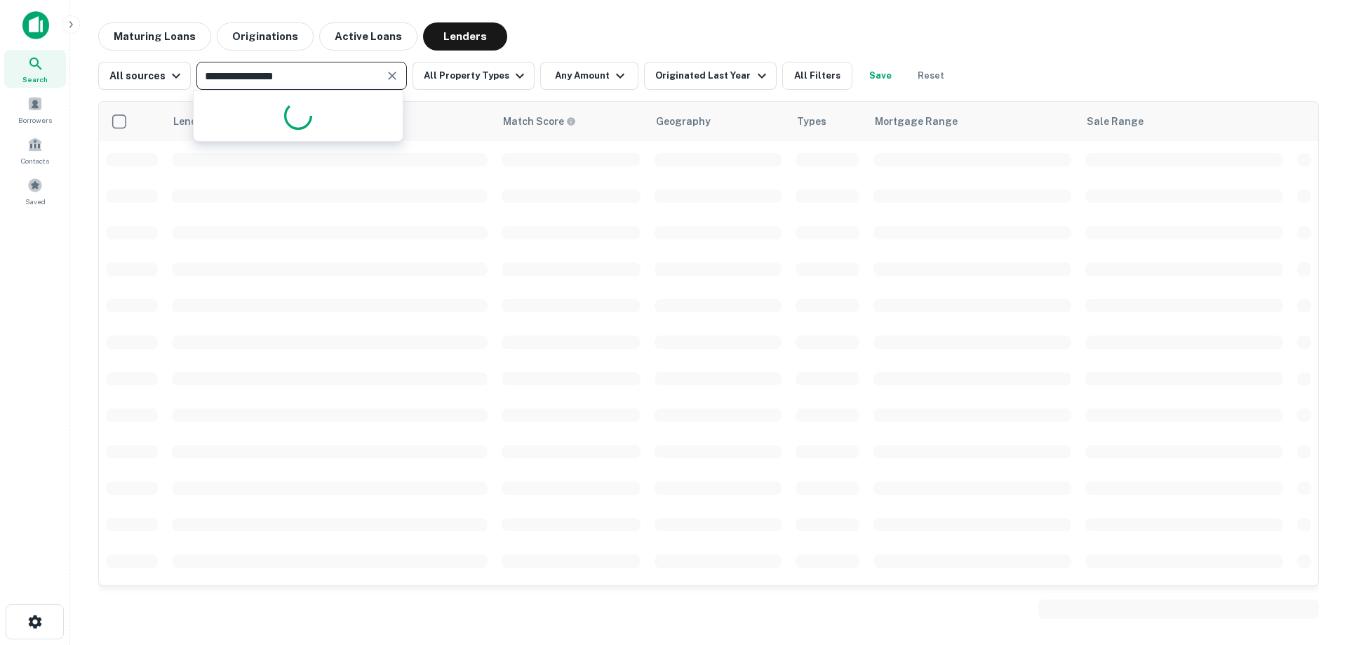
type input "**********"
click at [302, 77] on input "**********" at bounding box center [290, 76] width 179 height 20
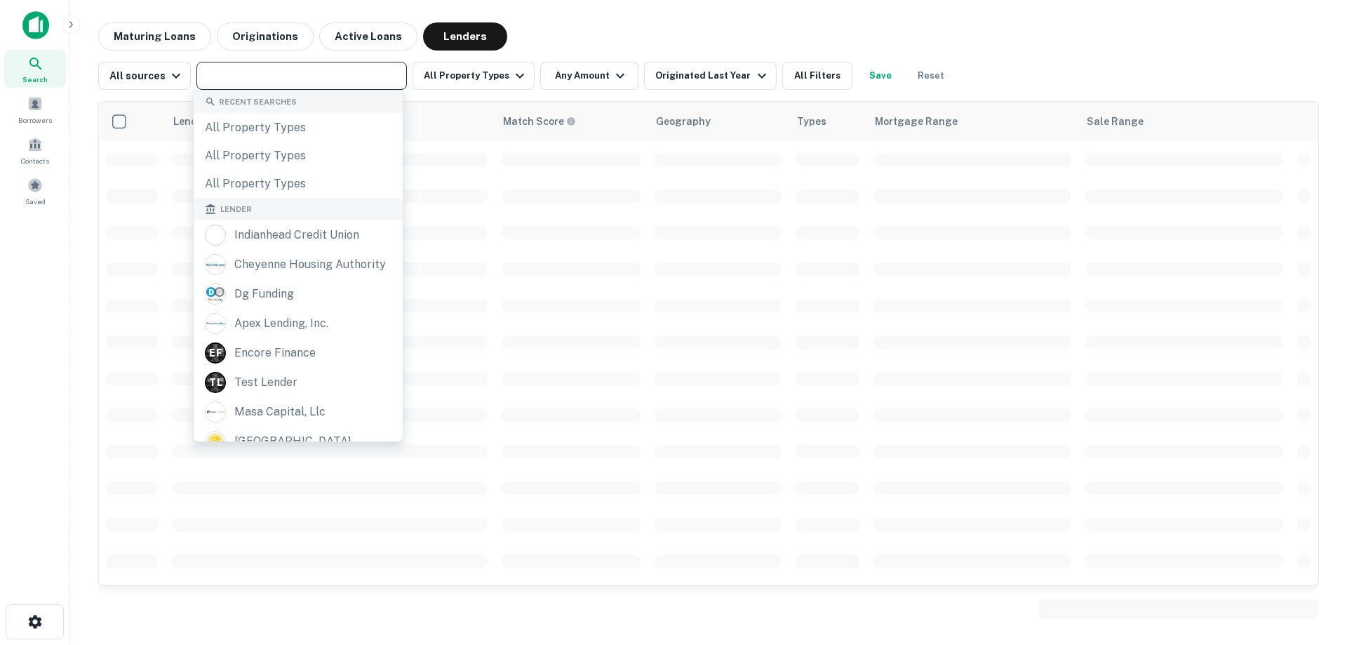
click at [302, 77] on input "text" at bounding box center [301, 76] width 200 height 20
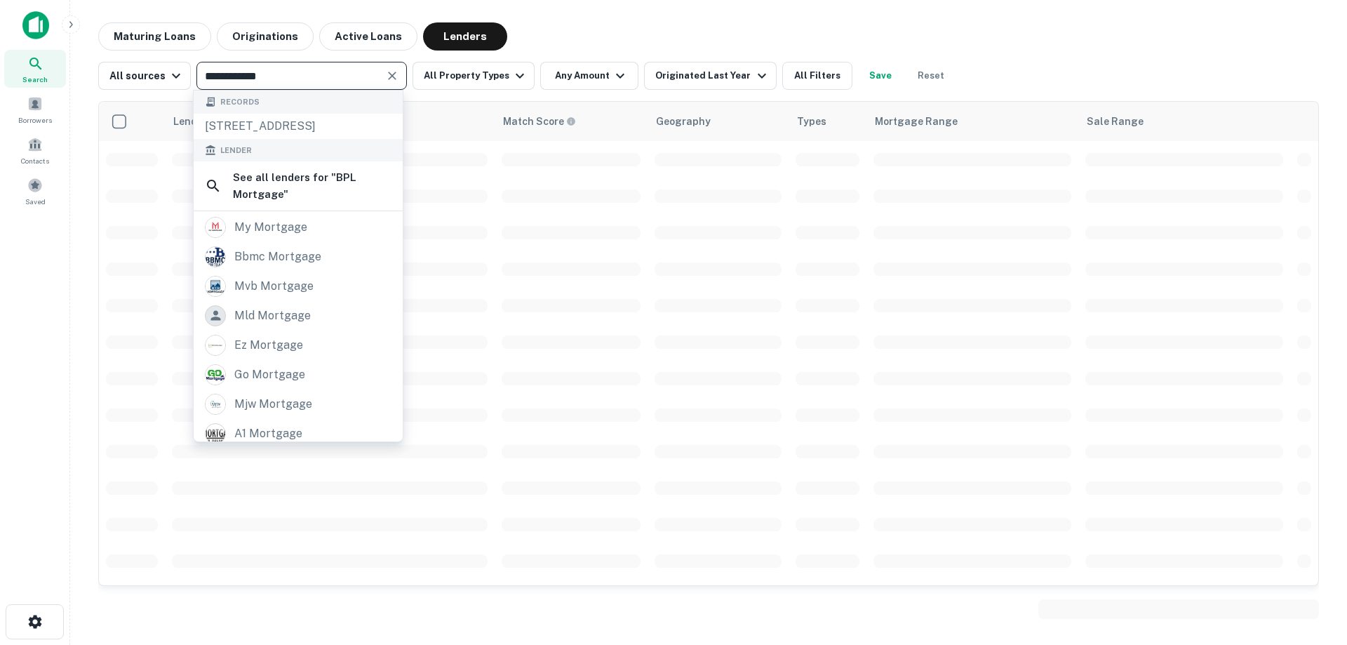
click at [301, 63] on div "**********" at bounding box center [301, 76] width 210 height 28
click at [300, 68] on input "**********" at bounding box center [290, 76] width 179 height 20
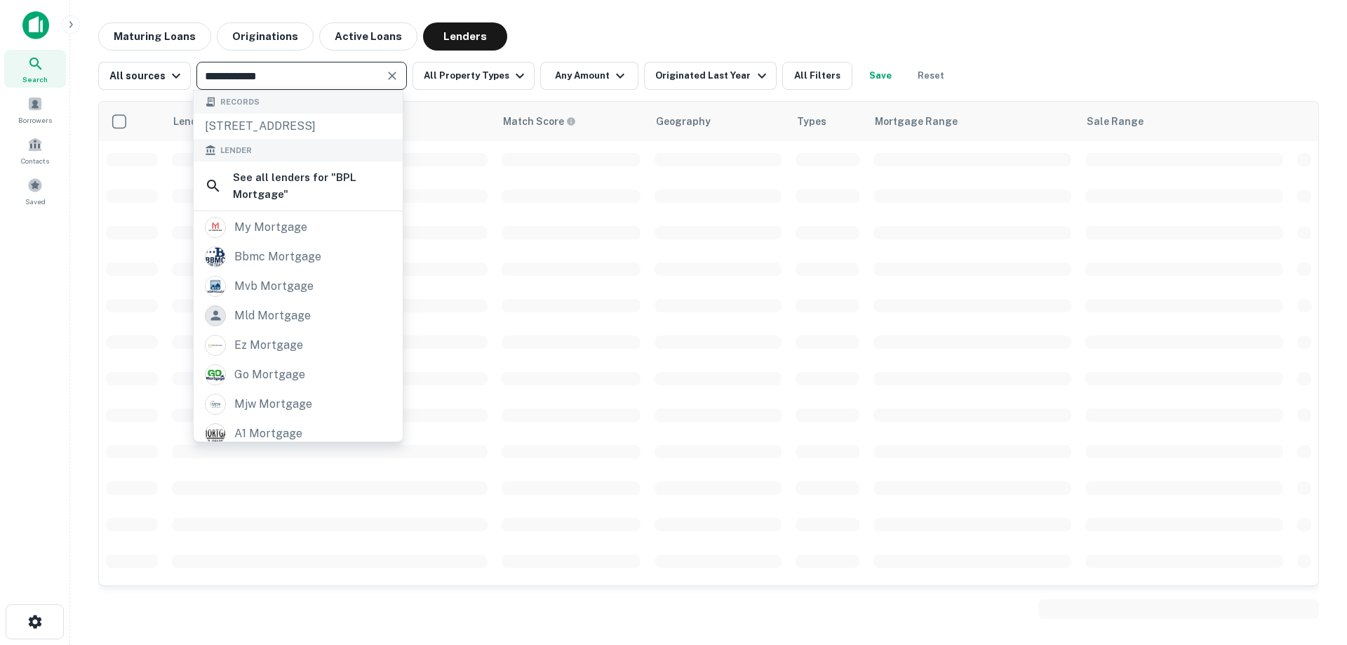
click at [300, 68] on input "**********" at bounding box center [290, 76] width 179 height 20
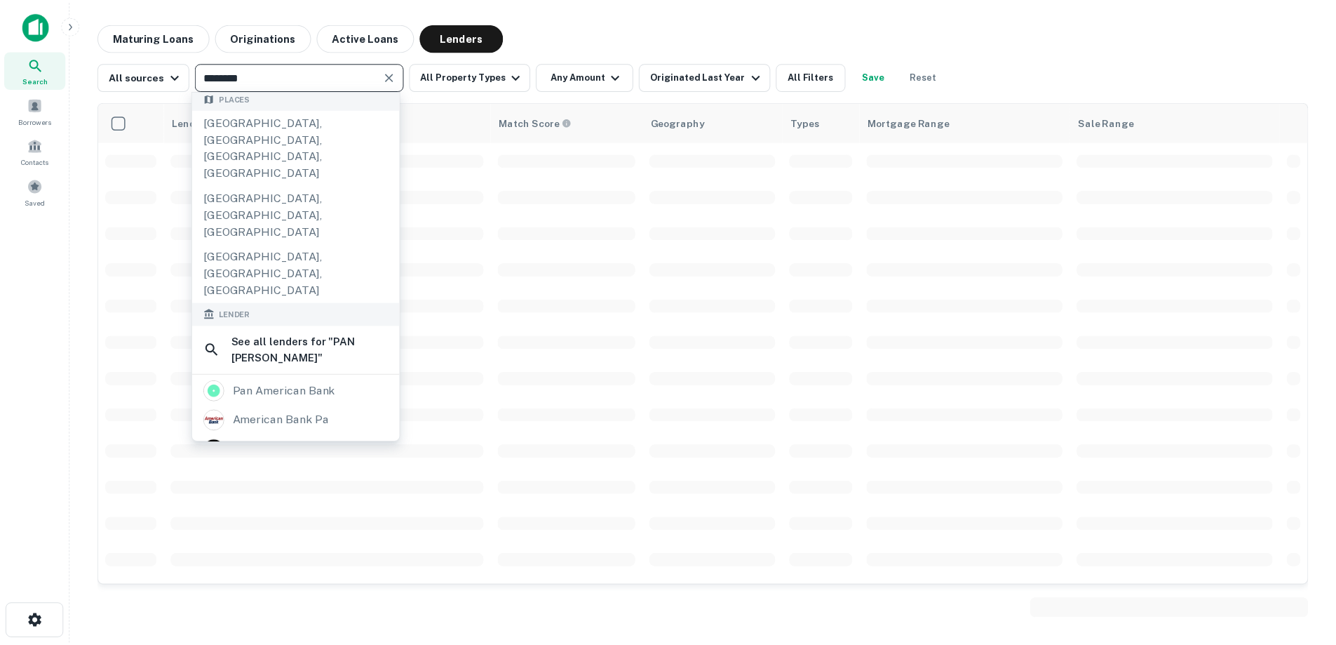
scroll to position [210, 0]
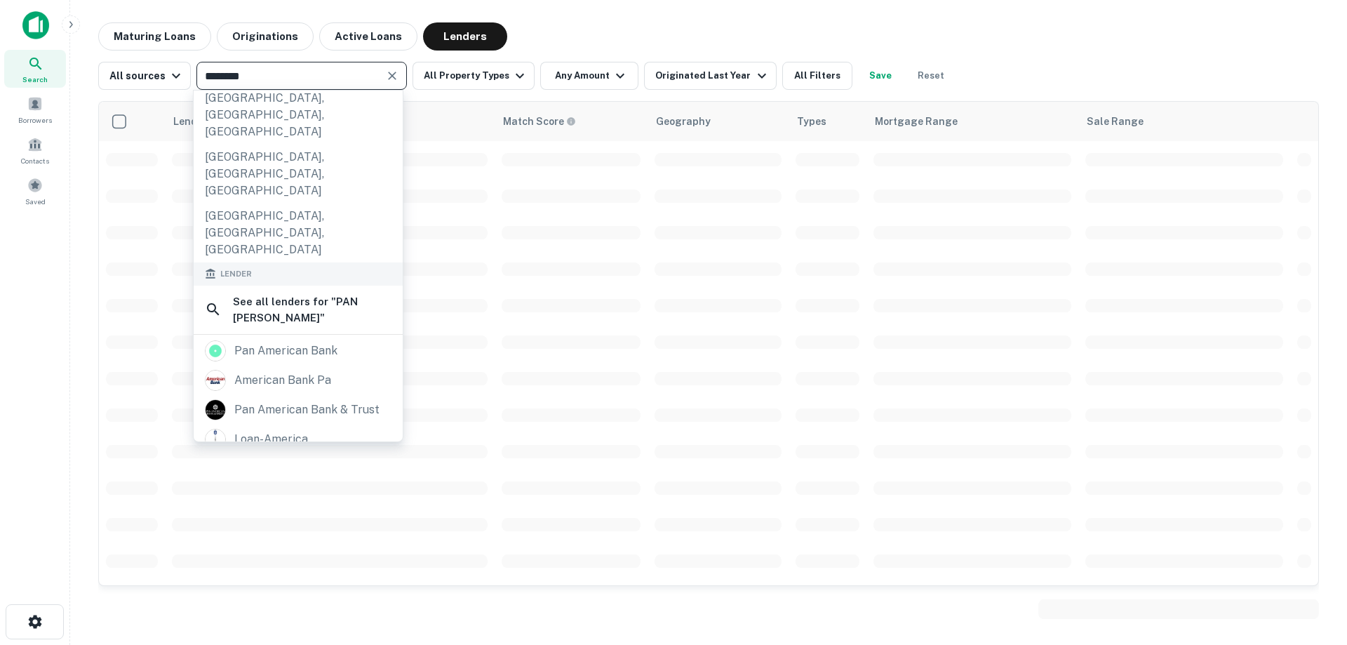
type input "********"
click at [318, 399] on div "pan american bank & trust" at bounding box center [306, 409] width 145 height 21
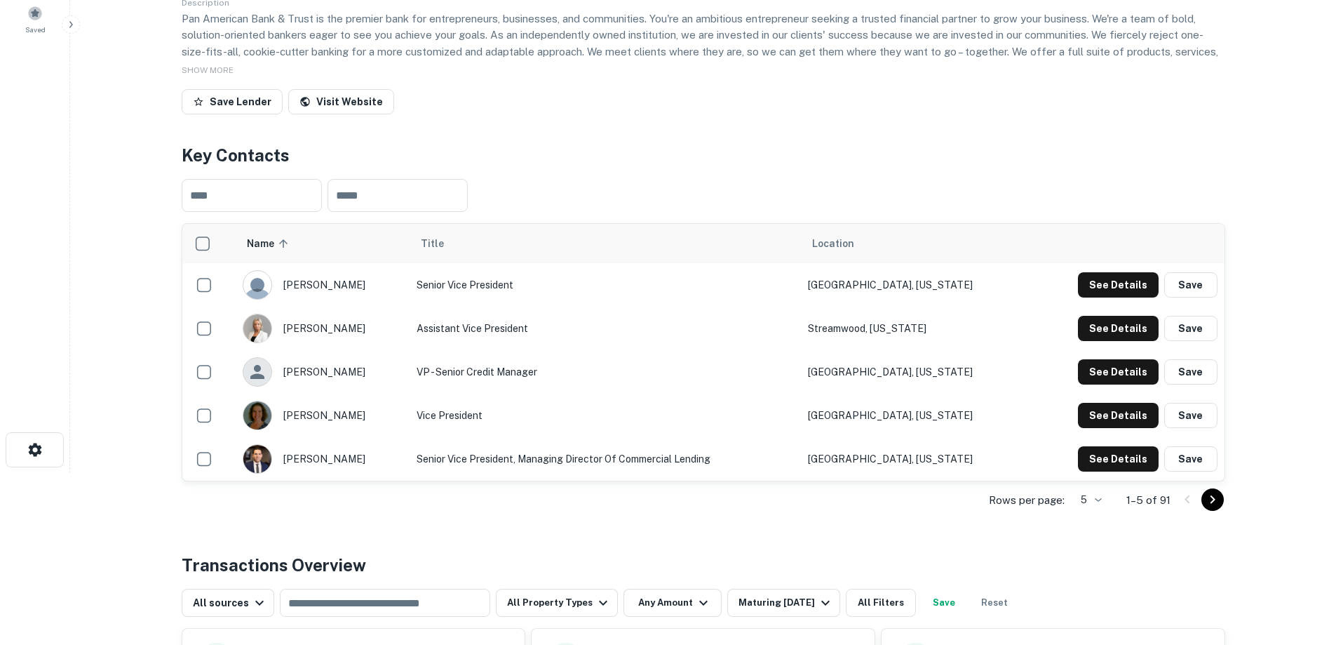
scroll to position [421, 0]
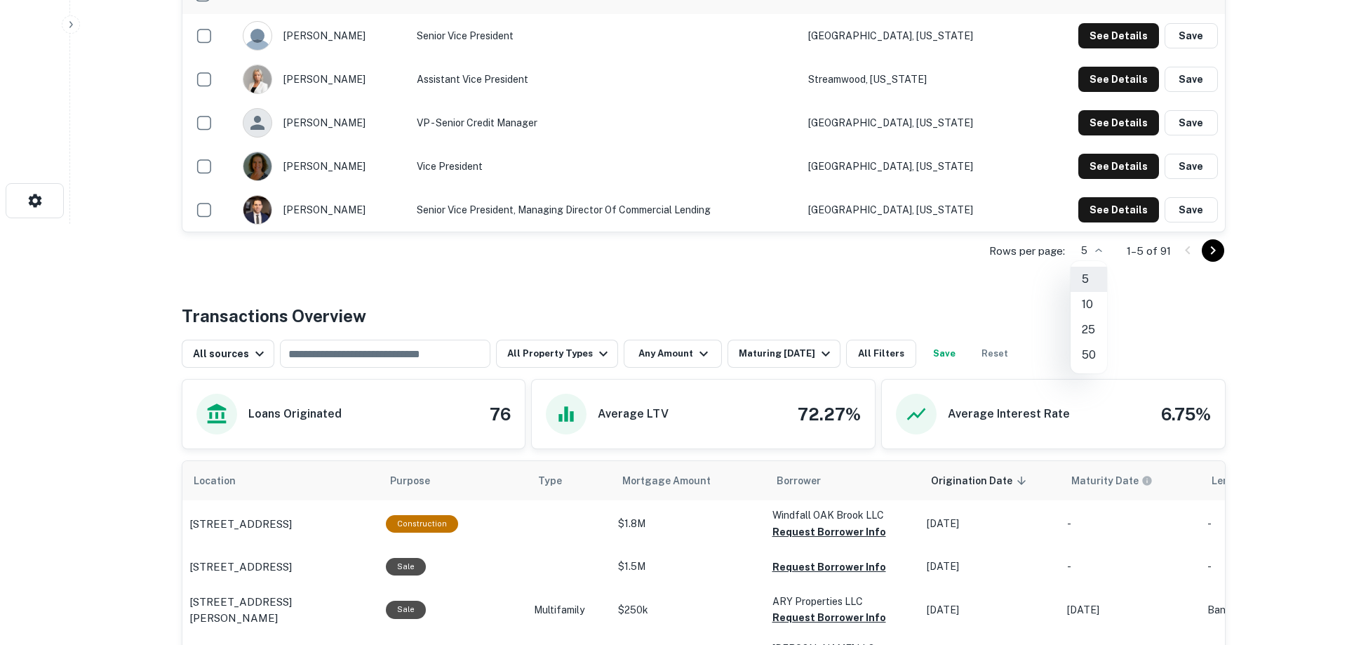
click at [1097, 351] on li "50" at bounding box center [1088, 354] width 36 height 25
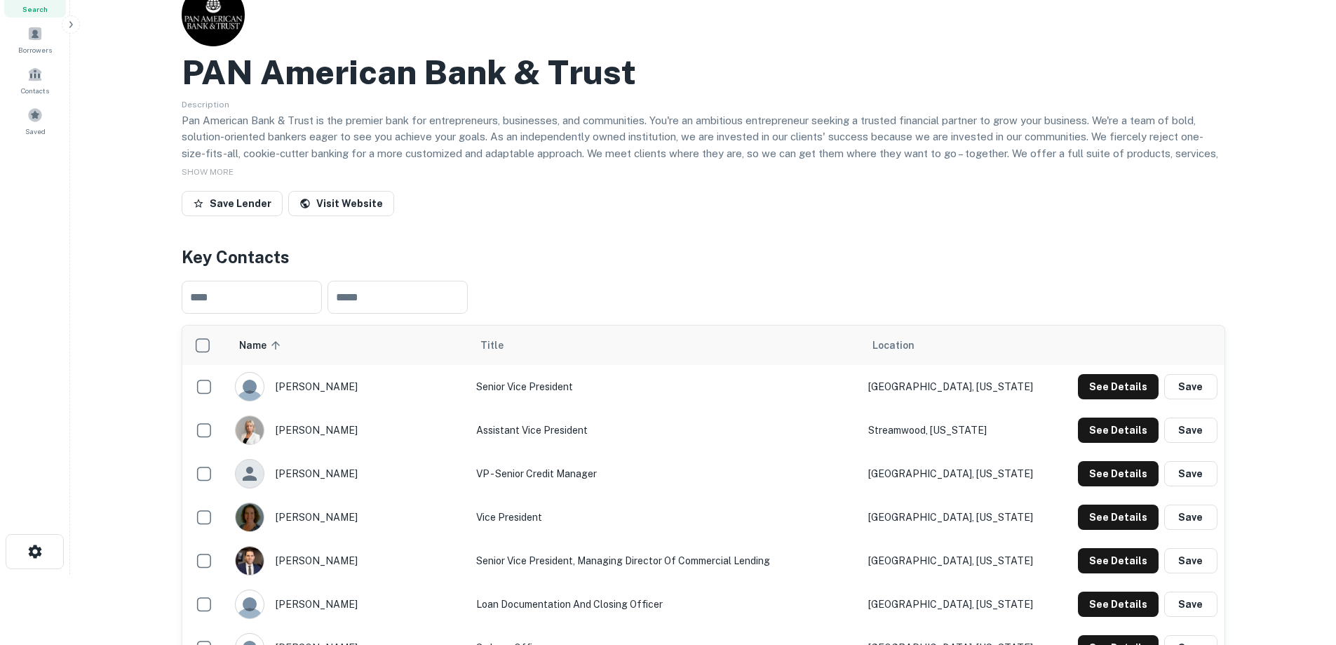
scroll to position [281, 0]
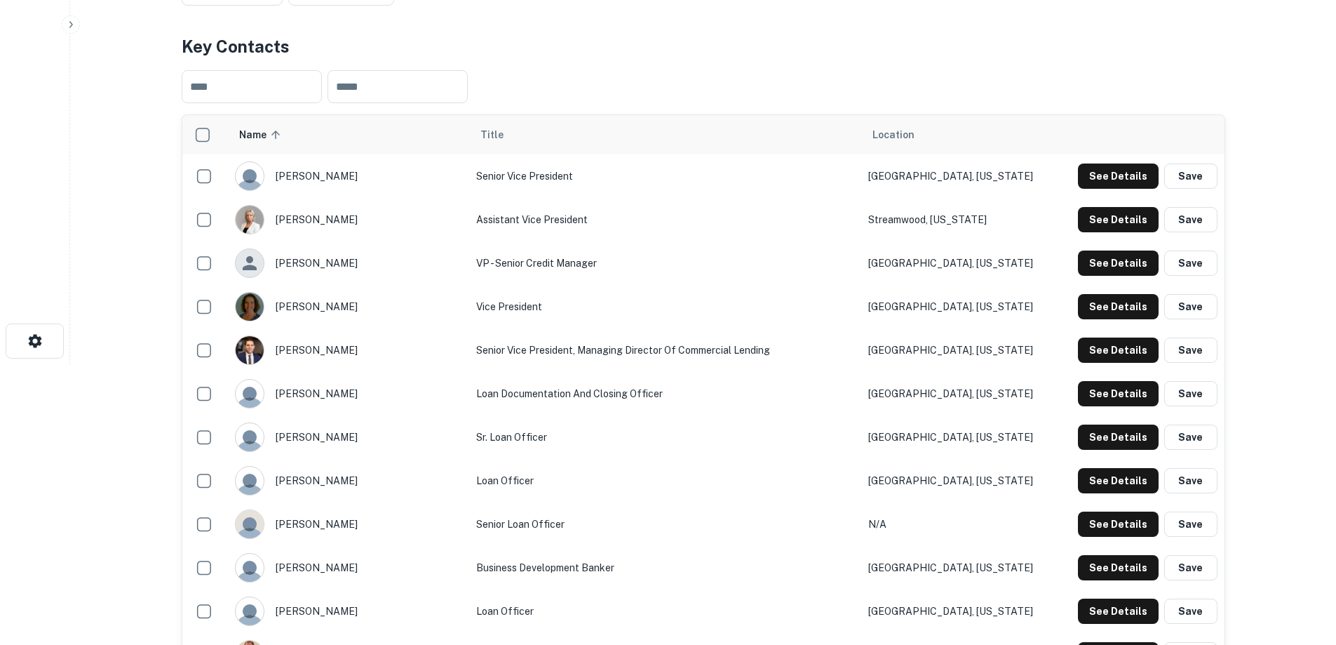
click at [1201, 175] on button "Save" at bounding box center [1190, 175] width 53 height 25
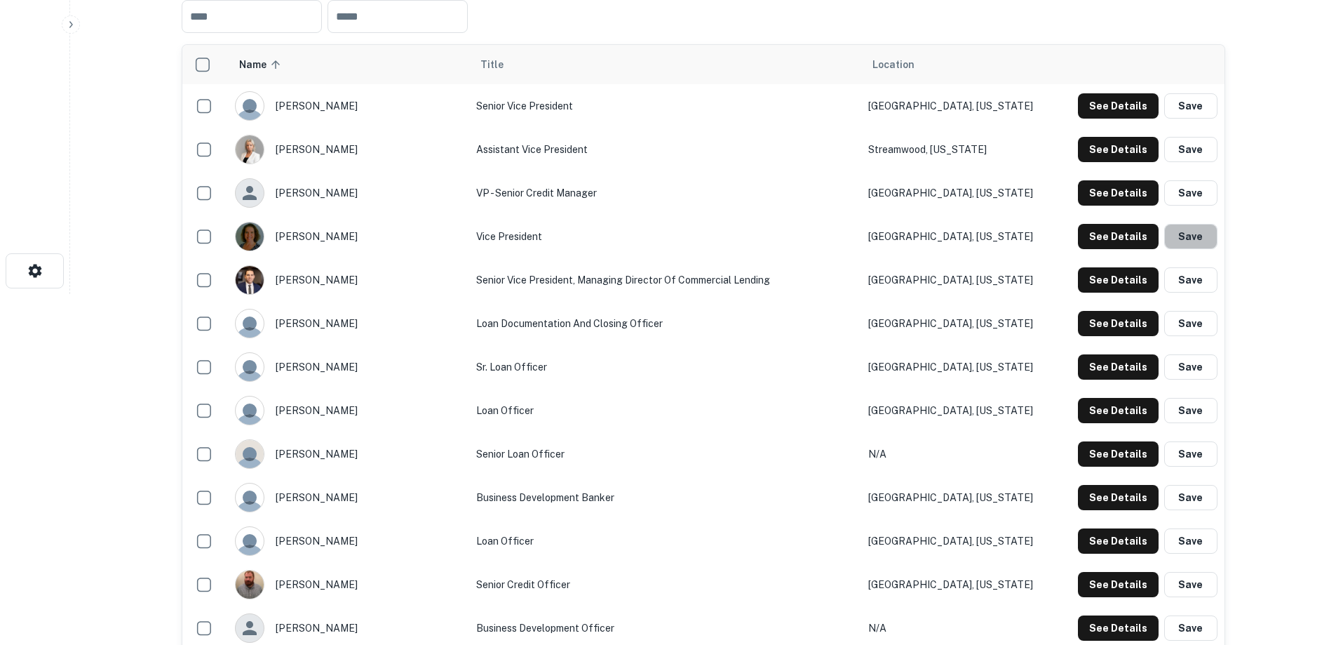
click at [1189, 236] on button "Save" at bounding box center [1190, 236] width 53 height 25
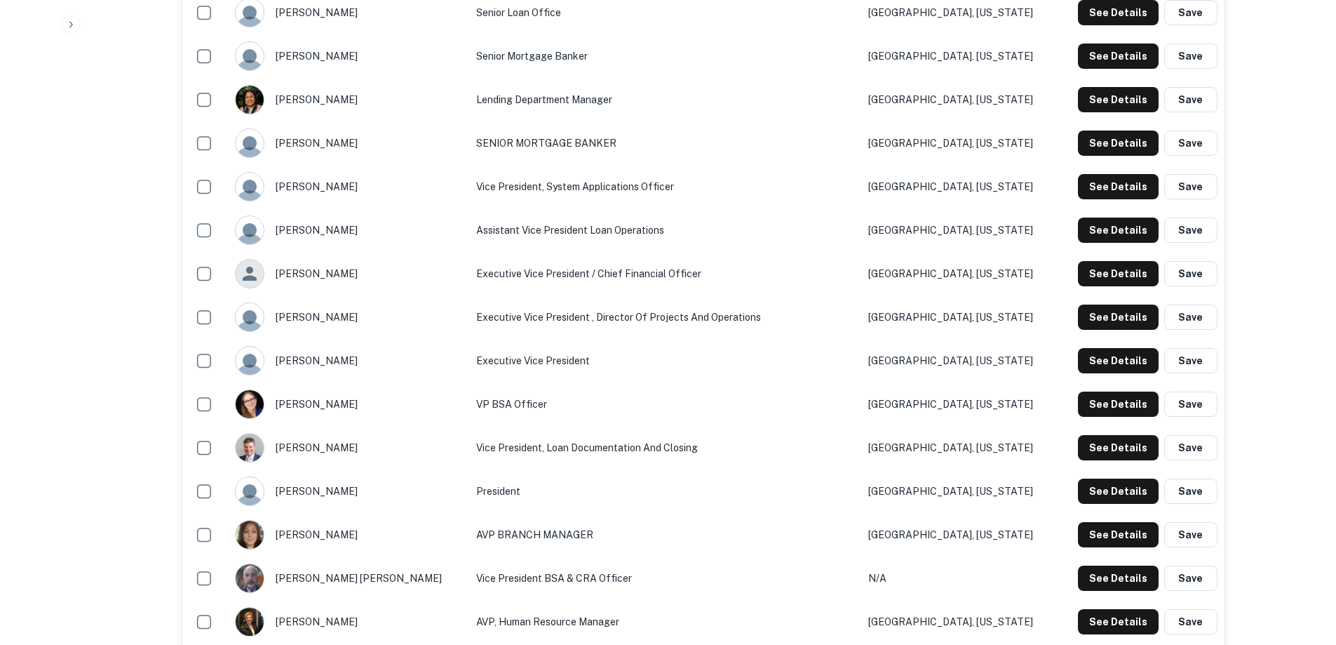
scroll to position [1683, 0]
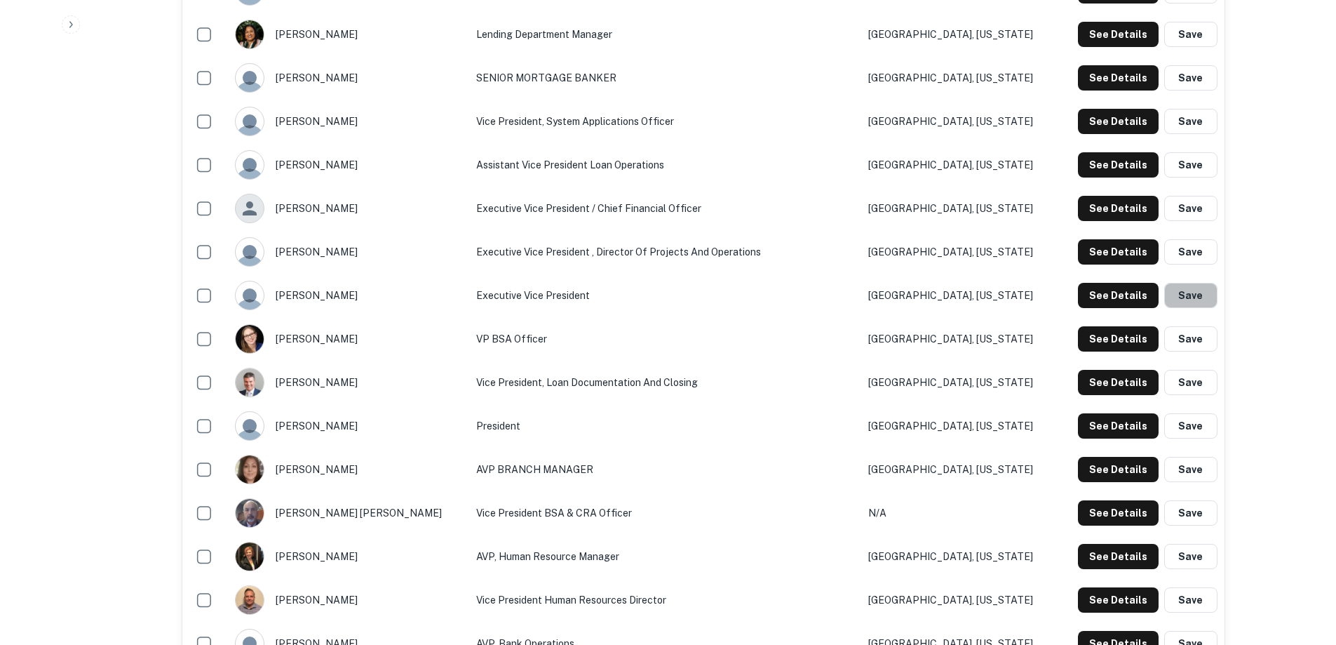
click at [1208, 302] on button "Save" at bounding box center [1190, 295] width 53 height 25
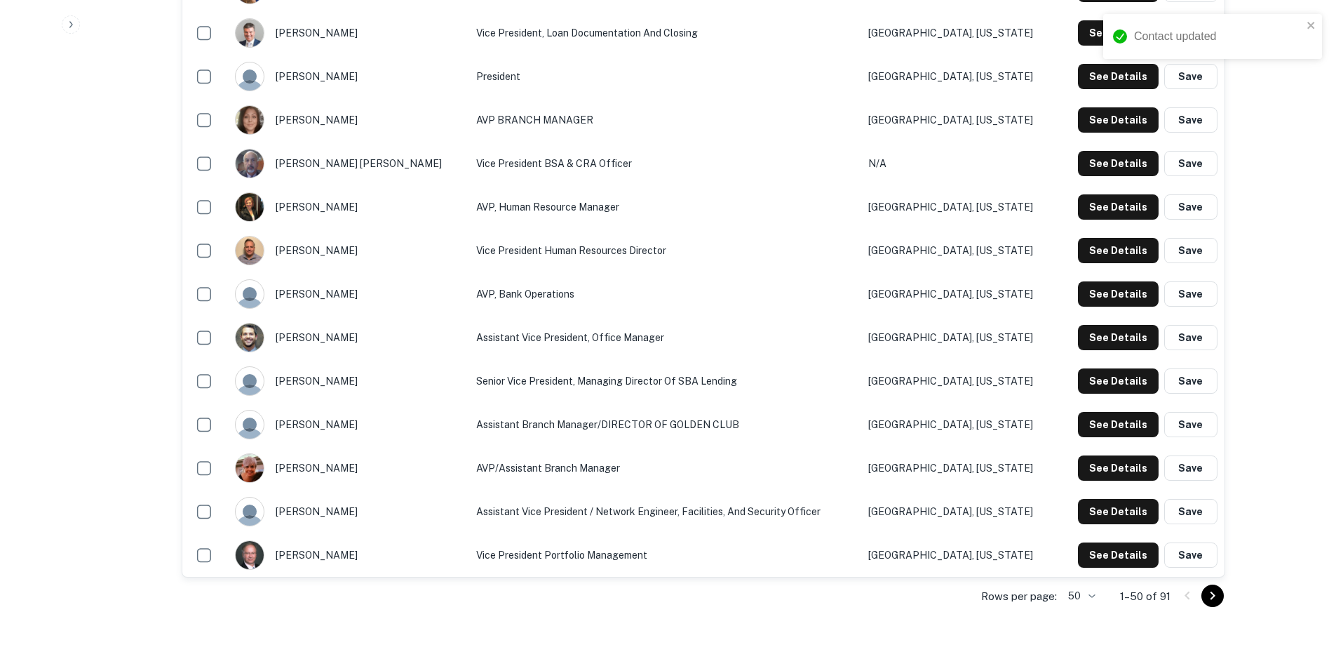
scroll to position [2034, 0]
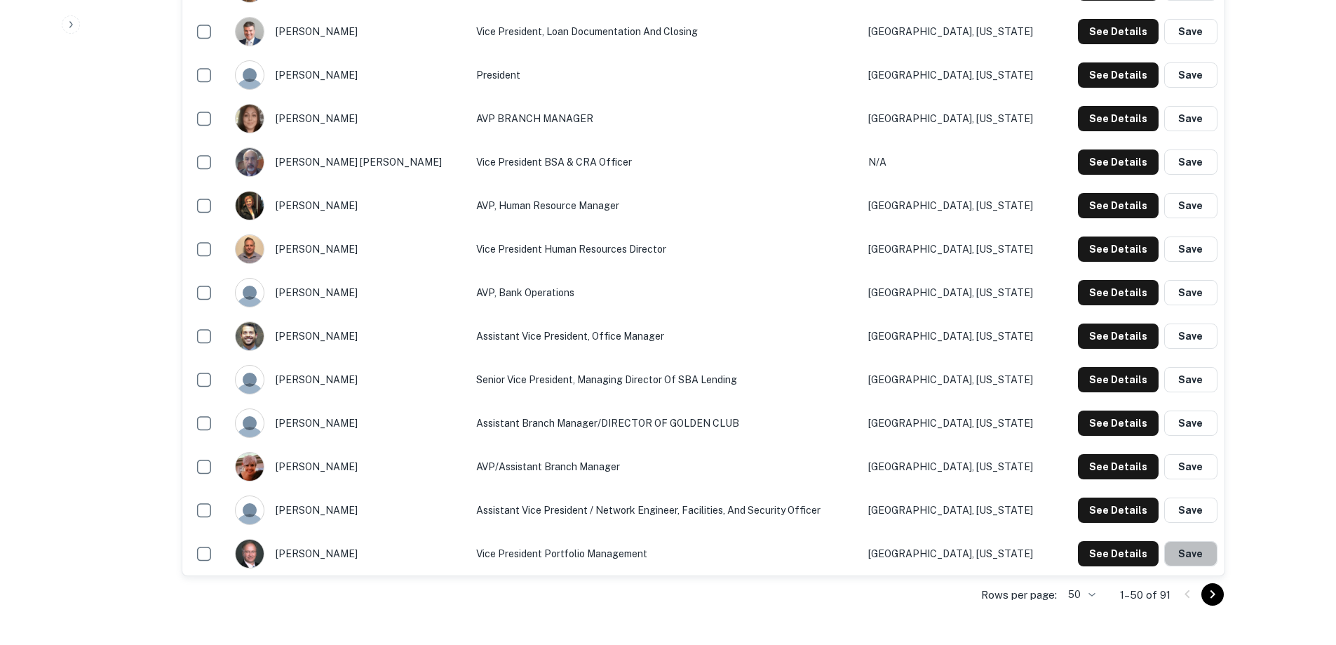
click at [1187, 556] on button "Save" at bounding box center [1190, 553] width 53 height 25
click at [1218, 599] on icon "Go to next page" at bounding box center [1212, 594] width 17 height 17
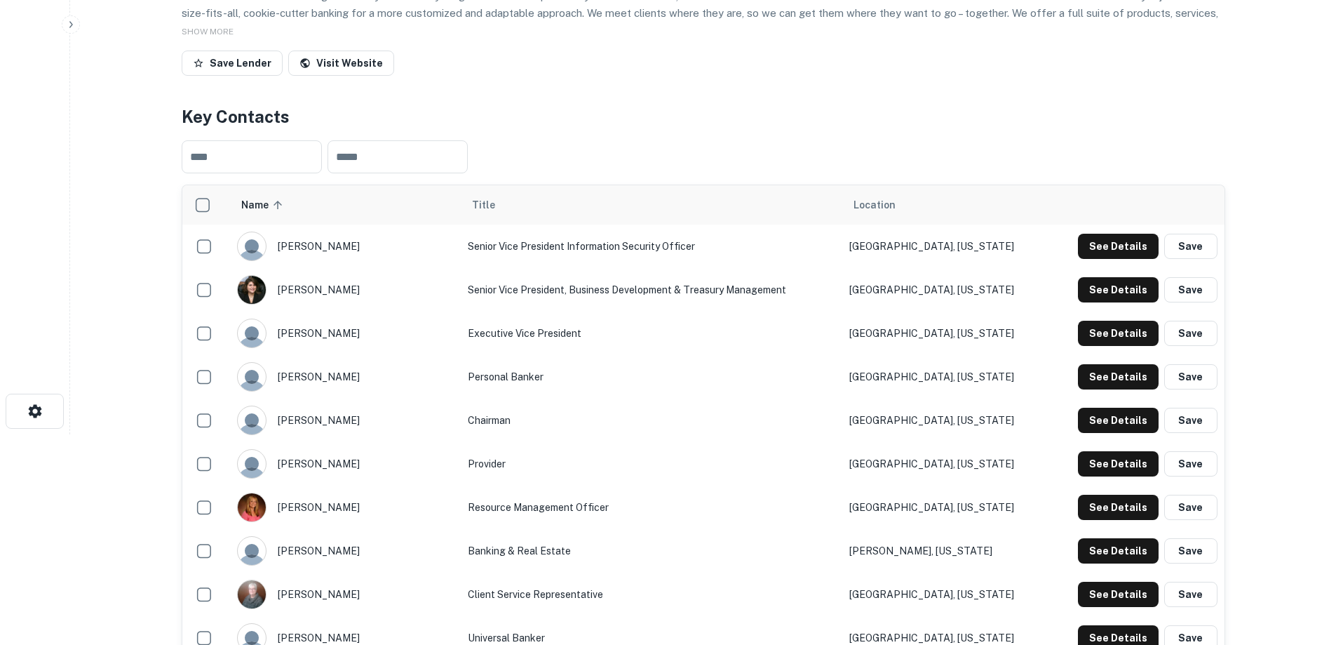
scroll to position [281, 0]
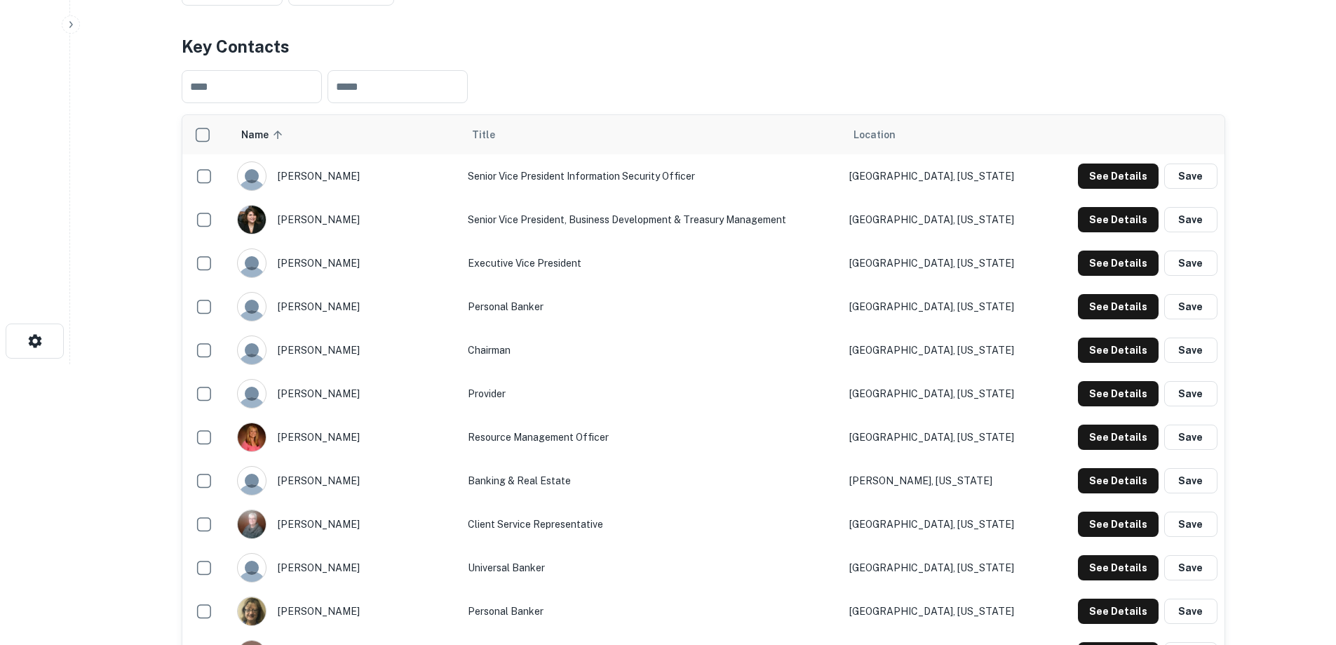
click at [1199, 260] on button "Save" at bounding box center [1190, 262] width 53 height 25
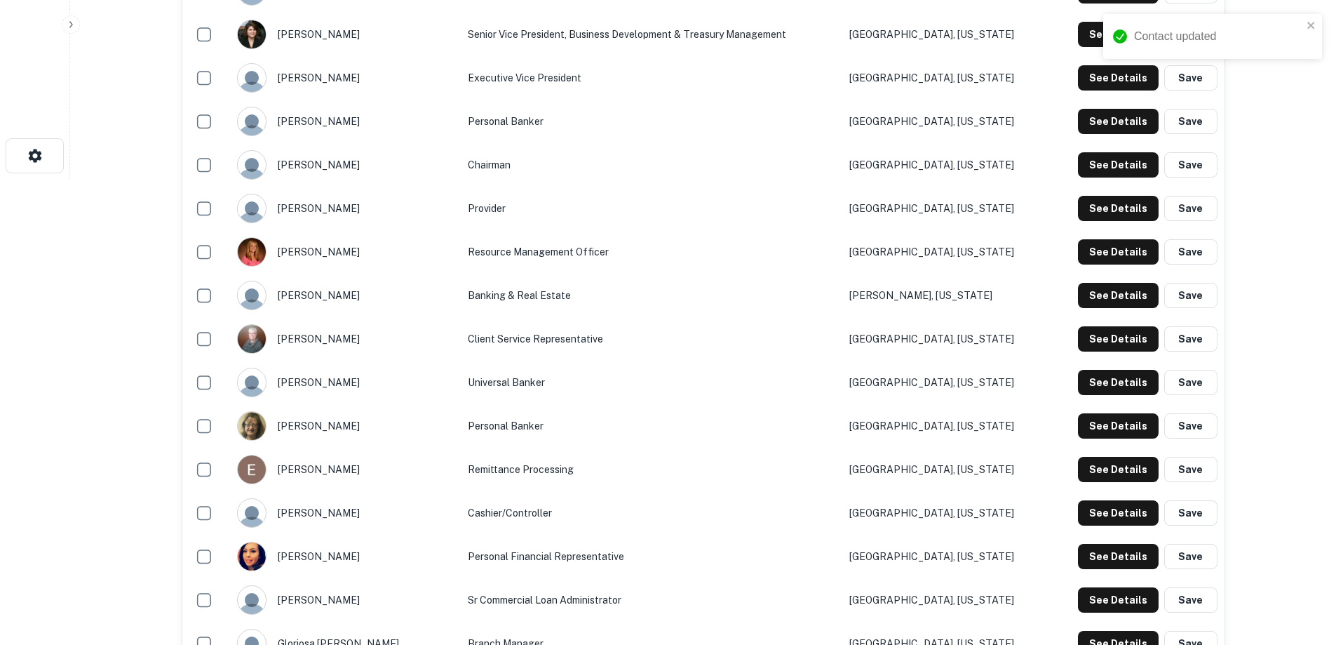
scroll to position [491, 0]
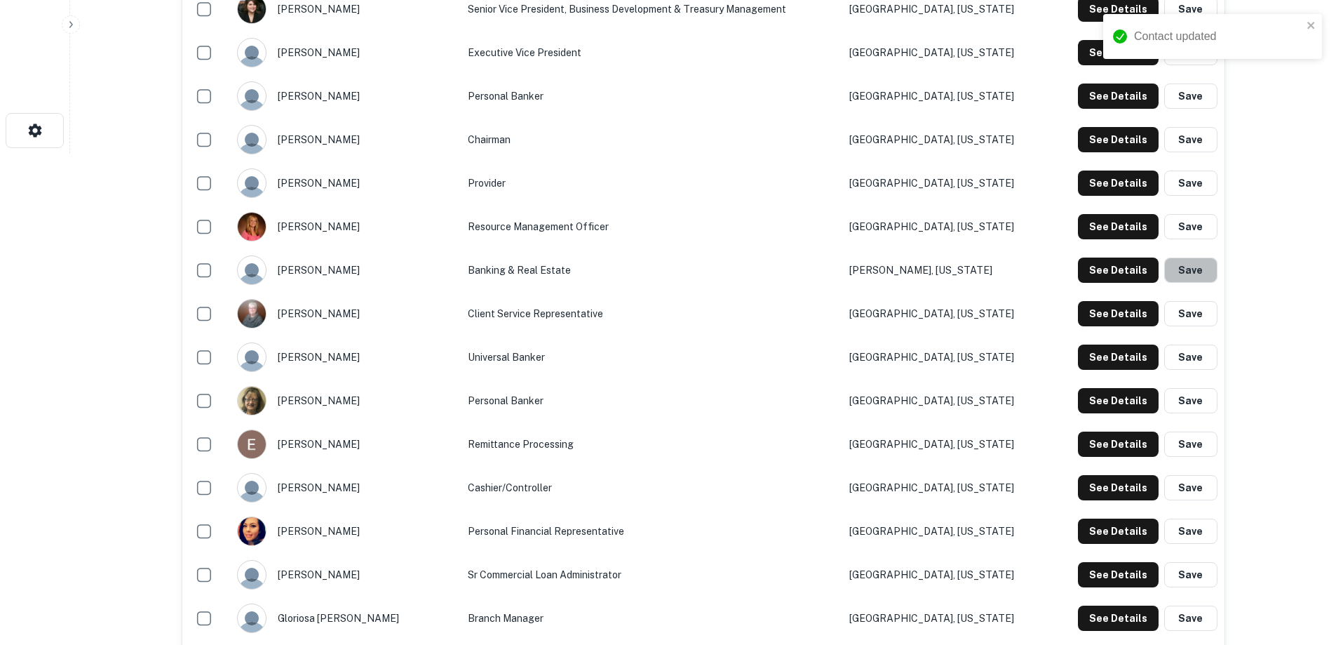
click at [1190, 270] on button "Save" at bounding box center [1190, 269] width 53 height 25
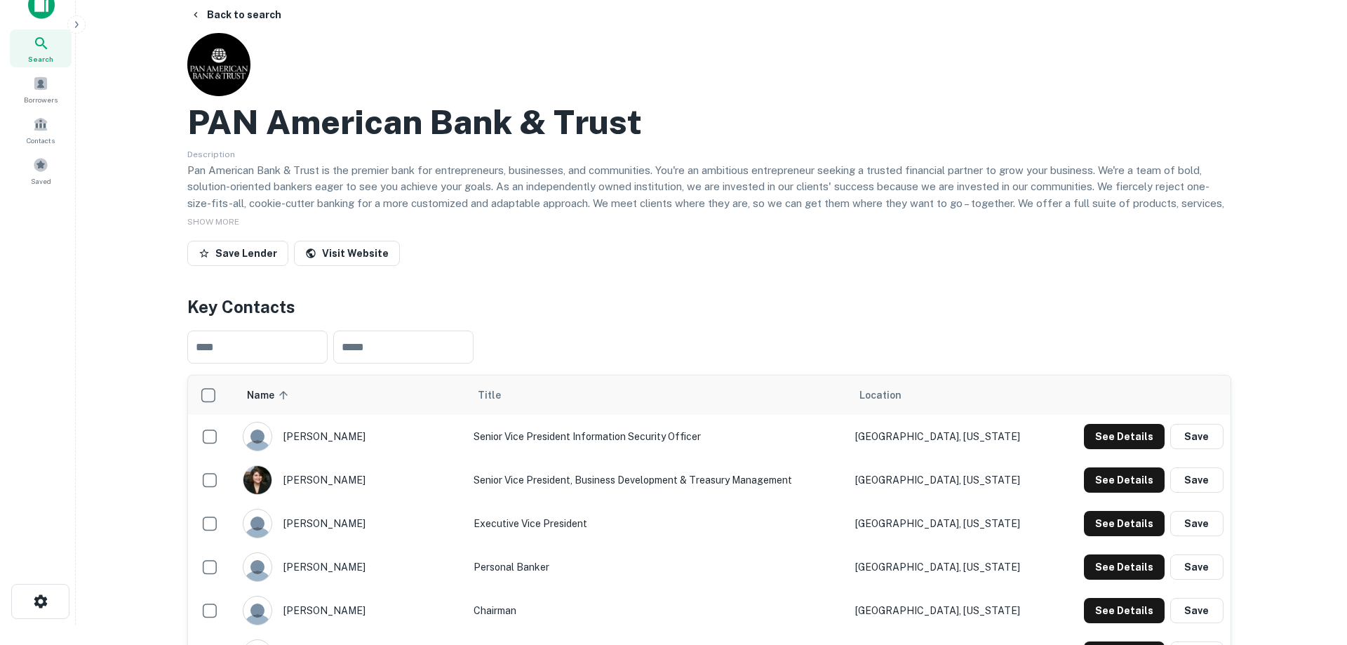
scroll to position [0, 0]
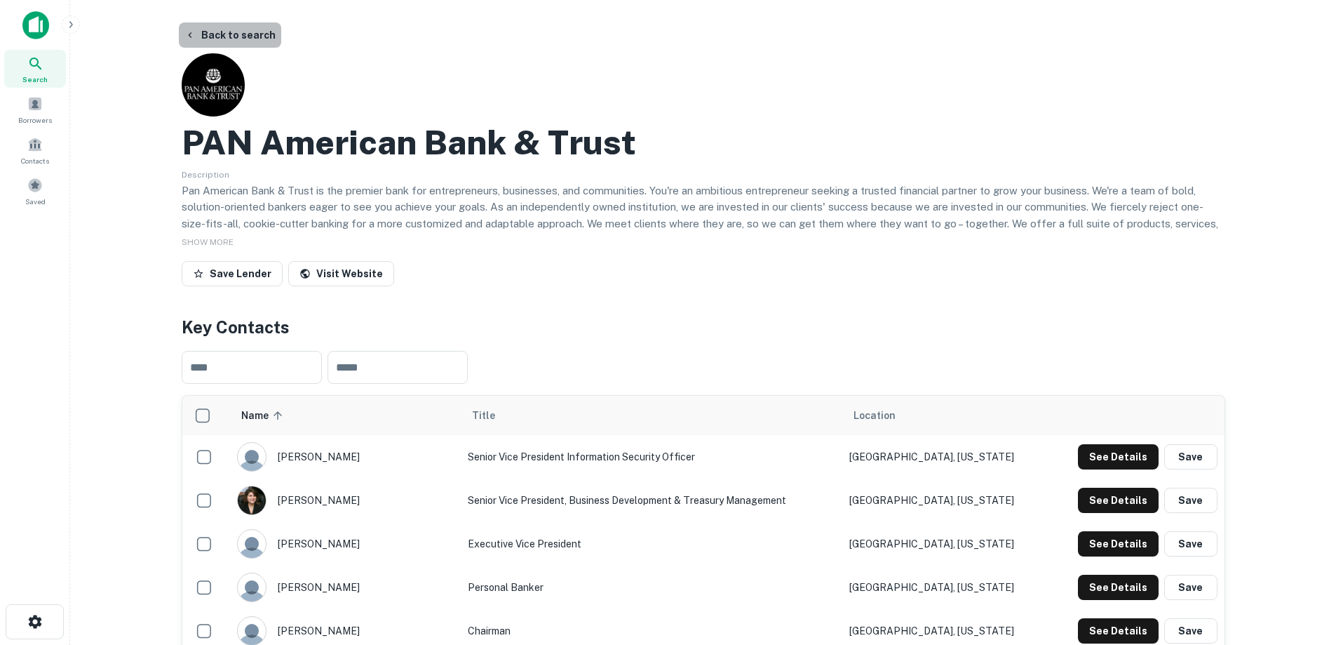
click at [243, 32] on button "Back to search" at bounding box center [230, 34] width 102 height 25
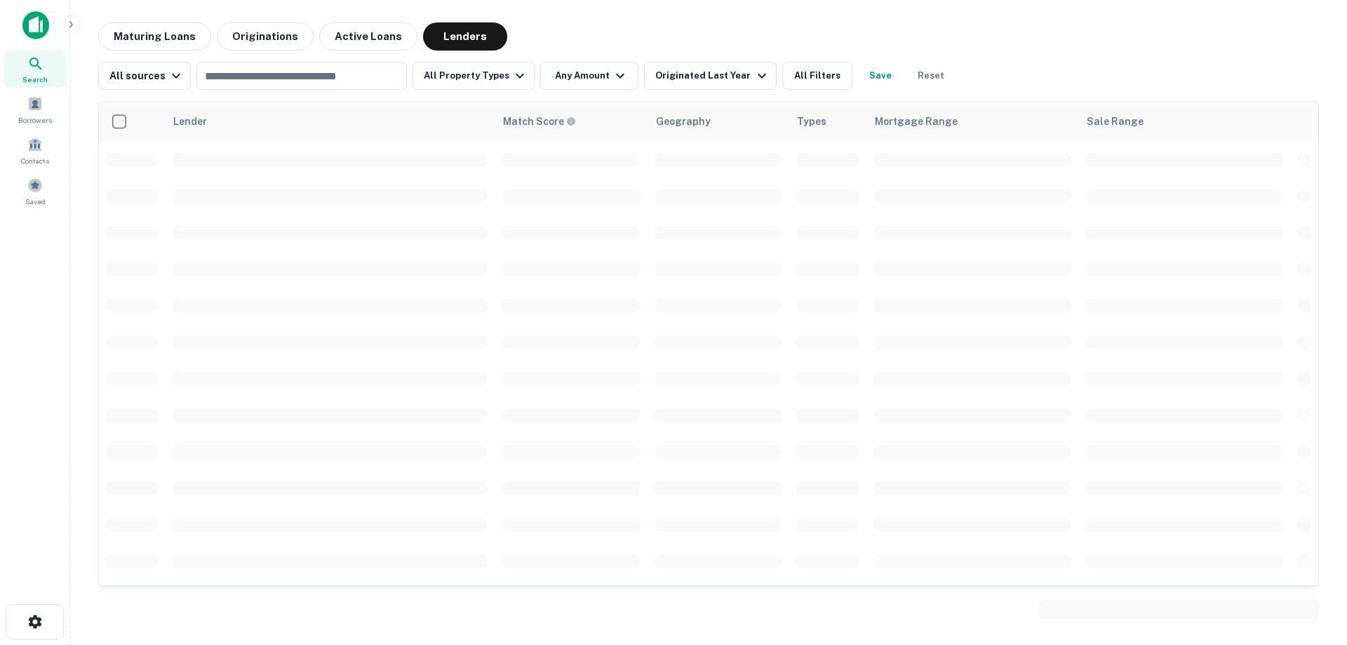
click at [297, 86] on div "​" at bounding box center [301, 76] width 210 height 28
type input "**********"
click at [299, 74] on input "**********" at bounding box center [290, 76] width 179 height 20
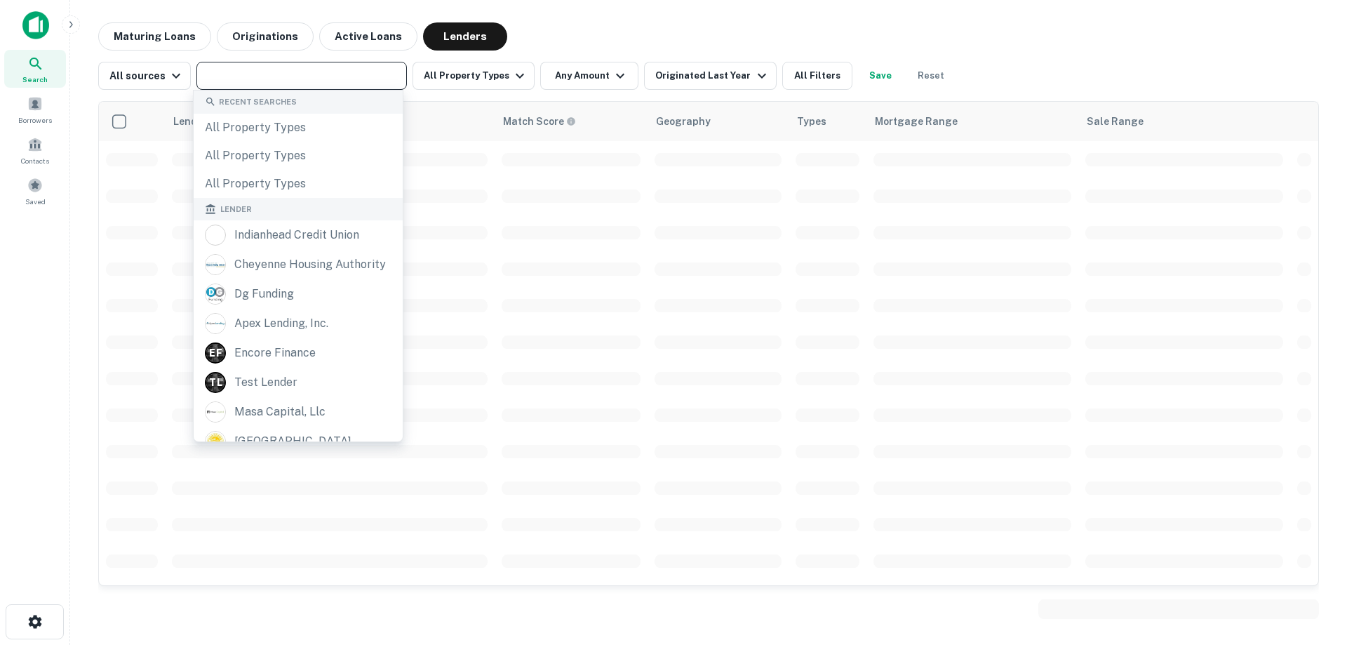
click at [299, 74] on input "text" at bounding box center [301, 76] width 200 height 20
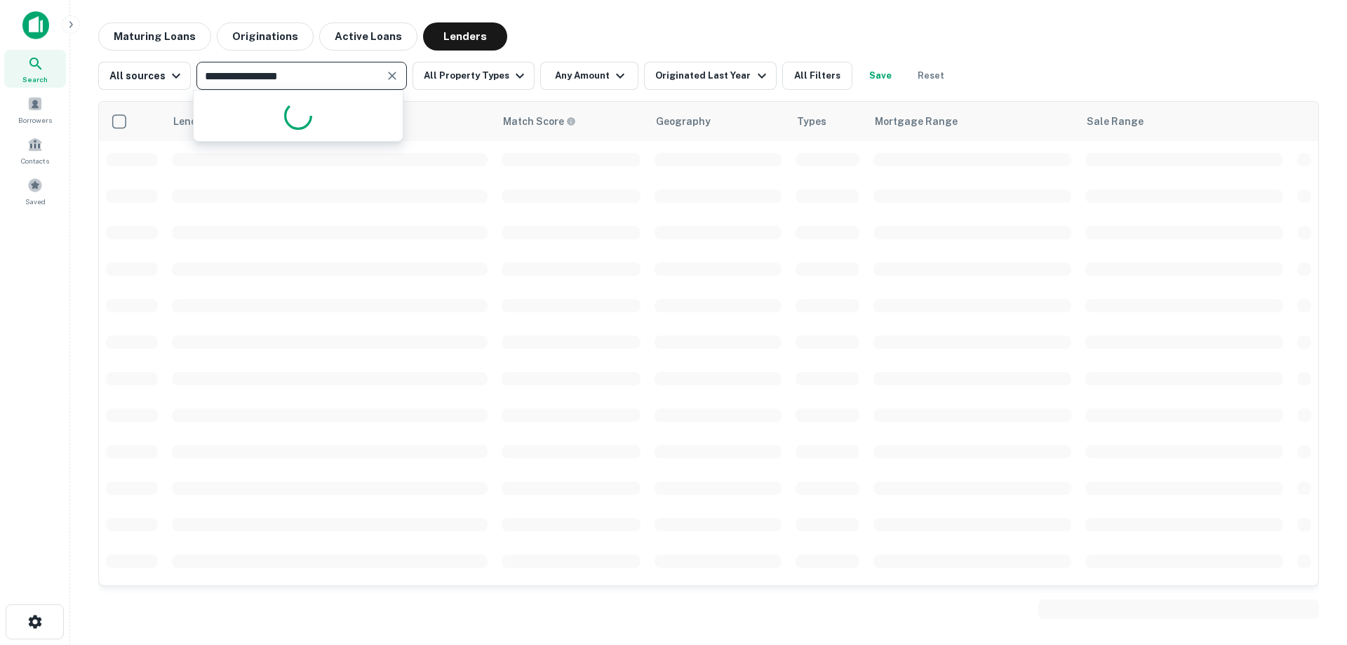
type input "**********"
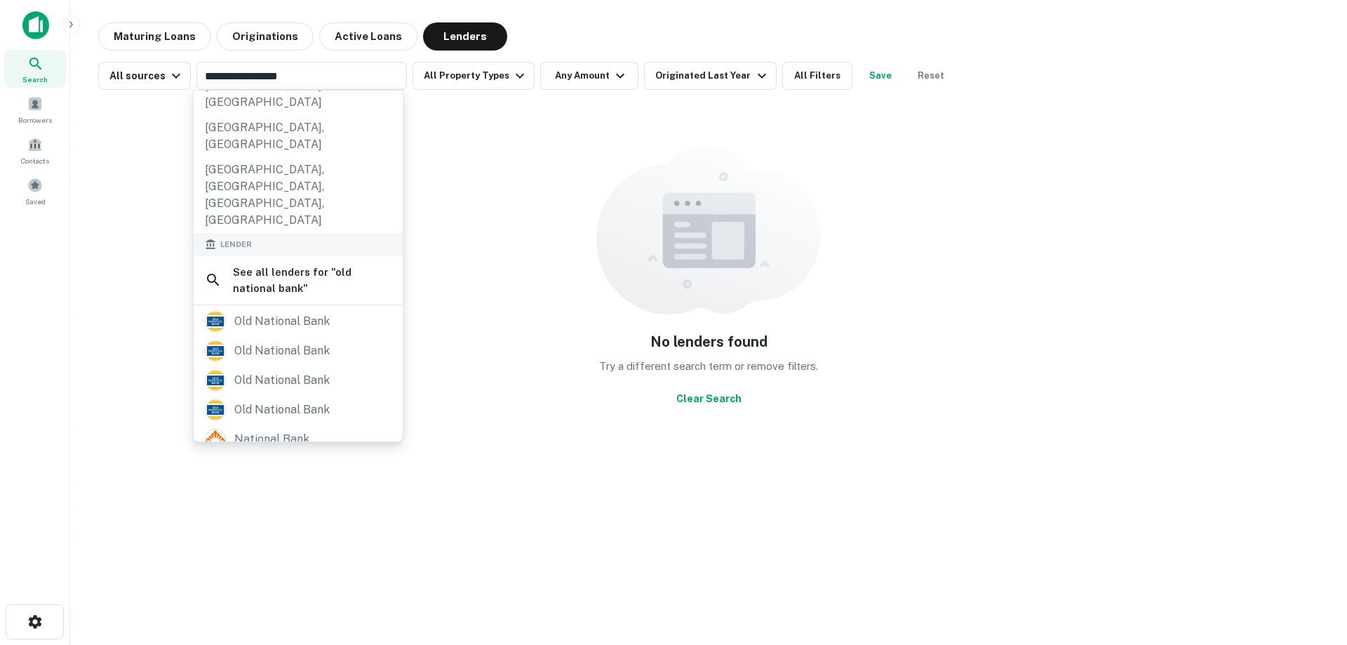
scroll to position [210, 0]
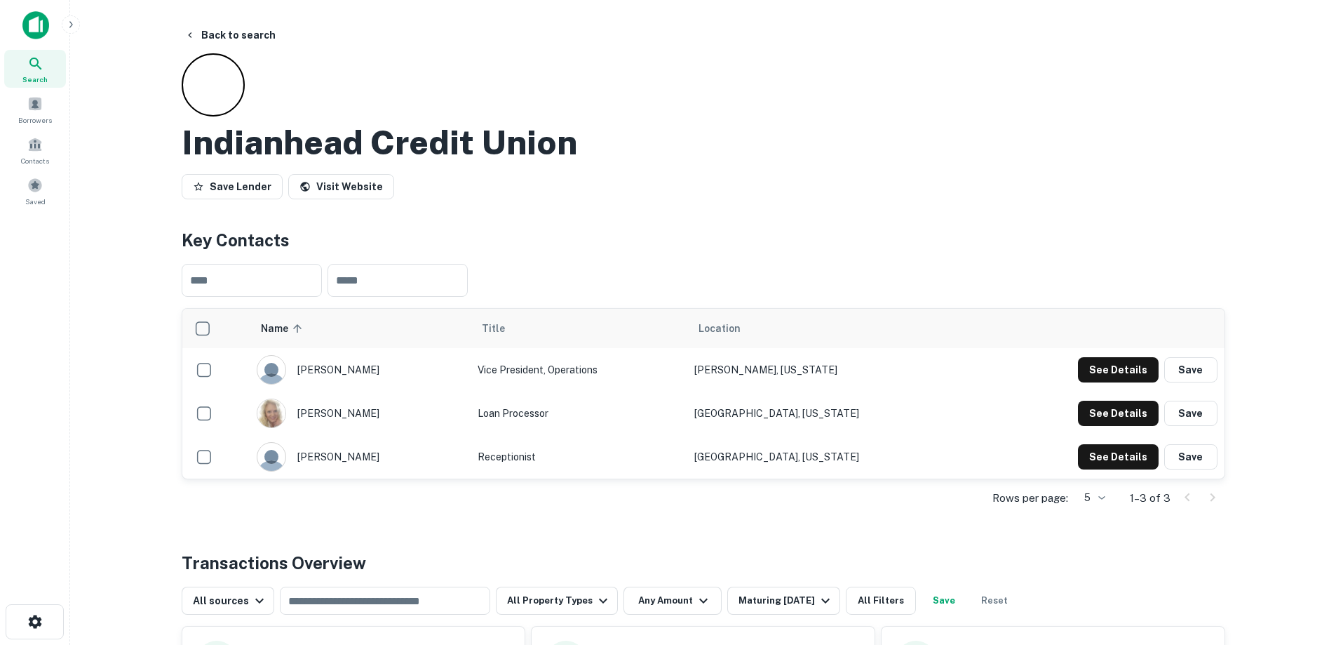
click at [234, 34] on button "Back to search" at bounding box center [230, 34] width 102 height 25
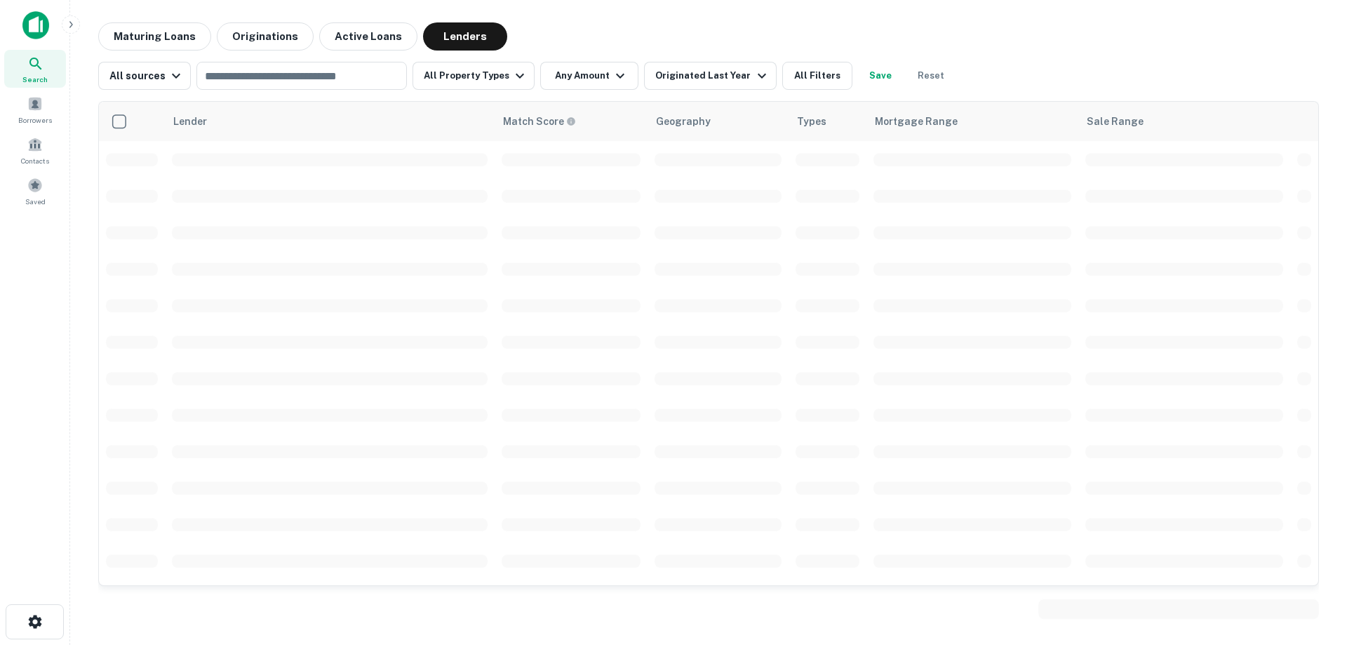
scroll to position [70, 0]
click at [262, 74] on input "text" at bounding box center [301, 76] width 200 height 20
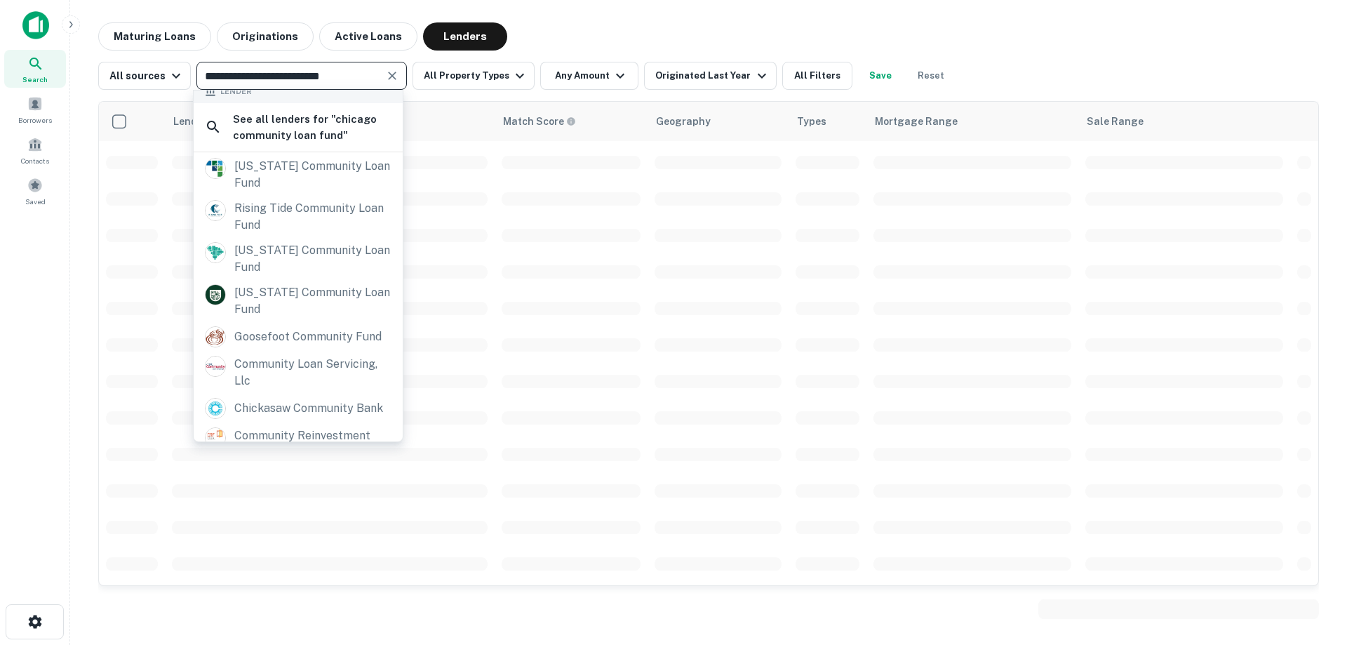
scroll to position [320, 0]
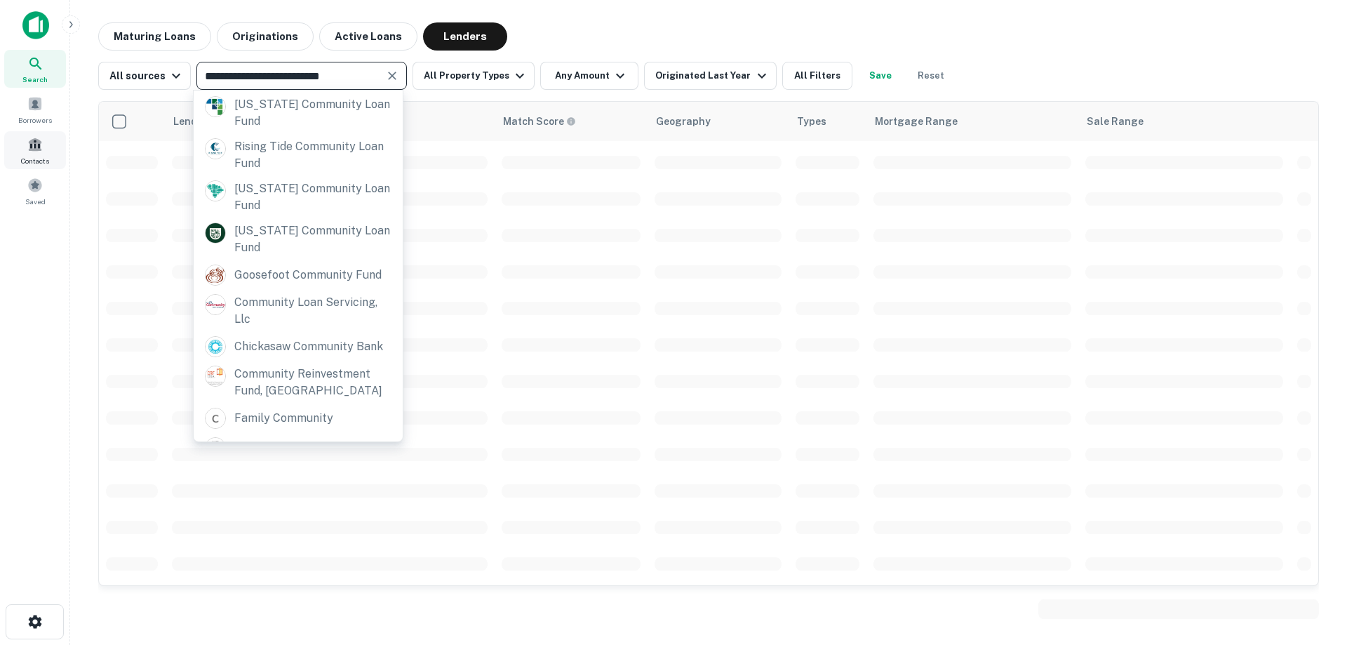
type input "**********"
click at [29, 149] on span at bounding box center [34, 144] width 15 height 15
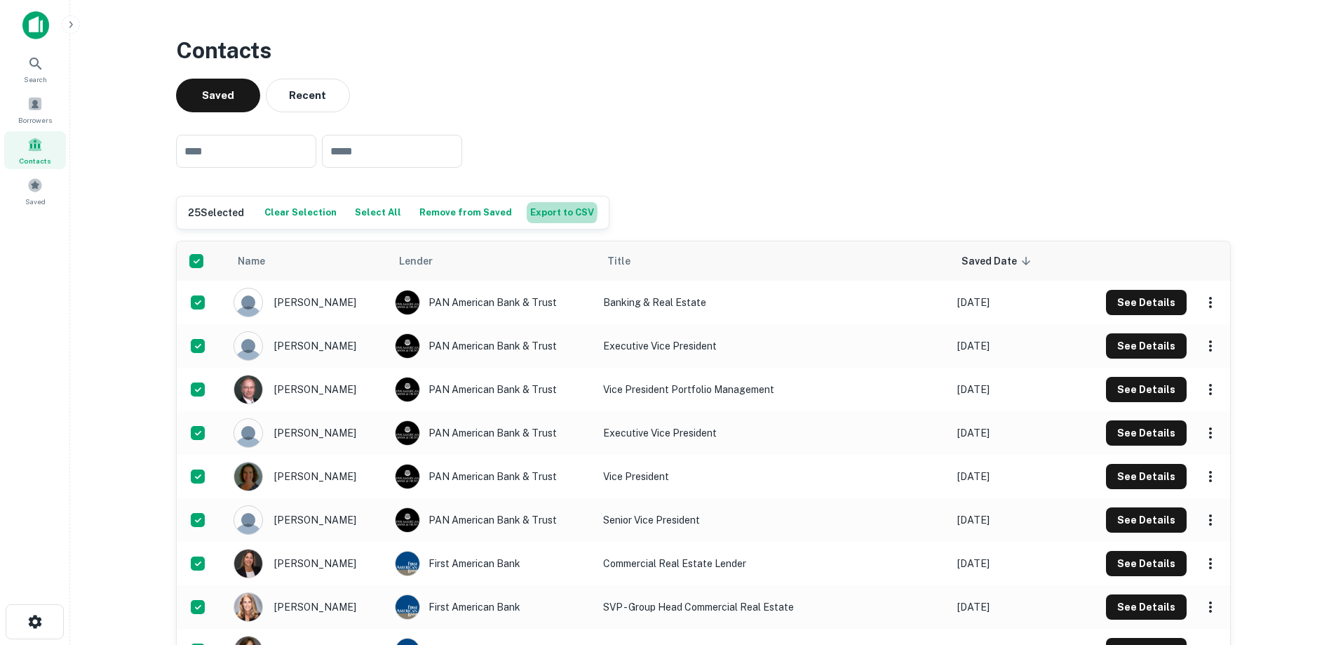
click at [540, 211] on button "Export to CSV" at bounding box center [562, 212] width 71 height 21
